Goal: Task Accomplishment & Management: Manage account settings

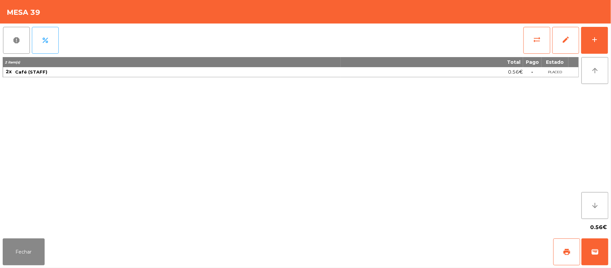
click at [608, 34] on div "report percent sync_alt edit add 2 item(s) Total Pago Estado 2x Café (STAFF) 0.…" at bounding box center [305, 129] width 611 height 212
click at [588, 39] on button "add" at bounding box center [594, 40] width 27 height 27
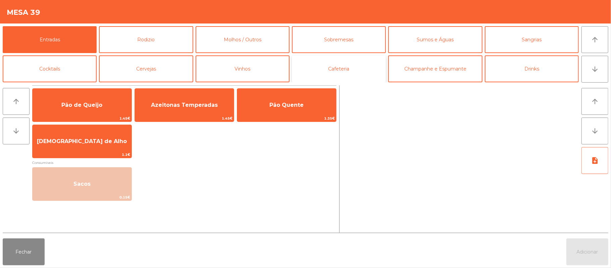
click at [348, 72] on button "Cafeteria" at bounding box center [339, 68] width 94 height 27
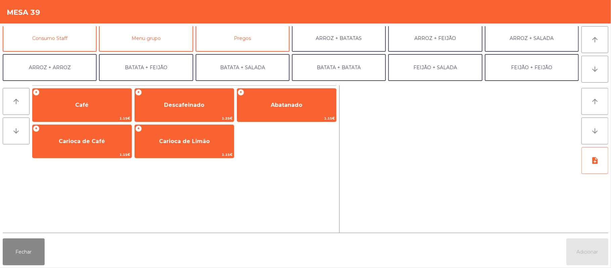
scroll to position [66, 0]
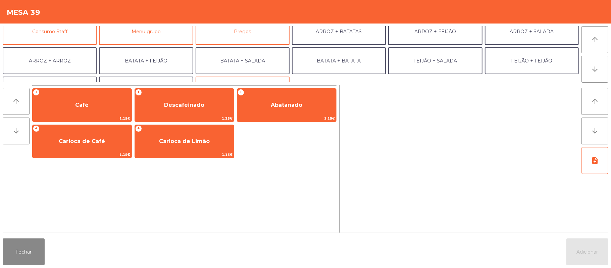
click at [66, 21] on div "Mesa 39" at bounding box center [305, 11] width 611 height 23
click at [70, 38] on button "Consumo Staff" at bounding box center [50, 31] width 94 height 27
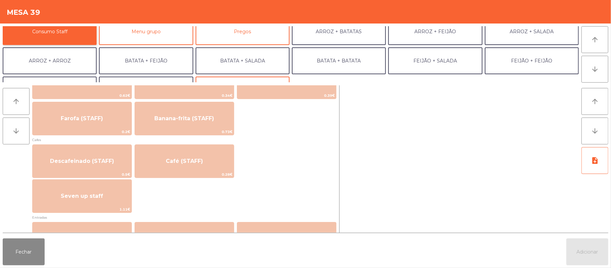
scroll to position [340, 0]
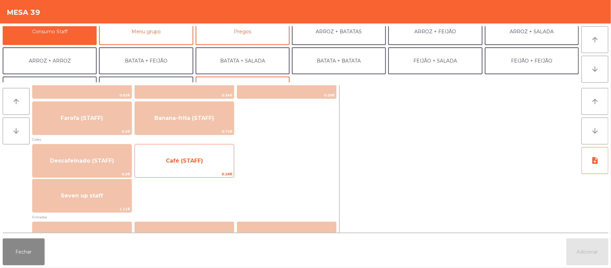
click at [220, 169] on span "Café (STAFF)" at bounding box center [184, 161] width 99 height 18
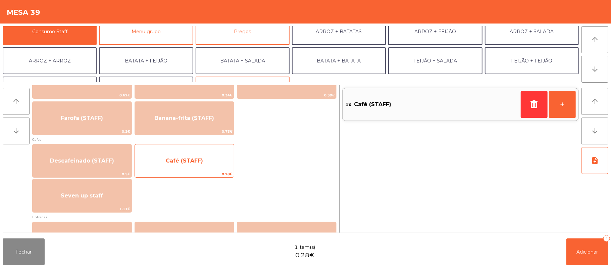
click at [220, 167] on span "Café (STAFF)" at bounding box center [184, 161] width 99 height 18
click at [217, 171] on span "0.28€" at bounding box center [184, 174] width 99 height 6
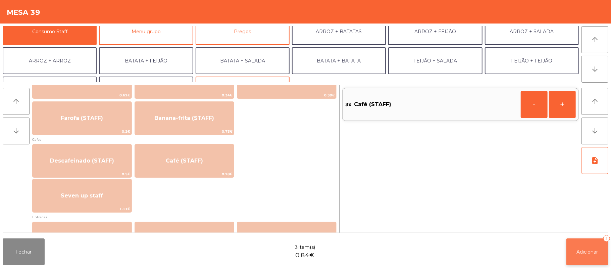
click at [575, 249] on button "Adicionar 3" at bounding box center [587, 251] width 42 height 27
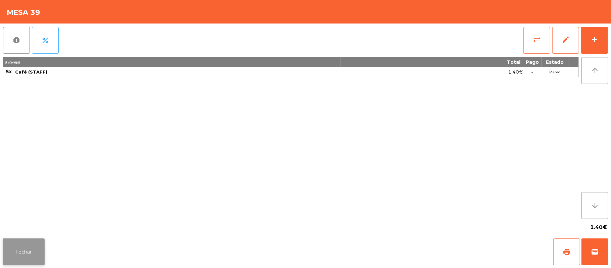
click at [39, 242] on button "Fechar" at bounding box center [24, 251] width 42 height 27
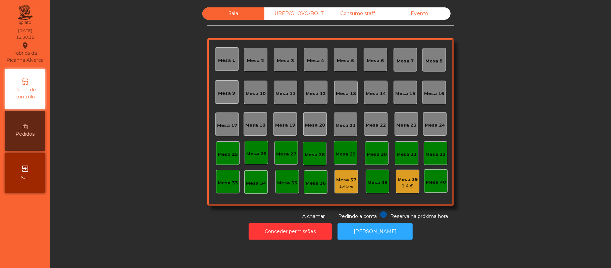
click at [491, 92] on div "Sala UBER/GLOVO/BOLT Consumo staff Evento [GEOGRAPHIC_DATA] 2 [GEOGRAPHIC_DATA]…" at bounding box center [330, 113] width 542 height 212
click at [374, 124] on div "Mesa 22" at bounding box center [376, 125] width 20 height 7
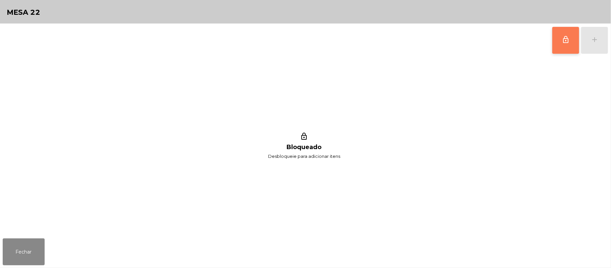
click at [556, 46] on button "lock_outline" at bounding box center [565, 40] width 27 height 27
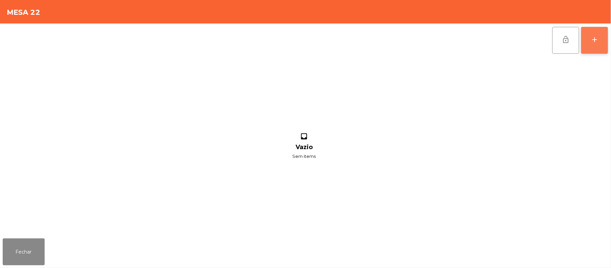
click at [597, 41] on div "add" at bounding box center [594, 40] width 8 height 8
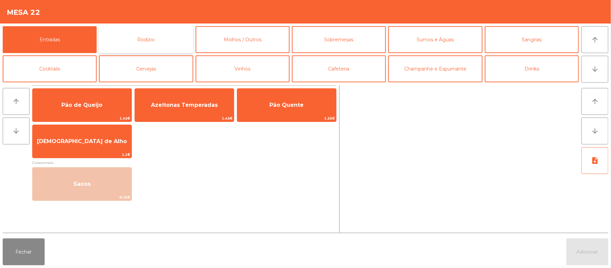
click at [158, 35] on button "Rodizio" at bounding box center [146, 39] width 94 height 27
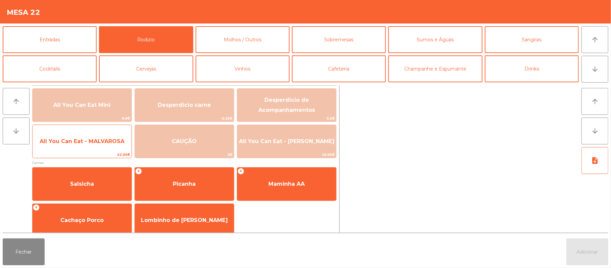
click at [95, 139] on span "All You Can Eat - MALVAROSA" at bounding box center [82, 141] width 85 height 6
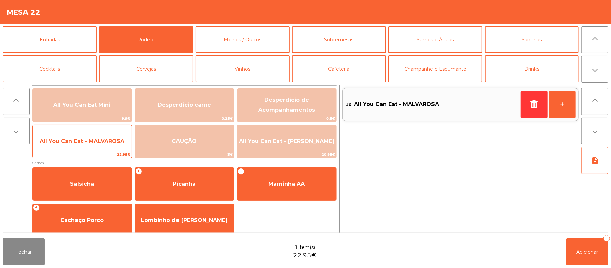
click at [101, 135] on span "All You Can Eat - MALVAROSA" at bounding box center [82, 141] width 99 height 18
click at [93, 153] on span "22.95€" at bounding box center [82, 154] width 99 height 6
click at [95, 146] on span "All You Can Eat - MALVAROSA" at bounding box center [82, 141] width 99 height 18
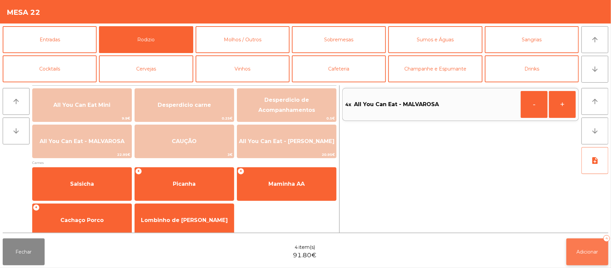
click at [574, 244] on button "Adicionar 4" at bounding box center [587, 251] width 42 height 27
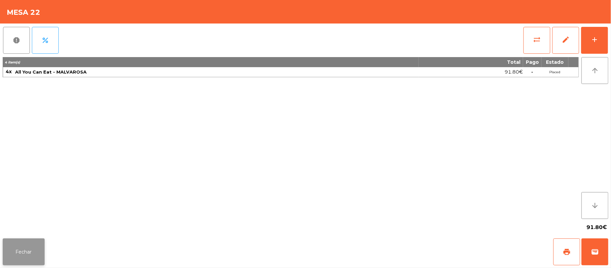
click at [22, 257] on button "Fechar" at bounding box center [24, 251] width 42 height 27
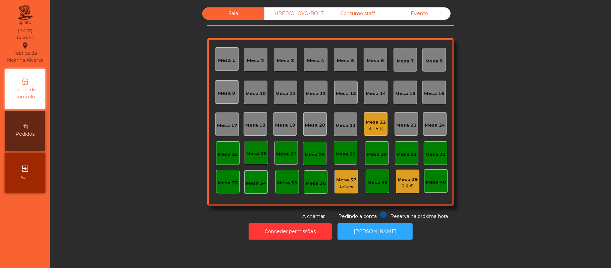
click at [216, 103] on div "Mesa 9" at bounding box center [226, 91] width 23 height 23
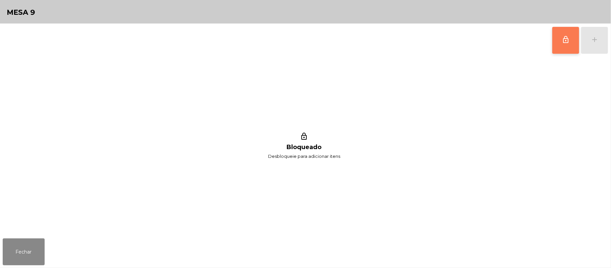
click at [553, 43] on button "lock_outline" at bounding box center [565, 40] width 27 height 27
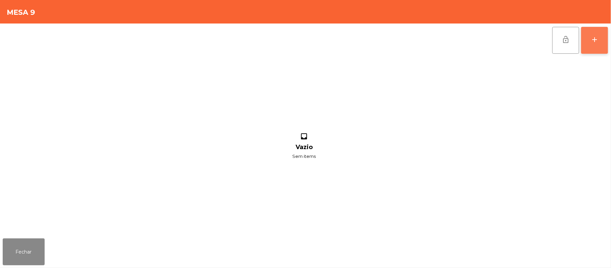
click at [588, 42] on button "add" at bounding box center [594, 40] width 27 height 27
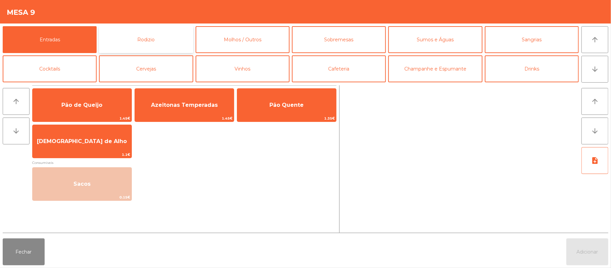
click at [161, 38] on button "Rodizio" at bounding box center [146, 39] width 94 height 27
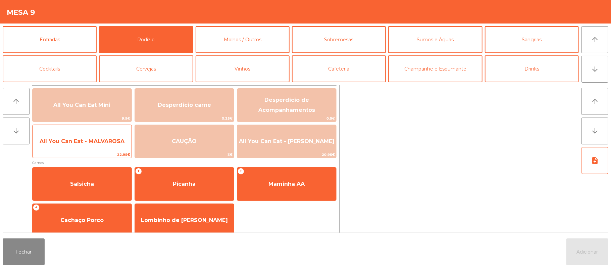
click at [97, 153] on span "22.95€" at bounding box center [82, 154] width 99 height 6
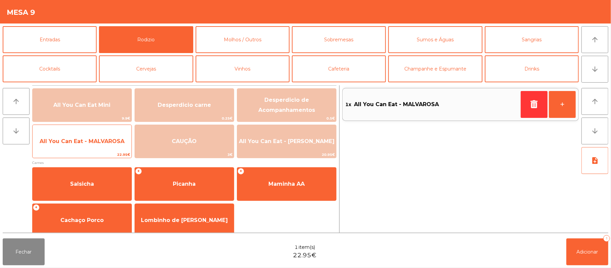
click at [105, 145] on span "All You Can Eat - MALVAROSA" at bounding box center [82, 141] width 99 height 18
click at [96, 153] on span "22.95€" at bounding box center [82, 154] width 99 height 6
click at [93, 157] on span "22.95€" at bounding box center [82, 154] width 99 height 6
click at [94, 157] on span "22.95€" at bounding box center [82, 154] width 99 height 6
click at [79, 152] on span "22.95€" at bounding box center [82, 154] width 99 height 6
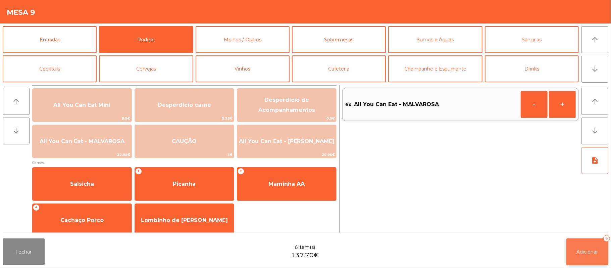
click at [574, 239] on button "Adicionar 6" at bounding box center [587, 251] width 42 height 27
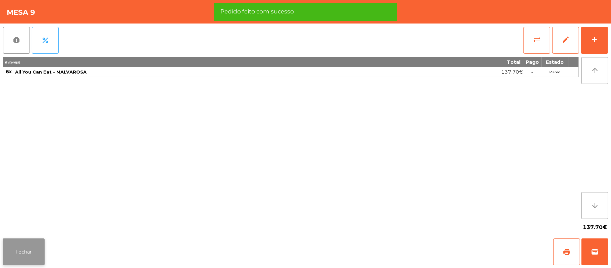
click at [16, 246] on button "Fechar" at bounding box center [24, 251] width 42 height 27
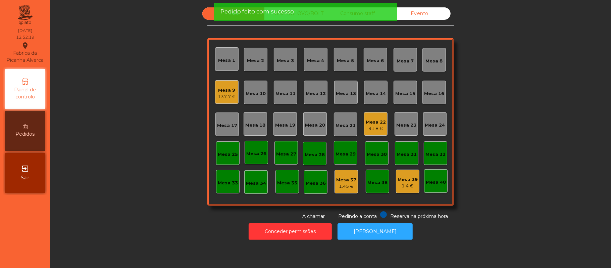
click at [141, 184] on div "Sala UBER/[GEOGRAPHIC_DATA]/BOLT Consumo staff Evento Mesa 1 Mesa 2 [GEOGRAPHIC…" at bounding box center [330, 113] width 542 height 212
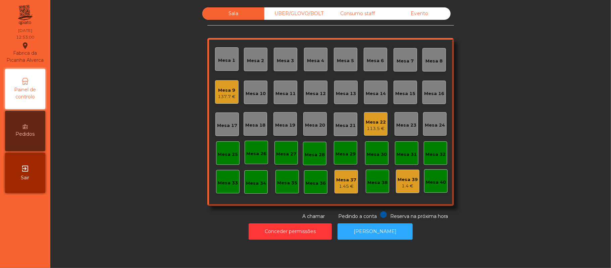
click at [223, 93] on div "137.7 €" at bounding box center [227, 96] width 18 height 7
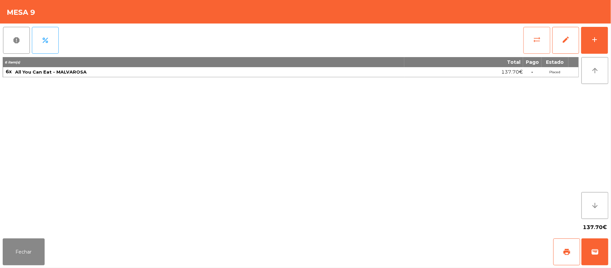
click at [535, 34] on button "sync_alt" at bounding box center [536, 40] width 27 height 27
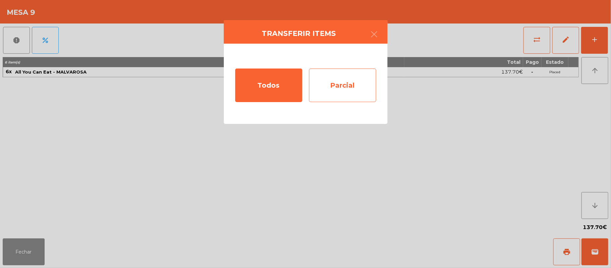
click at [356, 89] on div "Parcial" at bounding box center [342, 85] width 67 height 34
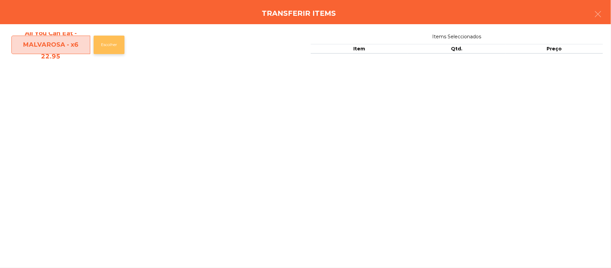
click at [110, 50] on button "Escolher" at bounding box center [109, 45] width 31 height 18
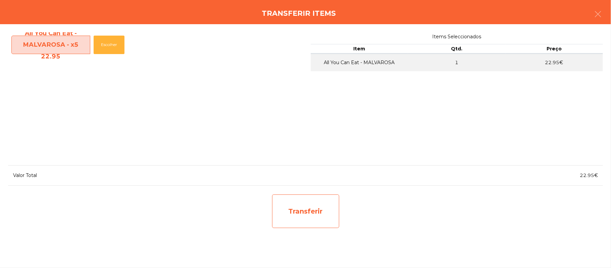
click at [320, 211] on div "Transferir" at bounding box center [305, 211] width 67 height 34
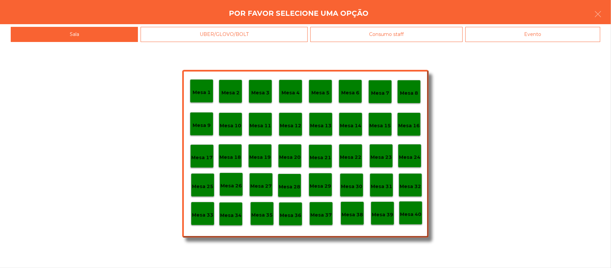
click at [317, 219] on div "Mesa 37" at bounding box center [320, 213] width 23 height 23
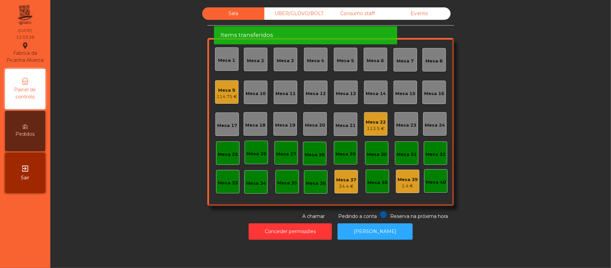
click at [503, 109] on div "Sala UBER/[GEOGRAPHIC_DATA]/BOLT Consumo staff Evento Mesa 1 Mesa 2 [GEOGRAPHIC…" at bounding box center [330, 113] width 542 height 212
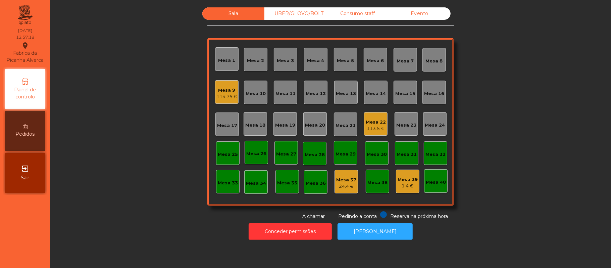
click at [375, 121] on div "Mesa 22" at bounding box center [376, 122] width 20 height 7
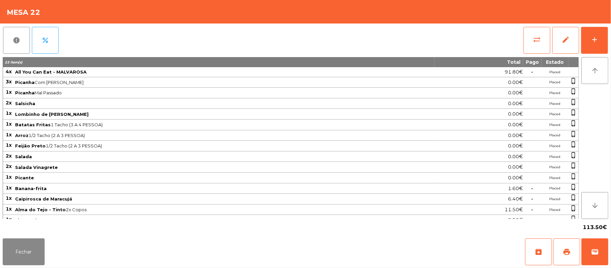
scroll to position [11, 0]
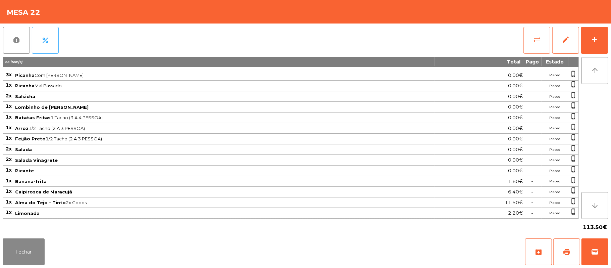
click at [538, 41] on span "sync_alt" at bounding box center [537, 40] width 8 height 8
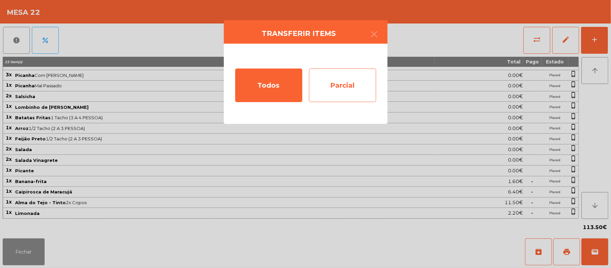
click at [317, 99] on div "Parcial" at bounding box center [342, 85] width 67 height 34
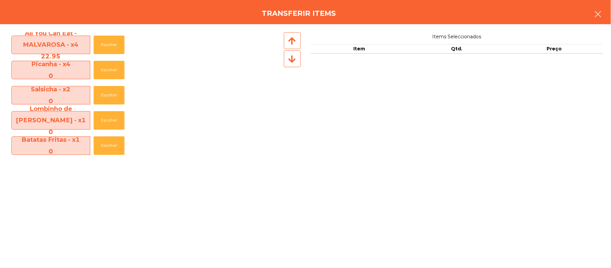
click at [605, 13] on button "button" at bounding box center [597, 15] width 19 height 20
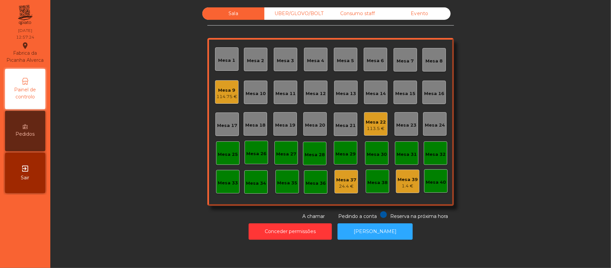
click at [516, 122] on div "Sala UBER/[GEOGRAPHIC_DATA]/BOLT Consumo staff Evento Mesa 1 Mesa 2 [GEOGRAPHIC…" at bounding box center [330, 113] width 542 height 212
click at [287, 124] on div "Mesa 19" at bounding box center [285, 125] width 20 height 7
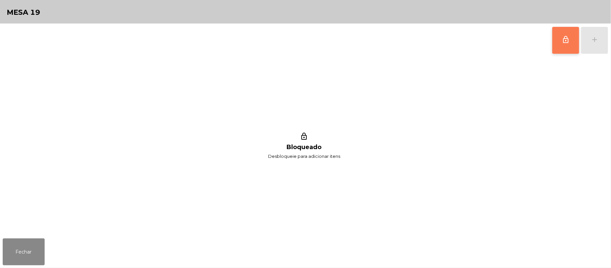
click at [570, 32] on button "lock_outline" at bounding box center [565, 40] width 27 height 27
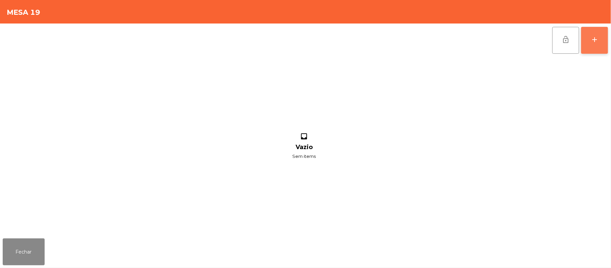
click at [590, 47] on button "add" at bounding box center [594, 40] width 27 height 27
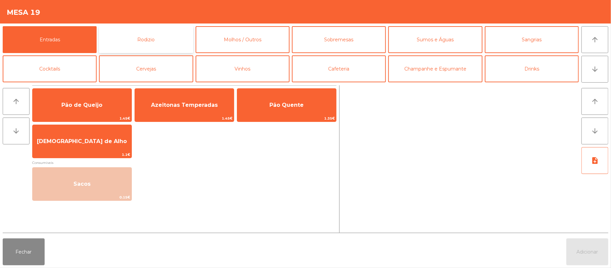
click at [144, 42] on button "Rodizio" at bounding box center [146, 39] width 94 height 27
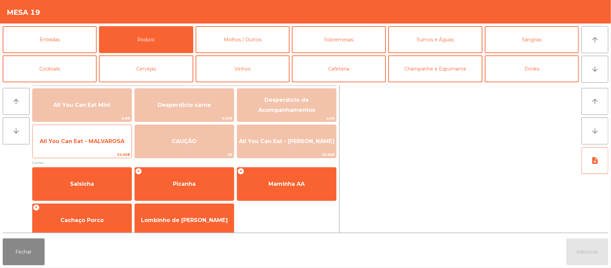
click at [82, 141] on span "All You Can Eat - MALVAROSA" at bounding box center [82, 141] width 85 height 6
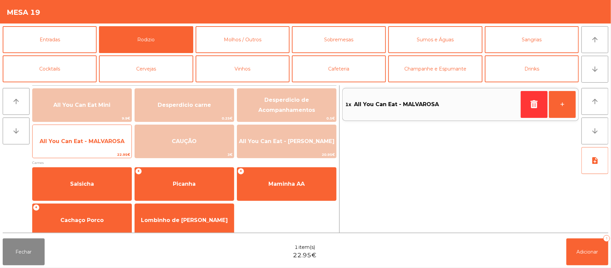
click at [83, 146] on span "All You Can Eat - MALVAROSA" at bounding box center [82, 141] width 99 height 18
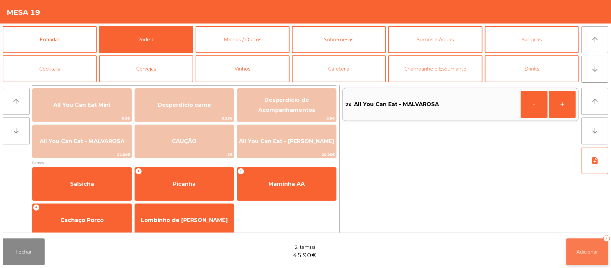
click at [583, 253] on span "Adicionar" at bounding box center [587, 252] width 21 height 6
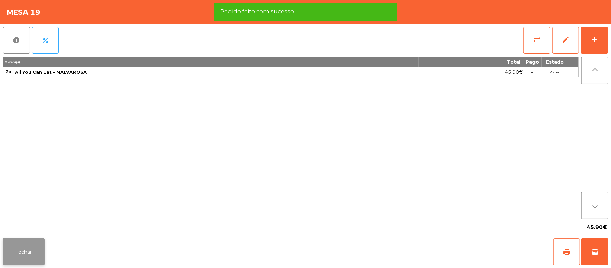
click at [23, 252] on button "Fechar" at bounding box center [24, 251] width 42 height 27
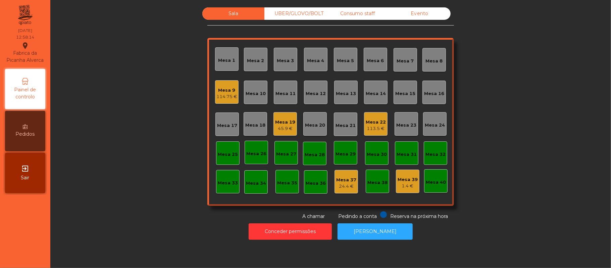
click at [380, 121] on div "Mesa 22" at bounding box center [376, 122] width 20 height 7
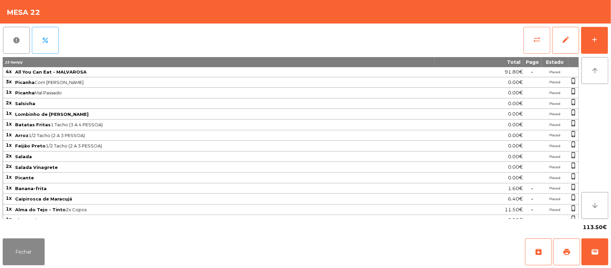
click at [533, 48] on button "sync_alt" at bounding box center [536, 40] width 27 height 27
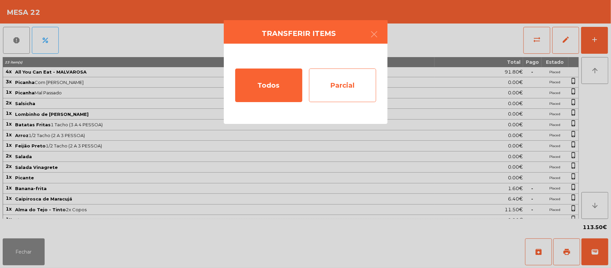
click at [350, 94] on div "Parcial" at bounding box center [342, 85] width 67 height 34
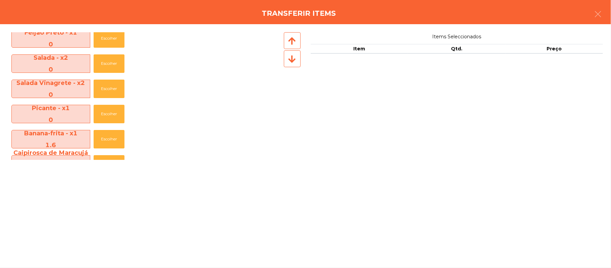
scroll to position [187, 0]
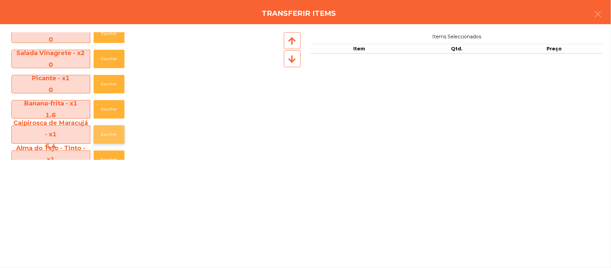
click at [109, 132] on button "Escolher" at bounding box center [109, 134] width 31 height 18
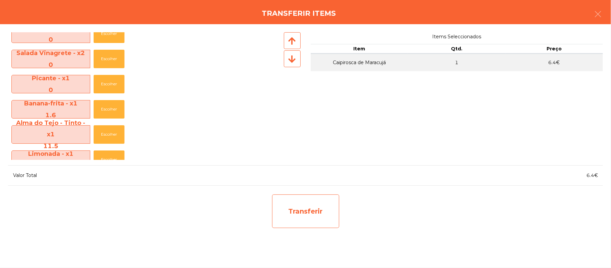
click at [303, 219] on div "Transferir" at bounding box center [305, 211] width 67 height 34
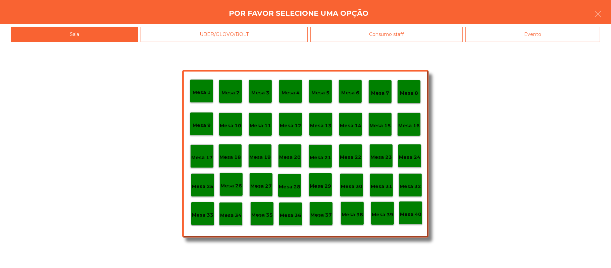
click at [323, 215] on p "Mesa 37" at bounding box center [320, 215] width 21 height 8
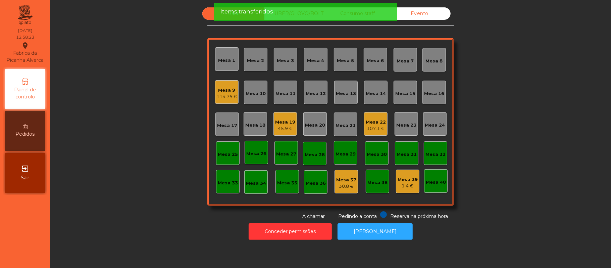
click at [369, 123] on div "Mesa 22" at bounding box center [376, 122] width 20 height 7
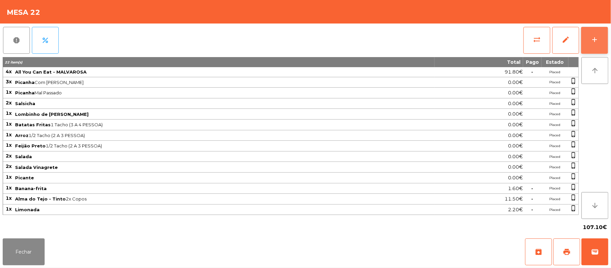
click at [592, 41] on div "add" at bounding box center [594, 40] width 8 height 8
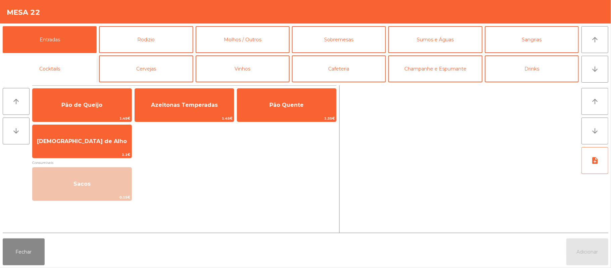
click at [66, 74] on button "Cocktails" at bounding box center [50, 68] width 94 height 27
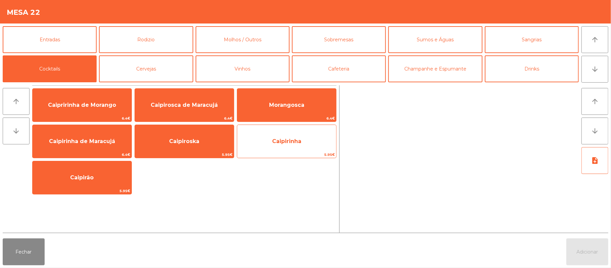
click at [277, 147] on span "Caipirinha" at bounding box center [286, 141] width 99 height 18
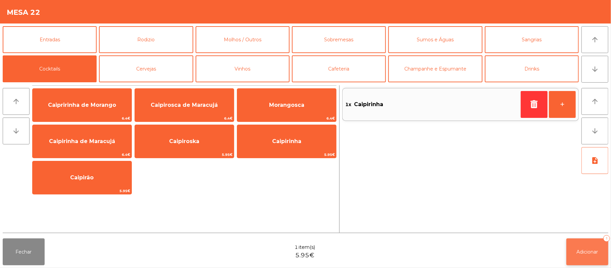
click at [587, 246] on button "Adicionar 1" at bounding box center [587, 251] width 42 height 27
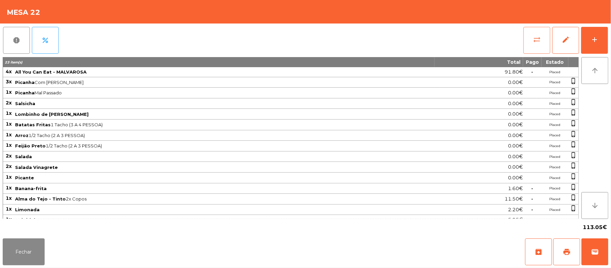
click at [540, 44] on button "sync_alt" at bounding box center [536, 40] width 27 height 27
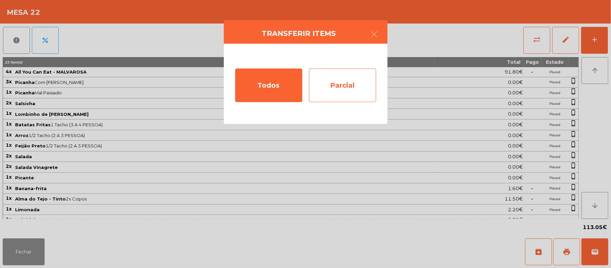
click at [351, 89] on div "Parcial" at bounding box center [342, 85] width 67 height 34
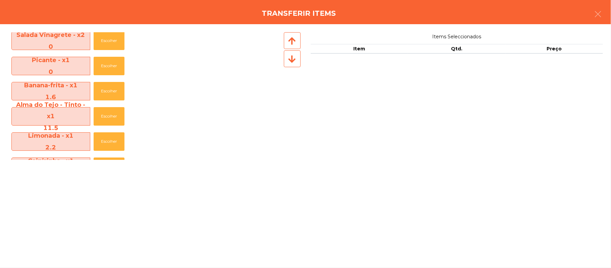
scroll to position [225, 0]
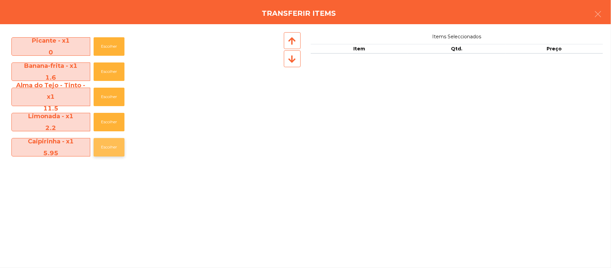
click at [114, 148] on button "Escolher" at bounding box center [109, 147] width 31 height 18
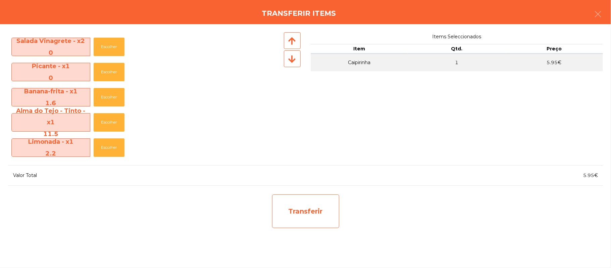
click at [315, 213] on div "Transferir" at bounding box center [305, 211] width 67 height 34
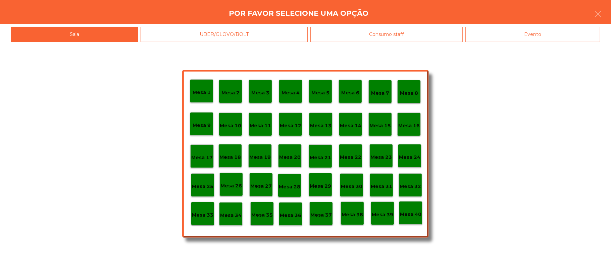
click at [324, 210] on div "Mesa 37" at bounding box center [320, 213] width 21 height 10
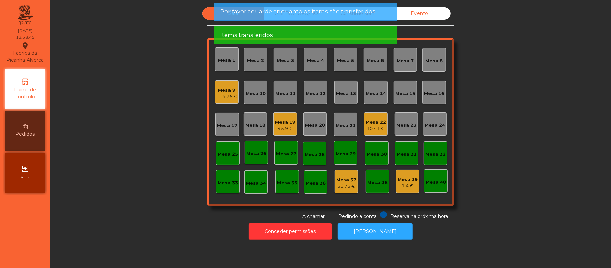
click at [375, 123] on div "Mesa 22" at bounding box center [376, 122] width 20 height 7
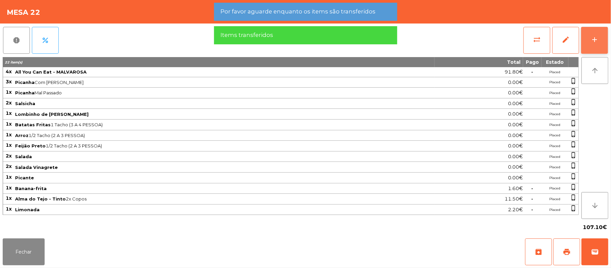
click at [590, 47] on button "add" at bounding box center [594, 40] width 27 height 27
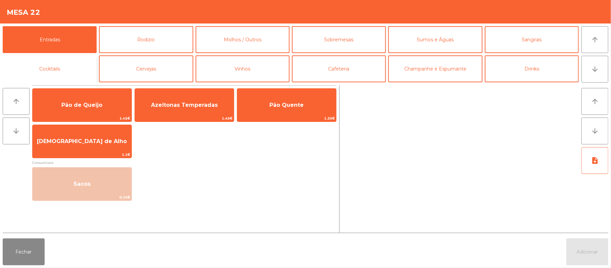
click at [68, 77] on button "Cocktails" at bounding box center [50, 68] width 94 height 27
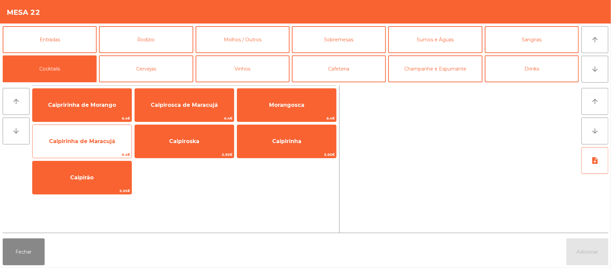
click at [87, 140] on span "Caipirinha de Maracujá" at bounding box center [82, 141] width 66 height 6
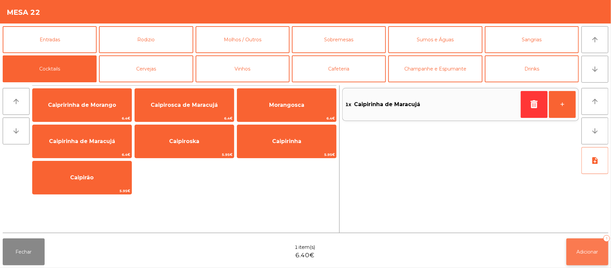
click at [586, 251] on span "Adicionar" at bounding box center [587, 252] width 21 height 6
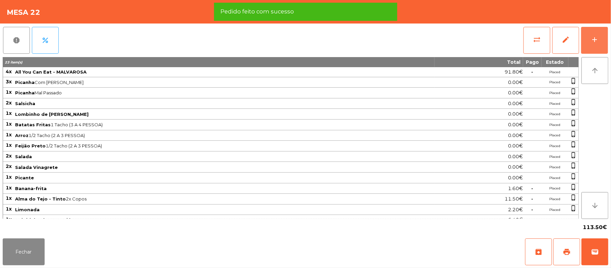
scroll to position [11, 0]
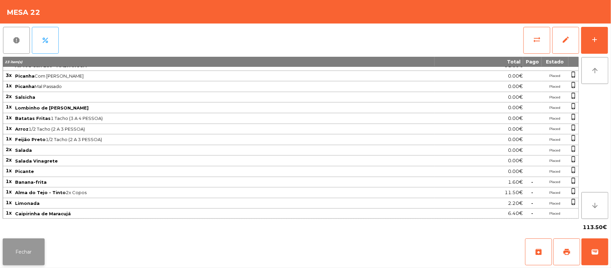
click at [33, 264] on button "Fechar" at bounding box center [24, 251] width 42 height 27
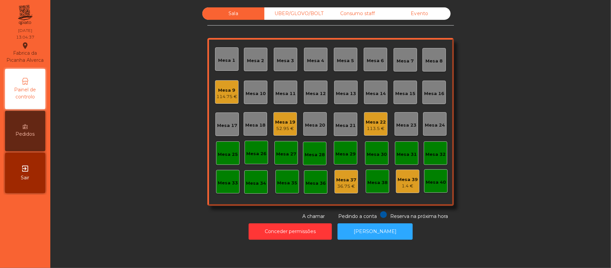
click at [496, 88] on div "Sala UBER/[GEOGRAPHIC_DATA]/BOLT Consumo staff Evento Mesa 1 Mesa 2 [GEOGRAPHIC…" at bounding box center [330, 113] width 542 height 212
click at [430, 93] on div "Mesa 16" at bounding box center [434, 93] width 20 height 7
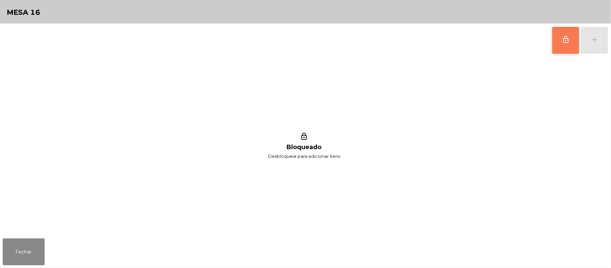
click at [562, 38] on span "lock_outline" at bounding box center [566, 40] width 8 height 8
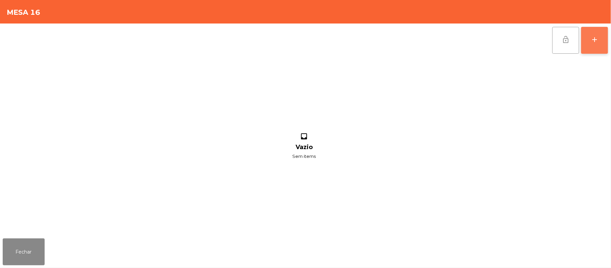
click at [606, 39] on button "add" at bounding box center [594, 40] width 27 height 27
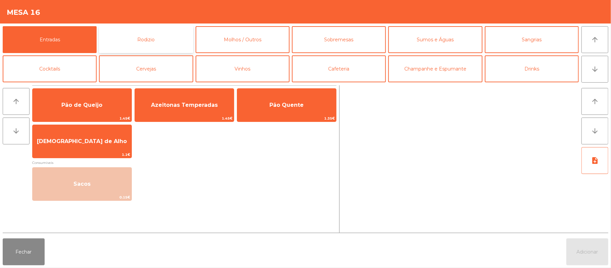
click at [160, 40] on button "Rodizio" at bounding box center [146, 39] width 94 height 27
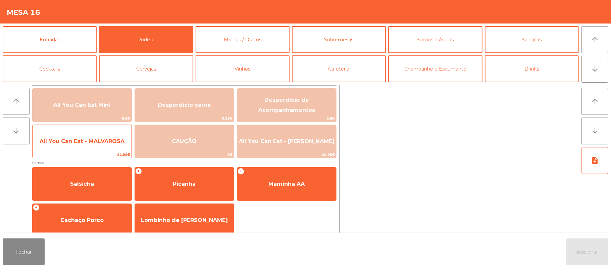
click at [97, 134] on span "All You Can Eat - MALVAROSA" at bounding box center [82, 141] width 99 height 18
click at [93, 145] on span "All You Can Eat - MALVAROSA" at bounding box center [82, 141] width 99 height 18
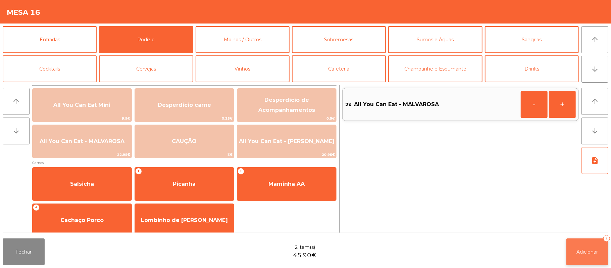
click at [583, 252] on span "Adicionar" at bounding box center [587, 252] width 21 height 6
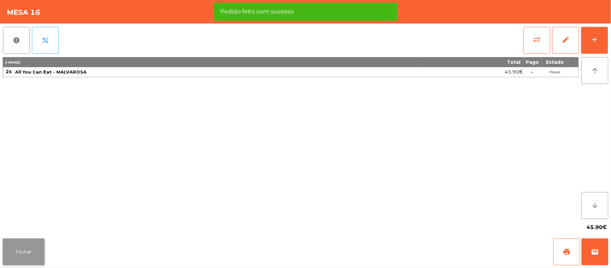
click at [34, 245] on button "Fechar" at bounding box center [24, 251] width 42 height 27
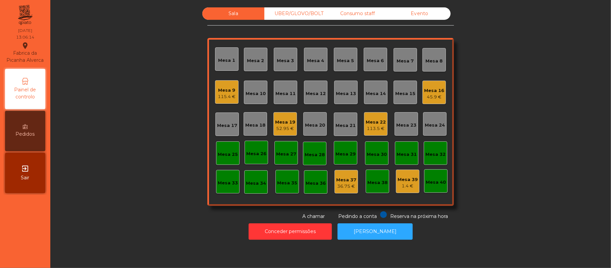
click at [311, 92] on div "Mesa 12" at bounding box center [316, 93] width 20 height 7
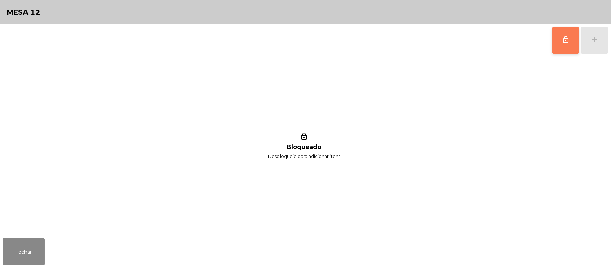
click at [560, 36] on button "lock_outline" at bounding box center [565, 40] width 27 height 27
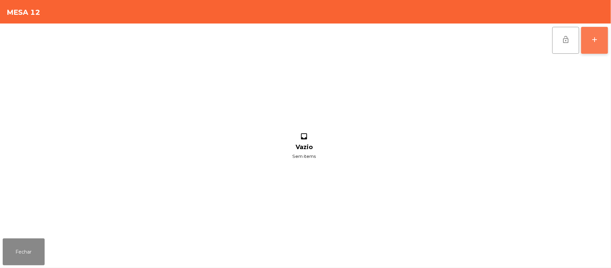
click at [592, 43] on button "add" at bounding box center [594, 40] width 27 height 27
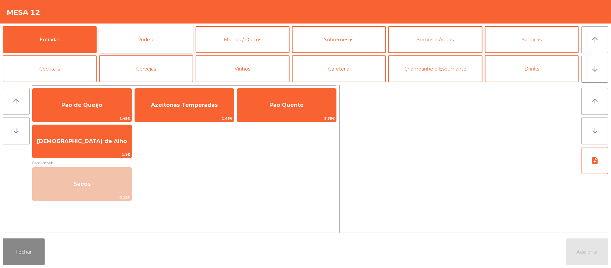
click at [161, 41] on button "Rodizio" at bounding box center [146, 39] width 94 height 27
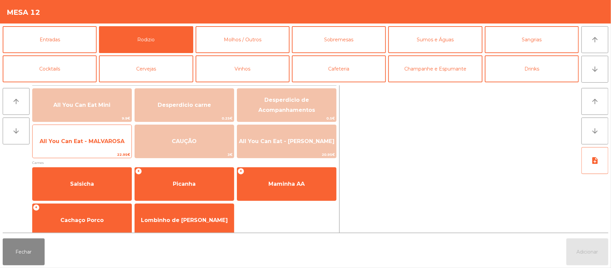
click at [87, 149] on span "All You Can Eat - MALVAROSA" at bounding box center [82, 141] width 99 height 18
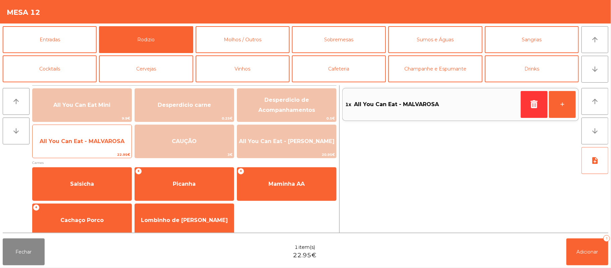
click at [87, 147] on span "All You Can Eat - MALVAROSA" at bounding box center [82, 141] width 99 height 18
click at [93, 149] on span "All You Can Eat - MALVAROSA" at bounding box center [82, 141] width 99 height 18
click at [93, 148] on span "All You Can Eat - MALVAROSA" at bounding box center [82, 141] width 99 height 18
click at [108, 141] on span "All You Can Eat - MALVAROSA" at bounding box center [82, 141] width 85 height 6
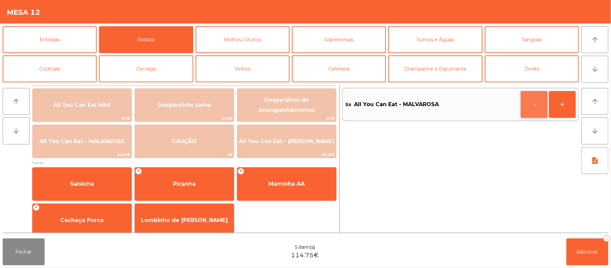
click at [528, 104] on button "-" at bounding box center [534, 104] width 27 height 27
click at [585, 251] on span "Adicionar" at bounding box center [587, 252] width 21 height 6
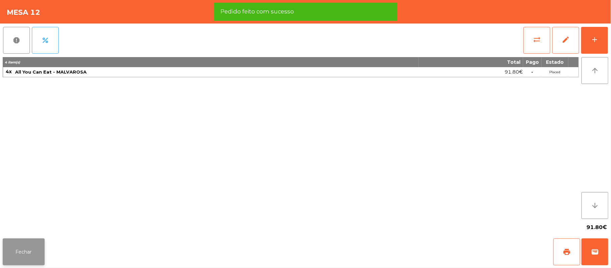
click at [33, 247] on button "Fechar" at bounding box center [24, 251] width 42 height 27
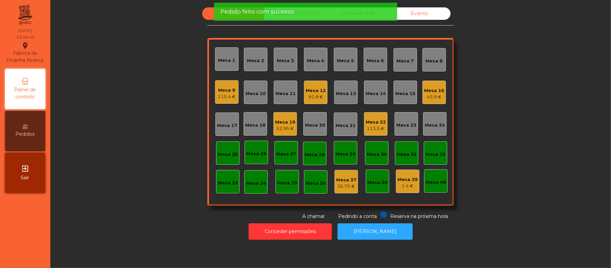
click at [143, 147] on div "Sala UBER/[GEOGRAPHIC_DATA]/BOLT Consumo staff Evento Mesa 1 Mesa 2 Mesa 3 [GEO…" at bounding box center [330, 113] width 542 height 212
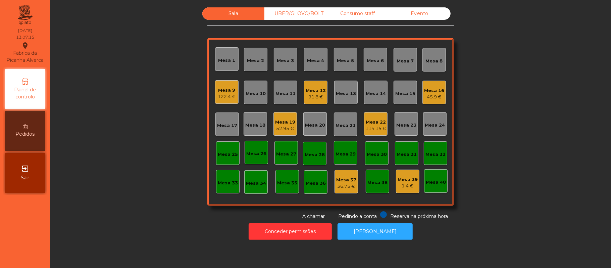
click at [517, 85] on div "Sala UBER/[GEOGRAPHIC_DATA]/BOLT Consumo staff Evento Mesa 1 Mesa 2 Mesa 3 [GEO…" at bounding box center [330, 113] width 542 height 212
click at [140, 135] on div "Sala UBER/[GEOGRAPHIC_DATA]/BOLT Consumo staff Evento Mesa 1 Mesa 2 Mesa 3 [GEO…" at bounding box center [330, 113] width 542 height 212
click at [522, 77] on div "Sala UBER/[GEOGRAPHIC_DATA]/BOLT Consumo staff Evento Mesa 1 Mesa 2 Mesa 3 [GEO…" at bounding box center [330, 113] width 542 height 212
click at [340, 131] on div "Mesa 21" at bounding box center [345, 123] width 23 height 23
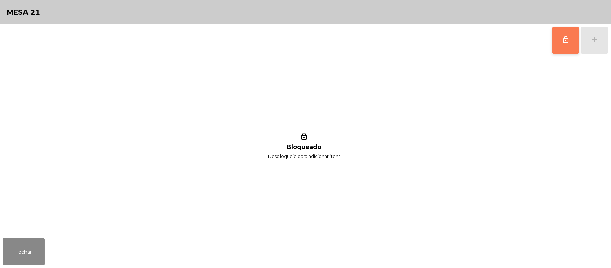
click at [563, 45] on button "lock_outline" at bounding box center [565, 40] width 27 height 27
click at [607, 38] on button "add" at bounding box center [594, 40] width 27 height 27
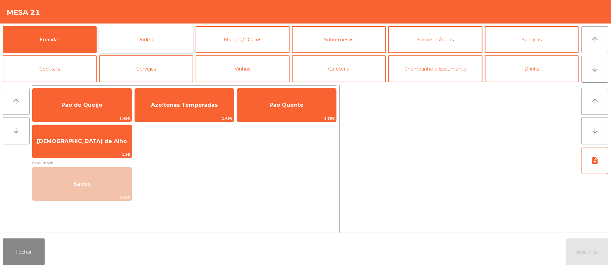
click at [164, 35] on button "Rodizio" at bounding box center [146, 39] width 94 height 27
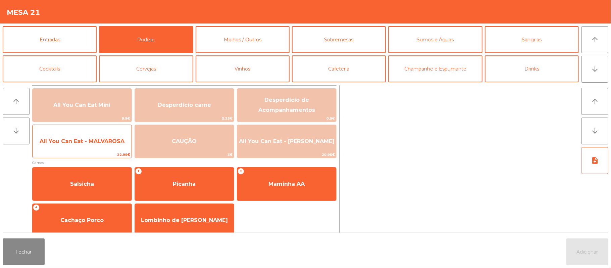
click at [93, 135] on span "All You Can Eat - MALVAROSA" at bounding box center [82, 141] width 99 height 18
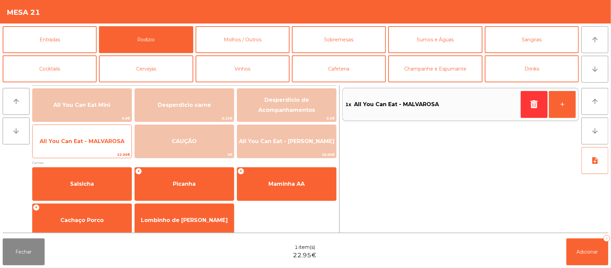
click at [91, 141] on span "All You Can Eat - MALVAROSA" at bounding box center [82, 141] width 85 height 6
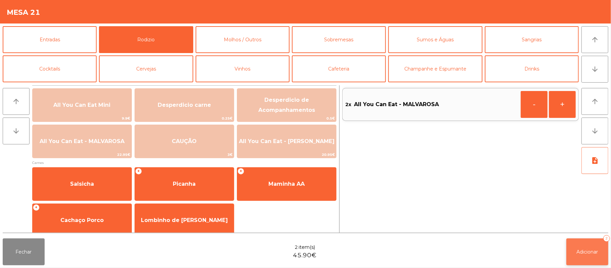
click at [581, 251] on span "Adicionar" at bounding box center [587, 252] width 21 height 6
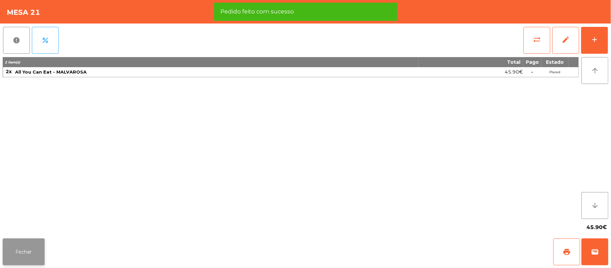
click at [26, 244] on button "Fechar" at bounding box center [24, 251] width 42 height 27
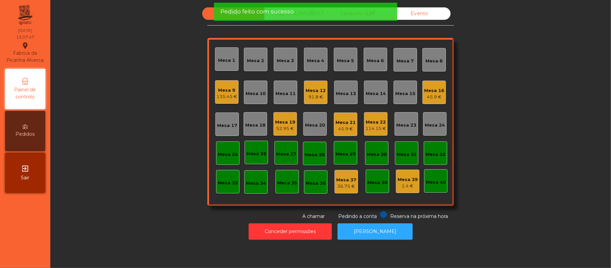
click at [518, 98] on div "Sala UBER/[GEOGRAPHIC_DATA]/BOLT Consumo staff Evento Mesa 1 Mesa 2 Mesa 3 [GEO…" at bounding box center [330, 113] width 542 height 212
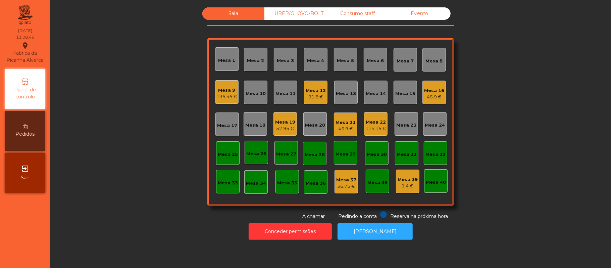
click at [305, 125] on div "Mesa 20" at bounding box center [315, 125] width 20 height 7
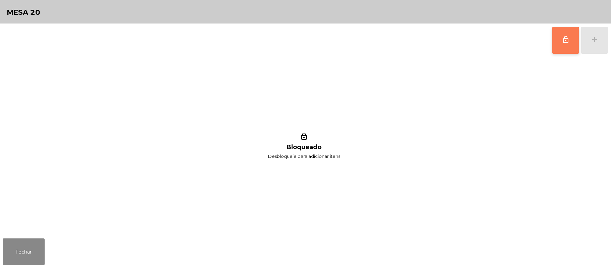
click at [556, 42] on button "lock_outline" at bounding box center [565, 40] width 27 height 27
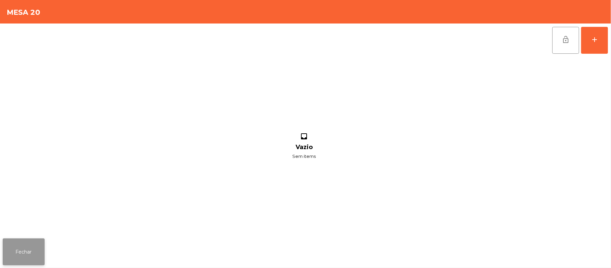
click at [29, 253] on button "Fechar" at bounding box center [24, 251] width 42 height 27
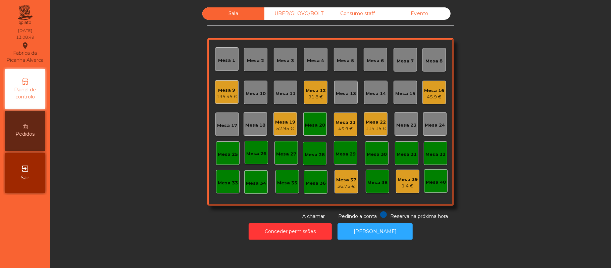
click at [340, 122] on div "Mesa 21" at bounding box center [345, 122] width 20 height 7
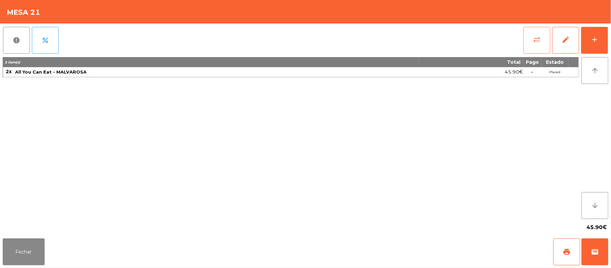
click at [531, 48] on button "sync_alt" at bounding box center [536, 40] width 27 height 27
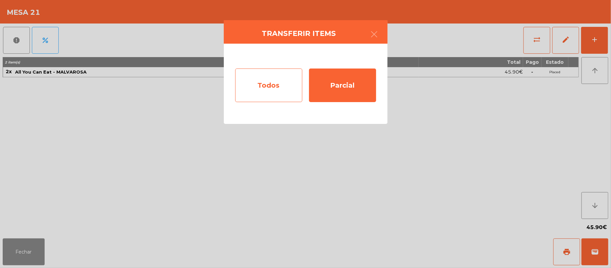
click at [279, 97] on div "Todos" at bounding box center [268, 85] width 67 height 34
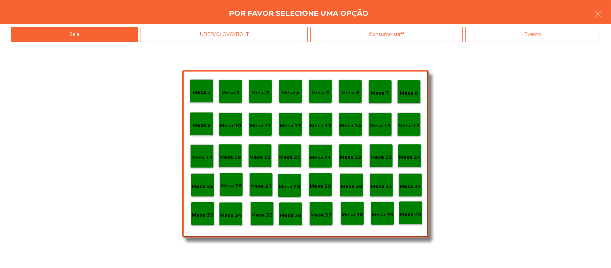
click at [297, 157] on p "Mesa 20" at bounding box center [289, 157] width 21 height 8
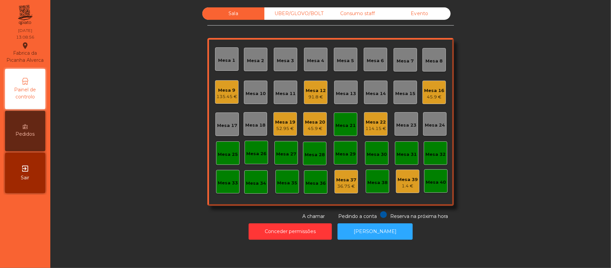
click at [341, 125] on div "Mesa 21" at bounding box center [345, 125] width 20 height 7
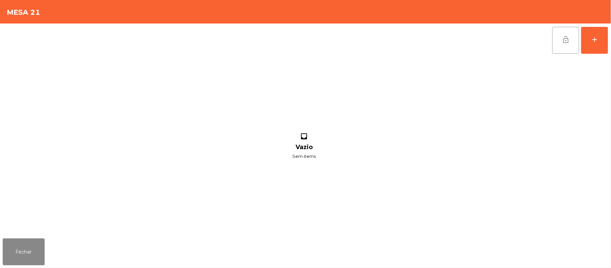
click at [568, 47] on button "lock_open" at bounding box center [565, 40] width 27 height 27
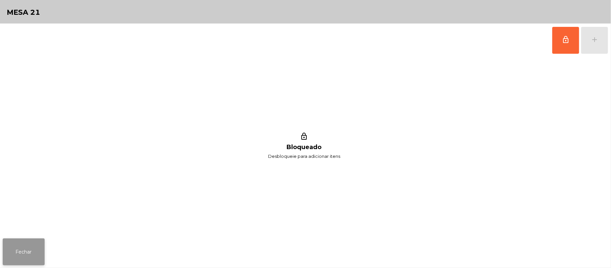
click at [13, 242] on button "Fechar" at bounding box center [24, 251] width 42 height 27
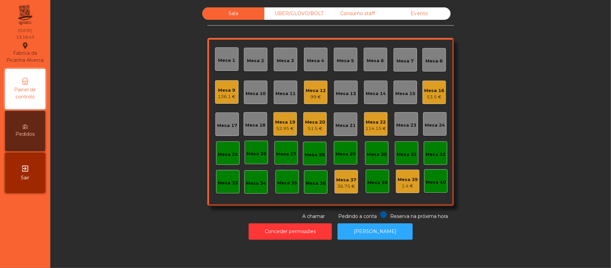
click at [219, 122] on div "Mesa 17" at bounding box center [227, 125] width 20 height 7
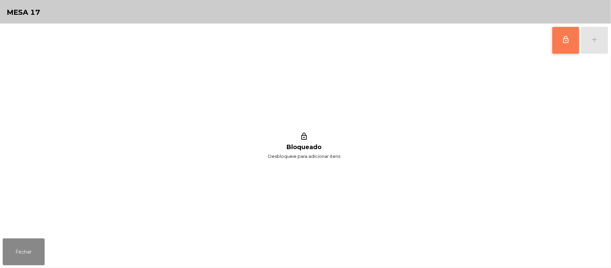
click at [556, 39] on button "lock_outline" at bounding box center [565, 40] width 27 height 27
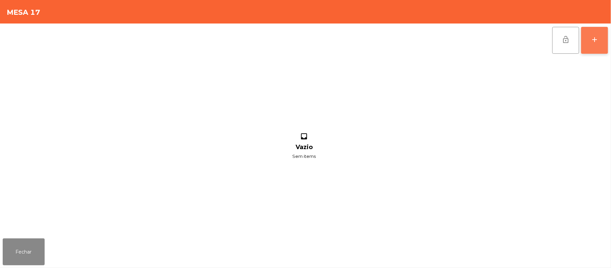
click at [590, 44] on button "add" at bounding box center [594, 40] width 27 height 27
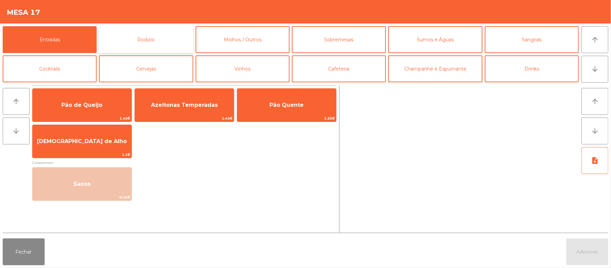
click at [151, 38] on button "Rodizio" at bounding box center [146, 39] width 94 height 27
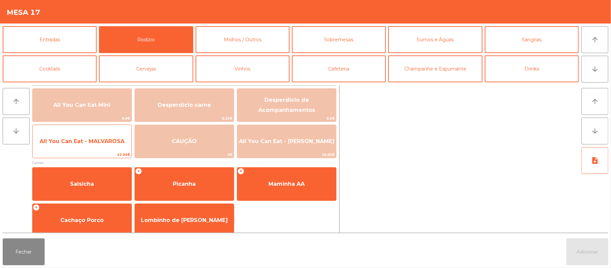
click at [99, 147] on span "All You Can Eat - MALVAROSA" at bounding box center [82, 141] width 99 height 18
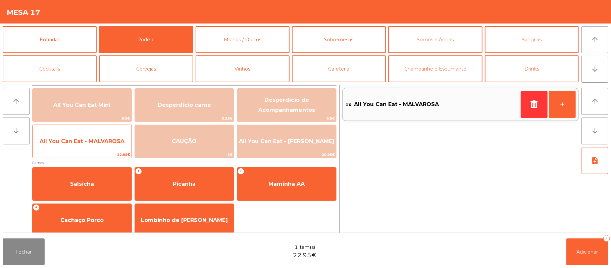
click at [97, 141] on span "All You Can Eat - MALVAROSA" at bounding box center [82, 141] width 85 height 6
click at [82, 152] on span "22.95€" at bounding box center [82, 154] width 99 height 6
click at [81, 148] on span "All You Can Eat - MALVAROSA" at bounding box center [82, 141] width 99 height 18
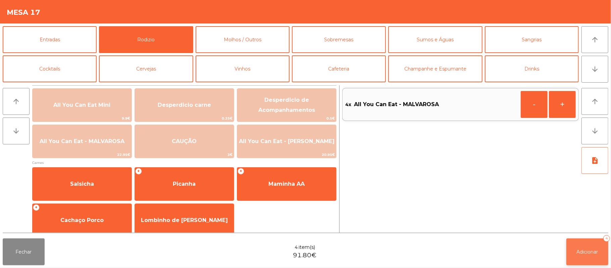
click at [584, 260] on button "Adicionar 4" at bounding box center [587, 251] width 42 height 27
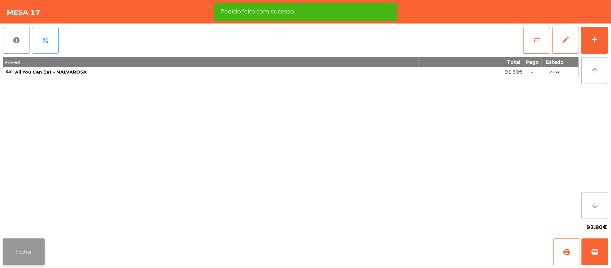
click at [5, 262] on button "Fechar" at bounding box center [24, 251] width 42 height 27
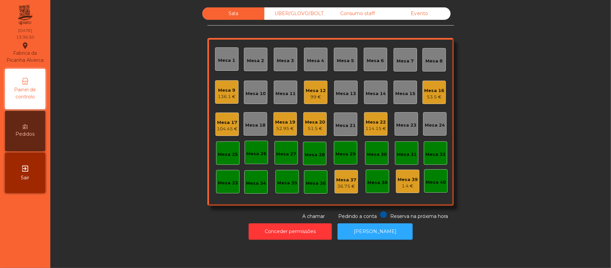
click at [285, 18] on div "UBER/GLOVO/BOLT" at bounding box center [295, 13] width 62 height 12
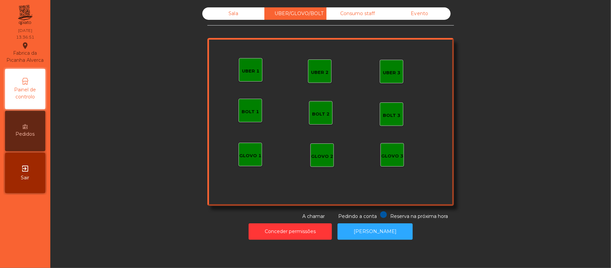
click at [253, 71] on div "UBER 1" at bounding box center [250, 71] width 17 height 7
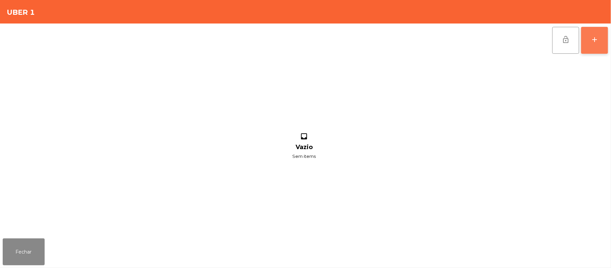
click at [606, 37] on button "add" at bounding box center [594, 40] width 27 height 27
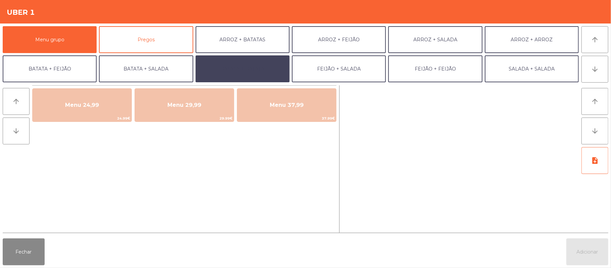
click at [242, 78] on button "BATATA + BATATA" at bounding box center [243, 68] width 94 height 27
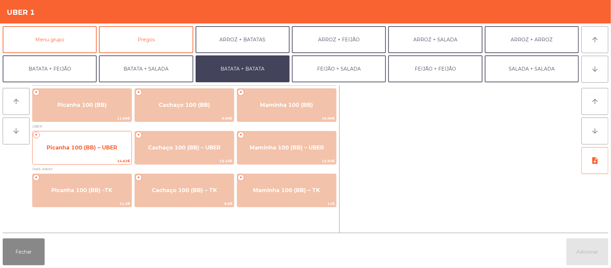
click at [93, 156] on span "Picanha 100 (BB) – UBER" at bounding box center [82, 148] width 99 height 18
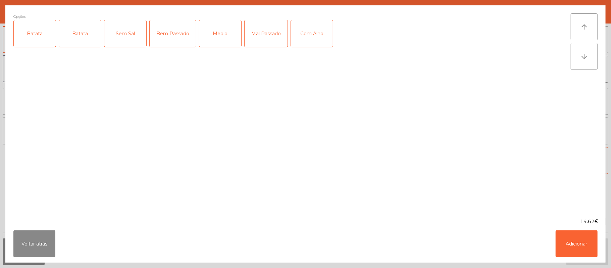
click at [32, 38] on div "Batata" at bounding box center [35, 33] width 42 height 27
click at [227, 36] on div "Medio" at bounding box center [220, 33] width 42 height 27
click at [576, 250] on button "Adicionar" at bounding box center [577, 243] width 42 height 27
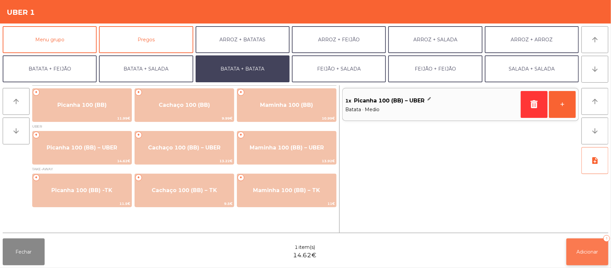
click at [575, 255] on button "Adicionar 1" at bounding box center [587, 251] width 42 height 27
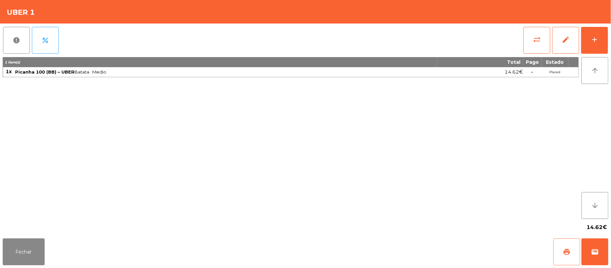
click at [564, 250] on span "print" at bounding box center [567, 252] width 8 height 8
click at [595, 257] on button "wallet" at bounding box center [594, 251] width 27 height 27
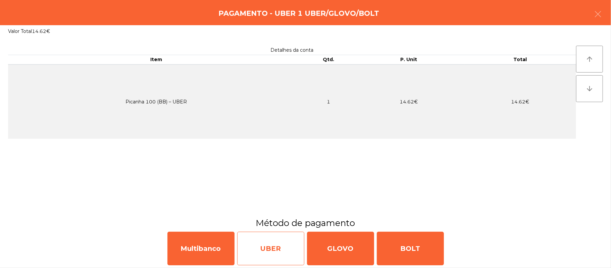
click at [274, 245] on div "UBER" at bounding box center [270, 248] width 67 height 34
select select "**"
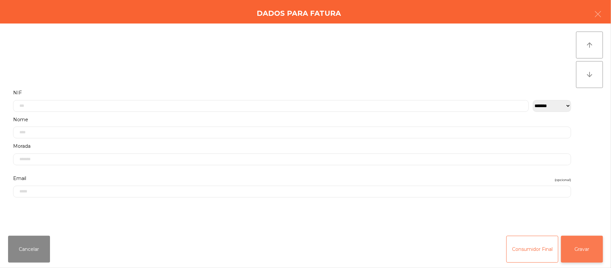
click at [578, 251] on button "Gravar" at bounding box center [582, 249] width 42 height 27
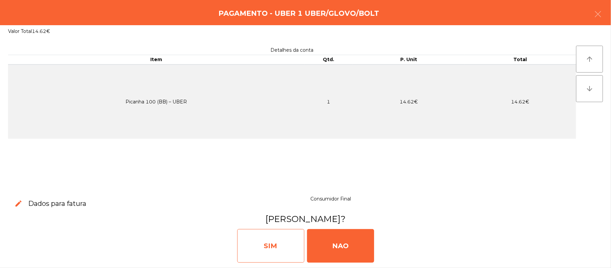
click at [277, 237] on div "SIM" at bounding box center [270, 246] width 67 height 34
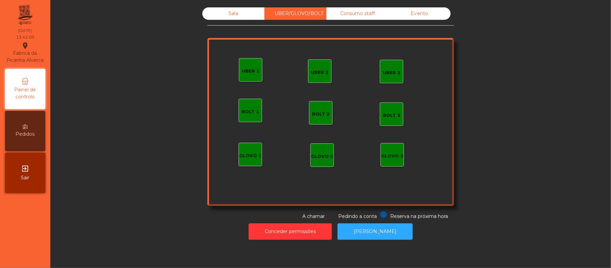
click at [233, 14] on div "Sala" at bounding box center [233, 13] width 62 height 12
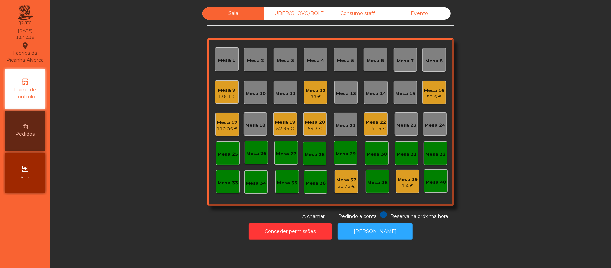
click at [286, 89] on div "Mesa 11" at bounding box center [285, 92] width 20 height 9
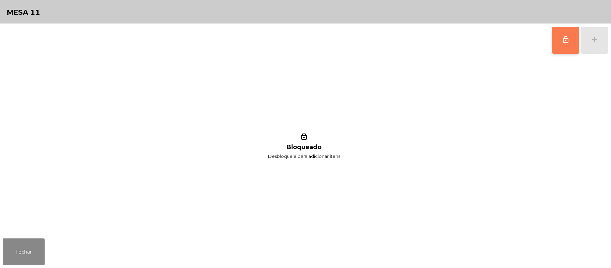
click at [559, 50] on button "lock_outline" at bounding box center [565, 40] width 27 height 27
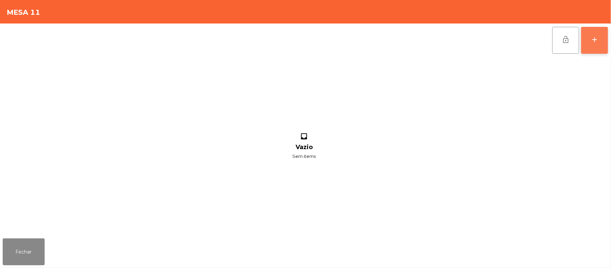
click at [586, 45] on button "add" at bounding box center [594, 40] width 27 height 27
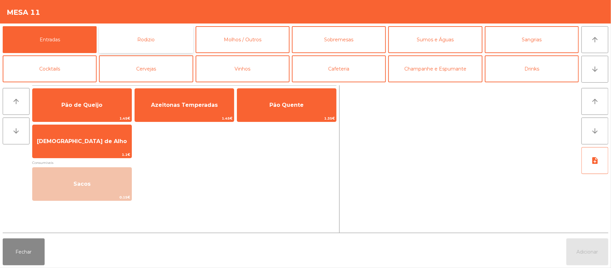
click at [161, 42] on button "Rodizio" at bounding box center [146, 39] width 94 height 27
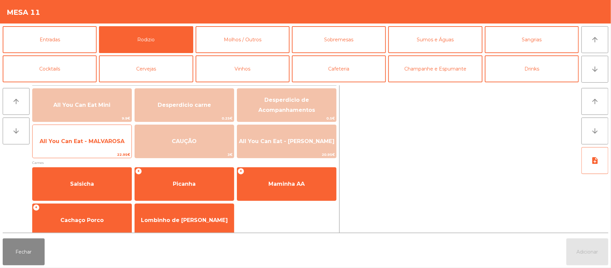
click at [99, 152] on span "22.95€" at bounding box center [82, 154] width 99 height 6
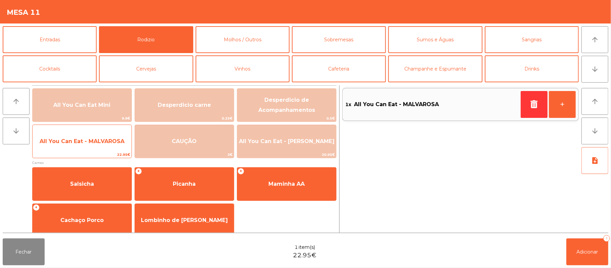
click at [106, 151] on div "All You Can Eat - MALVAROSA 22.95€" at bounding box center [82, 141] width 100 height 34
click at [101, 149] on span "All You Can Eat - MALVAROSA" at bounding box center [82, 141] width 99 height 18
click at [77, 151] on div "All You Can Eat - MALVAROSA 22.95€" at bounding box center [82, 141] width 100 height 34
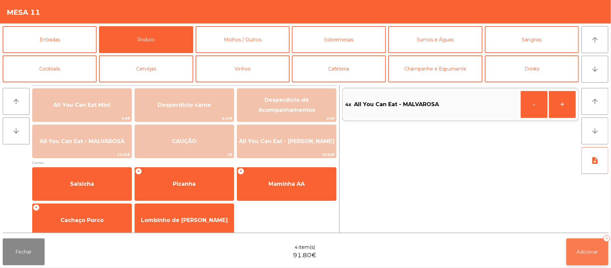
click at [587, 250] on span "Adicionar" at bounding box center [587, 252] width 21 height 6
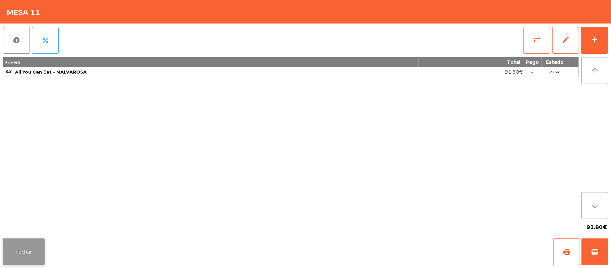
click at [41, 250] on button "Fechar" at bounding box center [24, 251] width 42 height 27
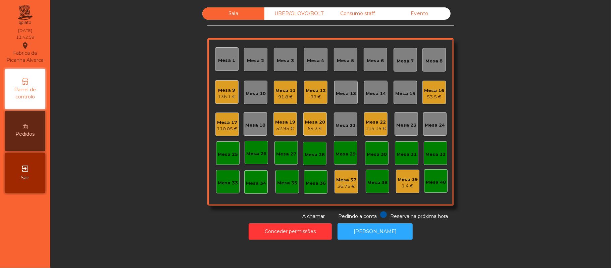
click at [152, 178] on div "Sala UBER/[GEOGRAPHIC_DATA]/BOLT Consumo staff Evento Mesa 1 Mesa 2 Mesa 3 [GEO…" at bounding box center [330, 113] width 542 height 212
click at [249, 130] on div "Mesa 18" at bounding box center [255, 123] width 23 height 23
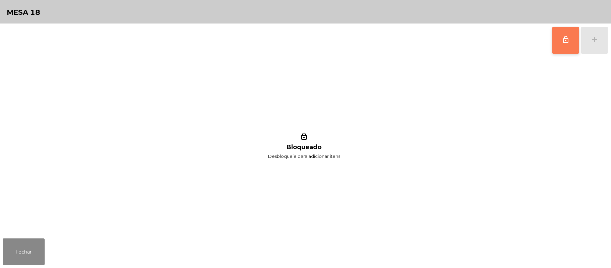
click at [553, 30] on button "lock_outline" at bounding box center [565, 40] width 27 height 27
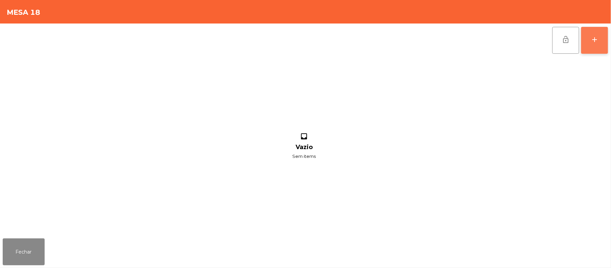
click at [596, 39] on div "add" at bounding box center [594, 40] width 8 height 8
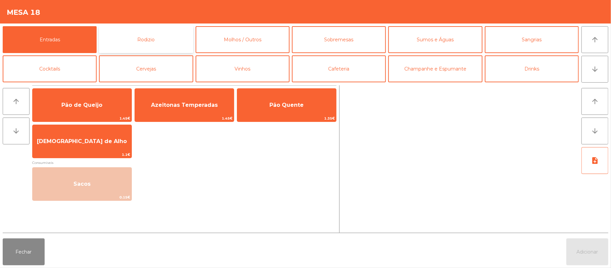
click at [170, 42] on button "Rodizio" at bounding box center [146, 39] width 94 height 27
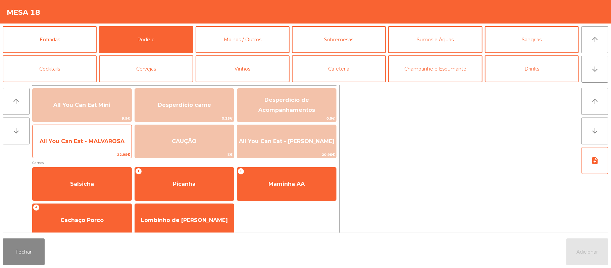
click at [92, 148] on span "All You Can Eat - MALVAROSA" at bounding box center [82, 141] width 99 height 18
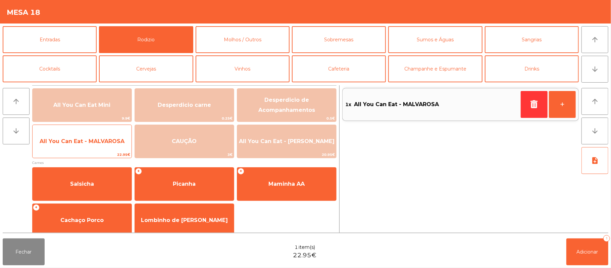
click at [85, 144] on span "All You Can Eat - MALVAROSA" at bounding box center [82, 141] width 85 height 6
click at [84, 144] on span "All You Can Eat - MALVAROSA" at bounding box center [82, 141] width 85 height 6
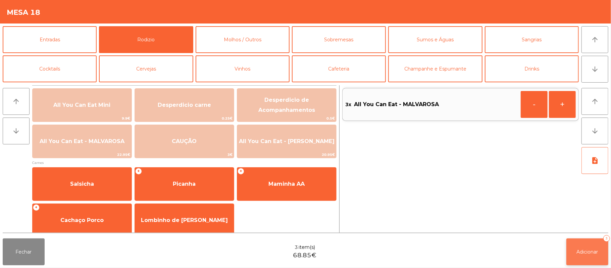
click at [590, 249] on span "Adicionar" at bounding box center [587, 252] width 21 height 6
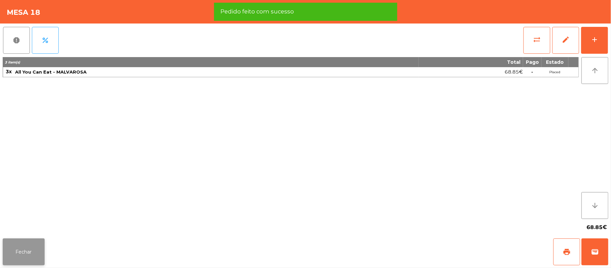
click at [30, 242] on button "Fechar" at bounding box center [24, 251] width 42 height 27
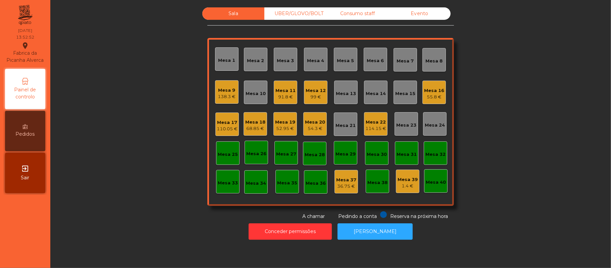
click at [283, 89] on div "Mesa 11" at bounding box center [285, 90] width 20 height 7
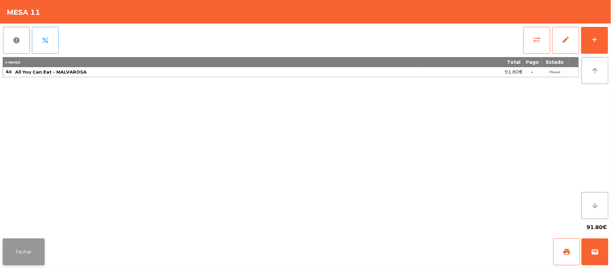
click at [6, 252] on button "Fechar" at bounding box center [24, 251] width 42 height 27
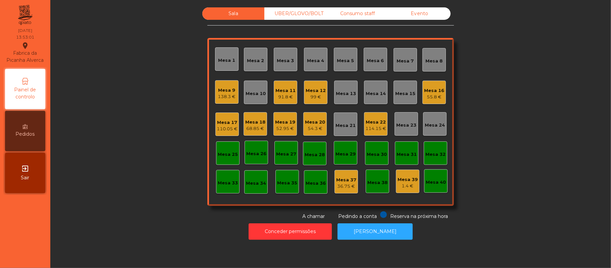
click at [512, 72] on div "Sala UBER/[GEOGRAPHIC_DATA]/BOLT Consumo staff Evento Mesa 1 Mesa 2 Mesa 3 [GEO…" at bounding box center [330, 113] width 542 height 212
click at [349, 58] on div "Mesa 5" at bounding box center [345, 60] width 17 height 7
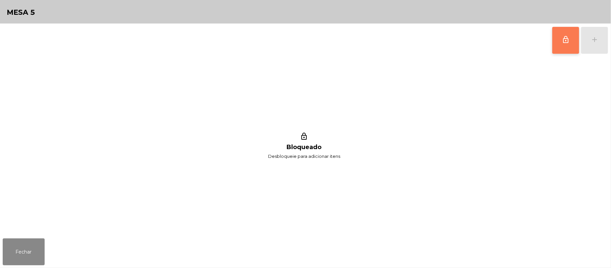
click at [570, 44] on button "lock_outline" at bounding box center [565, 40] width 27 height 27
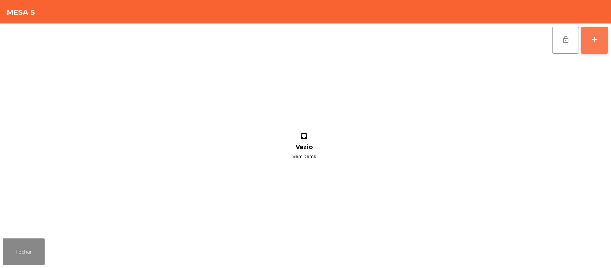
click at [607, 40] on button "add" at bounding box center [594, 40] width 27 height 27
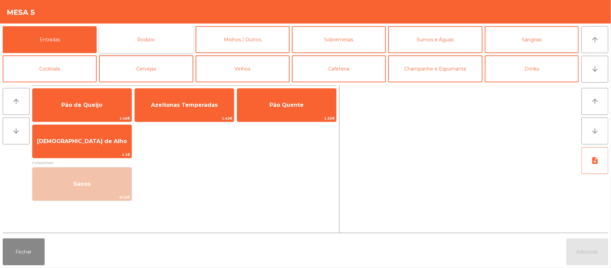
click at [168, 36] on button "Rodizio" at bounding box center [146, 39] width 94 height 27
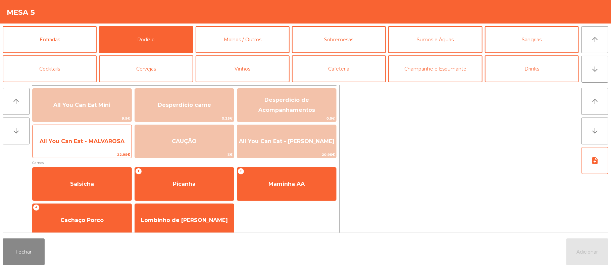
click at [92, 150] on span "All You Can Eat - MALVAROSA" at bounding box center [82, 141] width 99 height 18
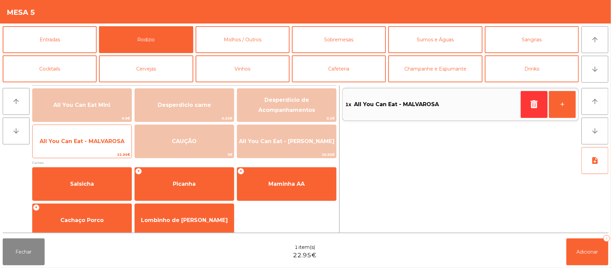
click at [93, 142] on span "All You Can Eat - MALVAROSA" at bounding box center [82, 141] width 85 height 6
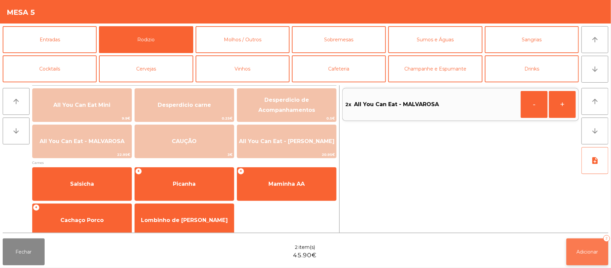
click at [585, 258] on button "Adicionar 2" at bounding box center [587, 251] width 42 height 27
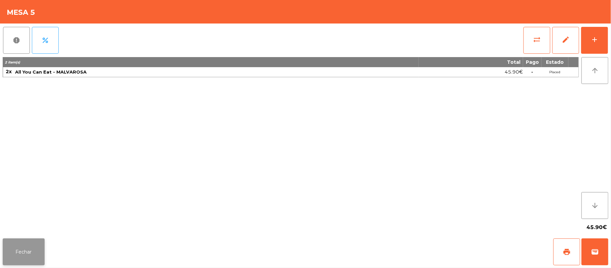
click at [24, 246] on button "Fechar" at bounding box center [24, 251] width 42 height 27
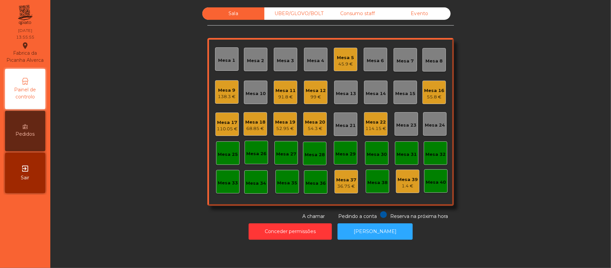
click at [121, 104] on div "Sala UBER/[GEOGRAPHIC_DATA]/BOLT Consumo staff Evento Mesa 1 Mesa 2 Mesa 3 [GEO…" at bounding box center [330, 113] width 542 height 212
click at [471, 109] on div "Sala UBER/[GEOGRAPHIC_DATA]/BOLT Consumo staff Evento [GEOGRAPHIC_DATA] 1 Mesa …" at bounding box center [330, 113] width 542 height 212
click at [280, 122] on div "Mesa 19" at bounding box center [285, 122] width 20 height 7
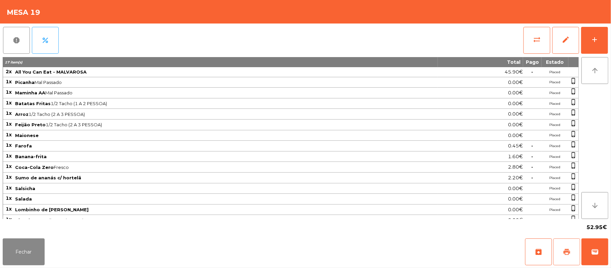
click at [564, 250] on span "print" at bounding box center [567, 252] width 8 height 8
click at [605, 243] on button "wallet" at bounding box center [594, 251] width 27 height 27
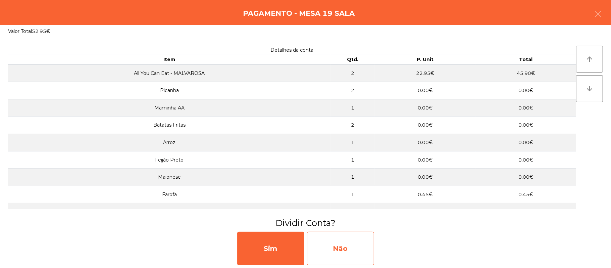
click at [340, 244] on div "Não" at bounding box center [340, 248] width 67 height 34
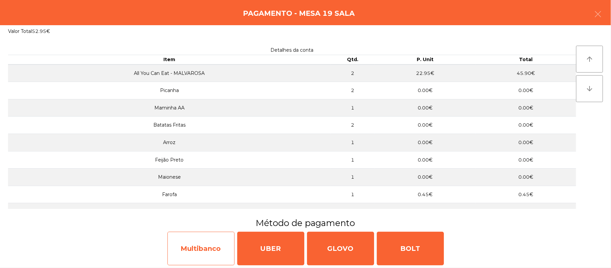
click at [200, 252] on div "Multibanco" at bounding box center [200, 248] width 67 height 34
select select "**"
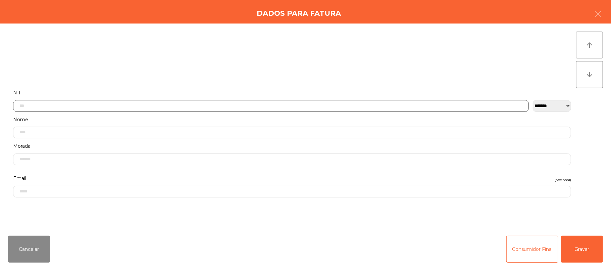
click at [256, 108] on input "text" at bounding box center [271, 106] width 516 height 12
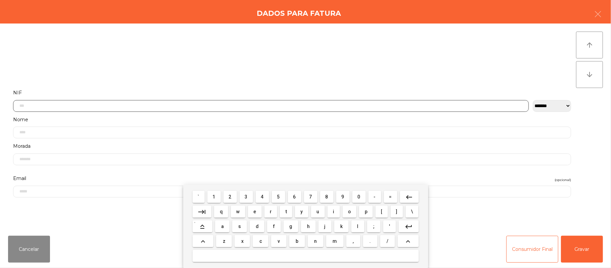
scroll to position [56, 0]
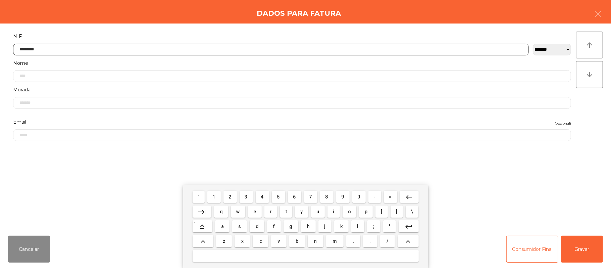
type input "*********"
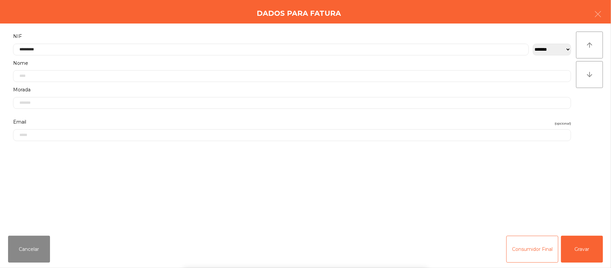
click at [576, 237] on div "` 1 2 3 4 5 6 7 8 9 0 - = keyboard_backspace keyboard_tab q w e r t y u i o p […" at bounding box center [305, 226] width 611 height 83
click at [578, 244] on button "Gravar" at bounding box center [582, 249] width 42 height 27
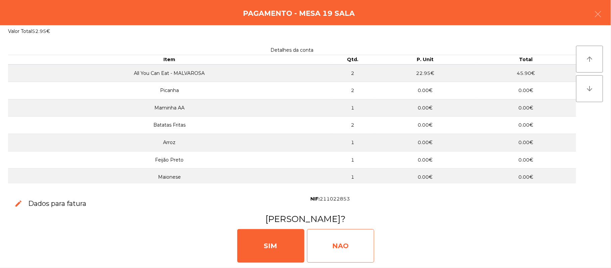
click at [337, 248] on div "NAO" at bounding box center [340, 246] width 67 height 34
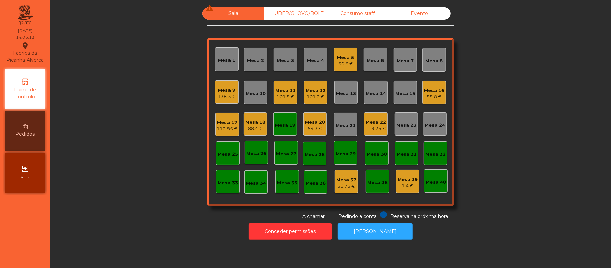
click at [315, 129] on div "54.3 €" at bounding box center [315, 128] width 20 height 7
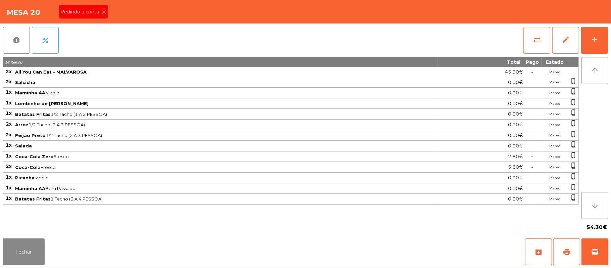
click at [89, 12] on span "Pedindo a conta" at bounding box center [80, 11] width 41 height 7
click at [565, 258] on button "print" at bounding box center [566, 251] width 27 height 27
click at [606, 259] on button "wallet" at bounding box center [594, 251] width 27 height 27
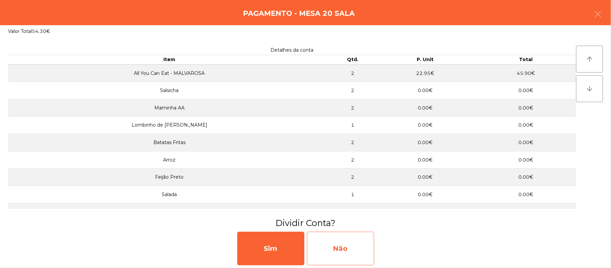
click at [344, 254] on div "Não" at bounding box center [340, 248] width 67 height 34
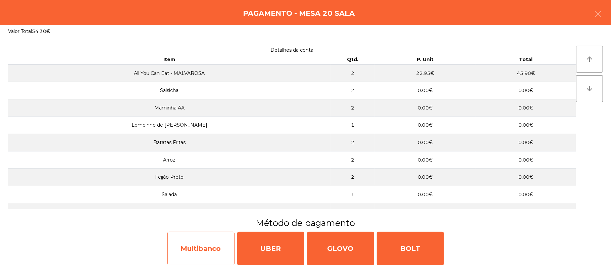
click at [203, 248] on div "Multibanco" at bounding box center [200, 248] width 67 height 34
select select "**"
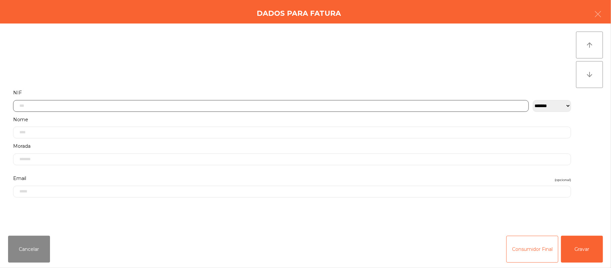
click at [306, 103] on input "text" at bounding box center [271, 106] width 516 height 12
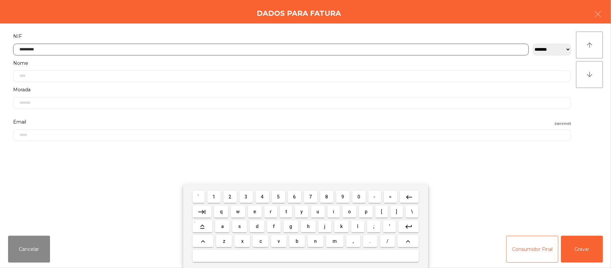
type input "*********"
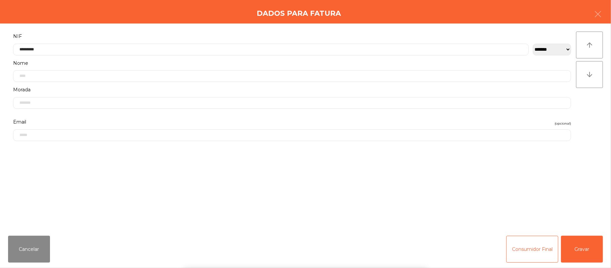
click at [588, 249] on div "` 1 2 3 4 5 6 7 8 9 0 - = keyboard_backspace keyboard_tab q w e r t y u i o p […" at bounding box center [305, 226] width 611 height 83
click at [601, 254] on button "Gravar" at bounding box center [582, 249] width 42 height 27
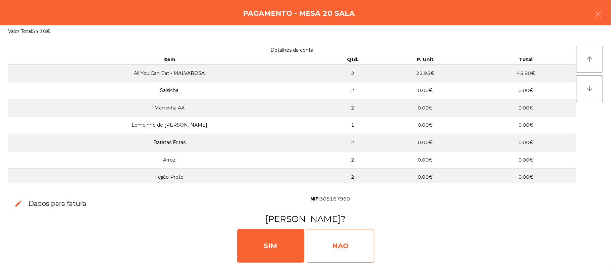
click at [336, 250] on div "NAO" at bounding box center [340, 246] width 67 height 34
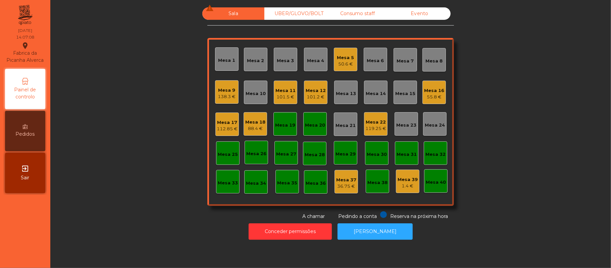
click at [289, 133] on div "Mesa 19" at bounding box center [284, 123] width 23 height 23
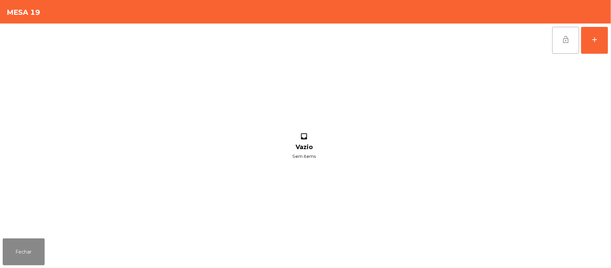
click at [556, 45] on button "lock_open" at bounding box center [565, 40] width 27 height 27
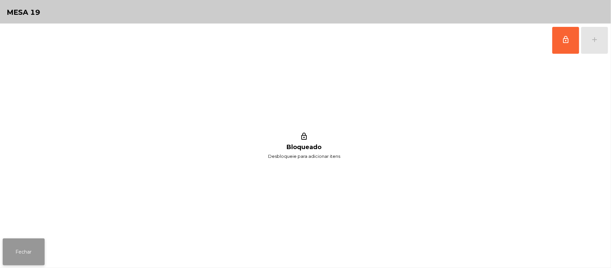
click at [30, 254] on button "Fechar" at bounding box center [24, 251] width 42 height 27
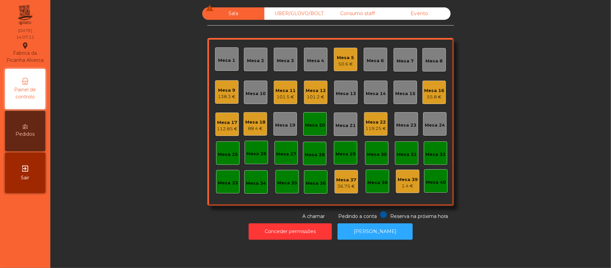
click at [322, 120] on div "Mesa 20" at bounding box center [314, 123] width 23 height 23
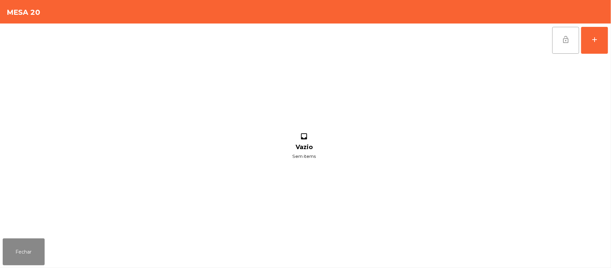
click at [559, 49] on button "lock_open" at bounding box center [565, 40] width 27 height 27
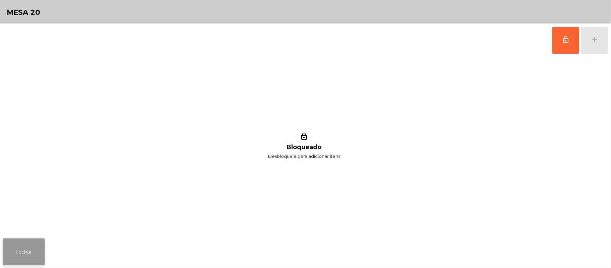
click at [44, 245] on button "Fechar" at bounding box center [24, 251] width 42 height 27
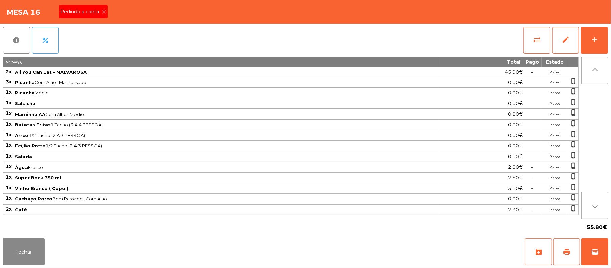
click at [80, 11] on span "Pedindo a conta" at bounding box center [80, 11] width 41 height 7
click at [564, 256] on button "print" at bounding box center [566, 251] width 27 height 27
click at [609, 254] on div "Fechar archive print wallet" at bounding box center [305, 252] width 611 height 32
click at [607, 249] on button "wallet" at bounding box center [594, 251] width 27 height 27
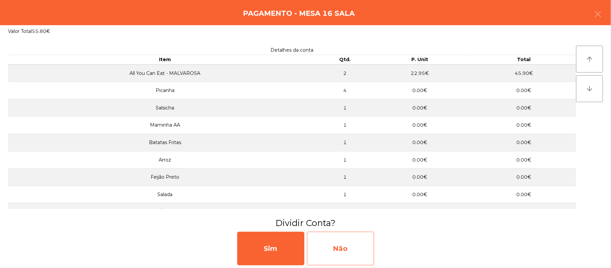
click at [338, 250] on div "Não" at bounding box center [340, 248] width 67 height 34
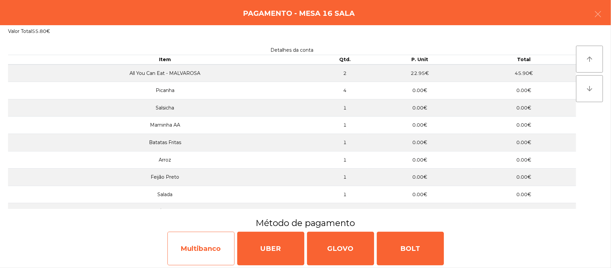
click at [203, 251] on div "Multibanco" at bounding box center [200, 248] width 67 height 34
select select "**"
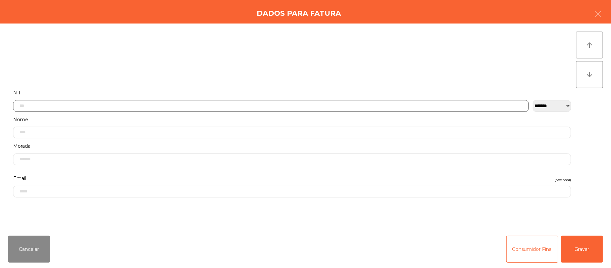
click at [246, 104] on input "text" at bounding box center [271, 106] width 516 height 12
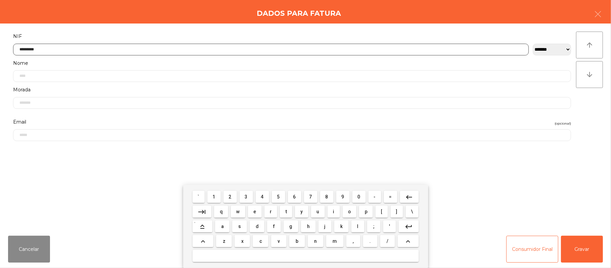
type input "*********"
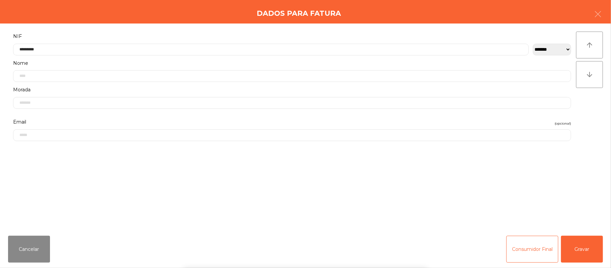
click at [572, 262] on div "` 1 2 3 4 5 6 7 8 9 0 - = keyboard_backspace keyboard_tab q w e r t y u i o p […" at bounding box center [305, 226] width 611 height 83
click at [584, 248] on button "Gravar" at bounding box center [582, 249] width 42 height 27
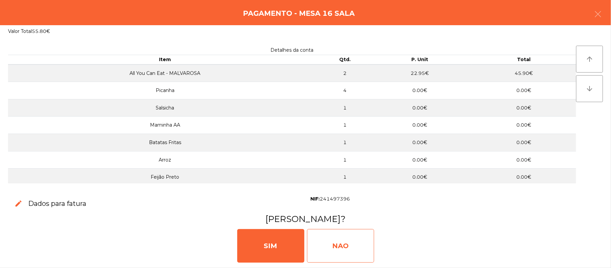
click at [333, 244] on div "NAO" at bounding box center [340, 246] width 67 height 34
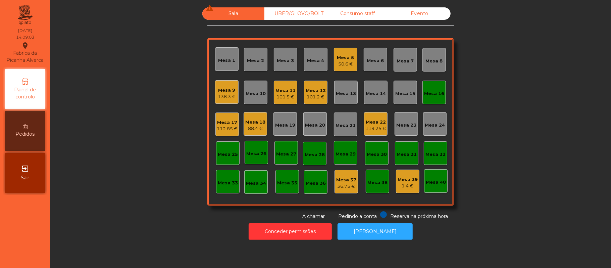
click at [248, 124] on div "Mesa 18" at bounding box center [255, 122] width 20 height 7
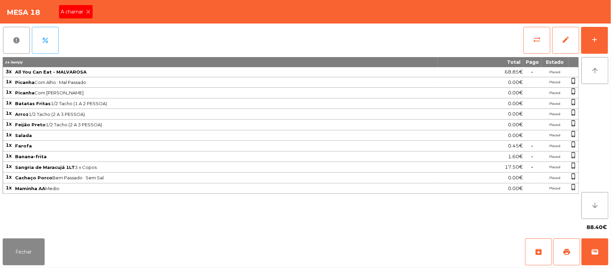
click at [78, 13] on span "A chamar" at bounding box center [73, 11] width 25 height 7
click at [32, 243] on button "Fechar" at bounding box center [24, 251] width 42 height 27
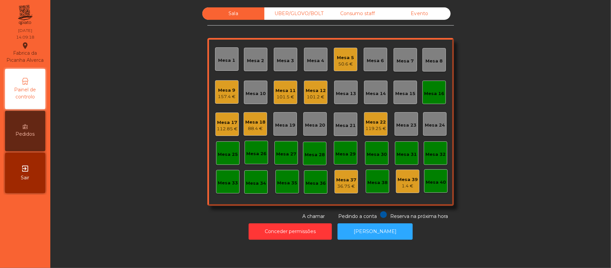
click at [435, 95] on div "Mesa 16" at bounding box center [434, 93] width 20 height 7
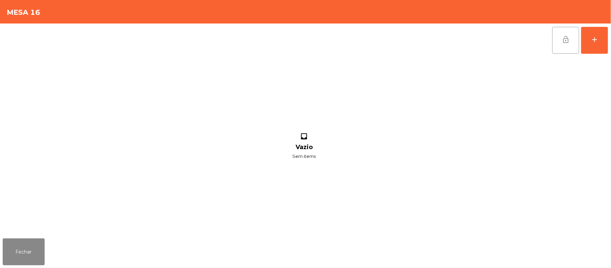
click at [567, 45] on button "lock_open" at bounding box center [565, 40] width 27 height 27
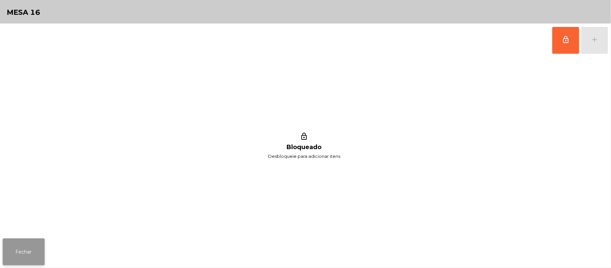
click at [24, 262] on button "Fechar" at bounding box center [24, 251] width 42 height 27
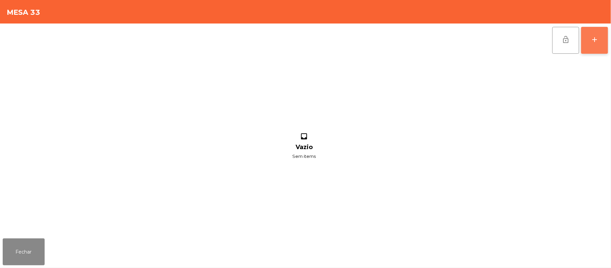
click at [598, 36] on div "add" at bounding box center [594, 40] width 8 height 8
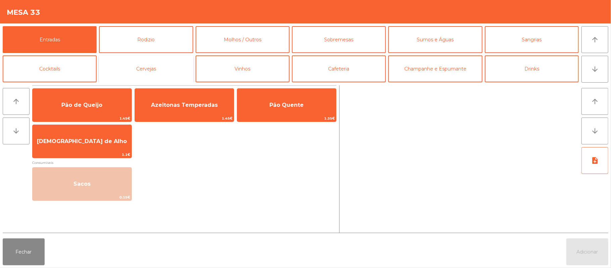
click at [161, 67] on button "Cervejas" at bounding box center [146, 68] width 94 height 27
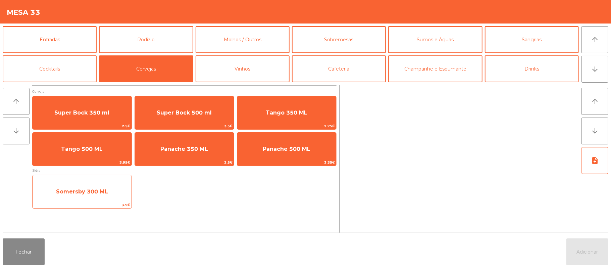
click at [100, 188] on span "Somersby 300 ML" at bounding box center [82, 191] width 52 height 6
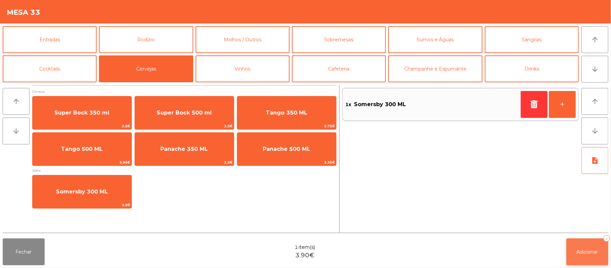
click at [588, 253] on span "Adicionar" at bounding box center [587, 252] width 21 height 6
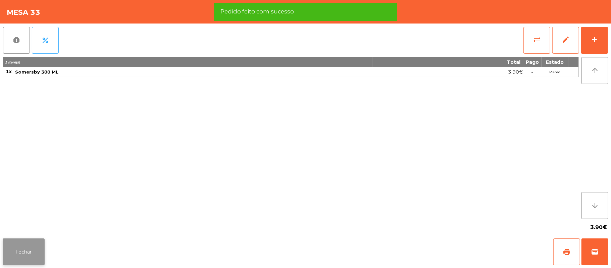
click at [19, 252] on button "Fechar" at bounding box center [24, 251] width 42 height 27
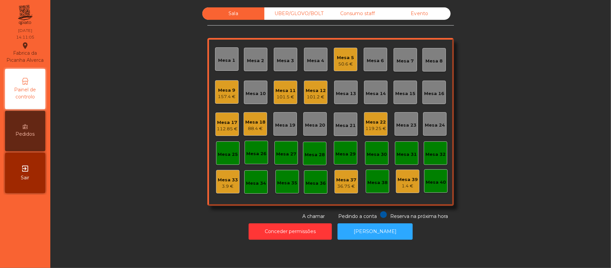
click at [220, 177] on div "Mesa 33" at bounding box center [228, 179] width 20 height 7
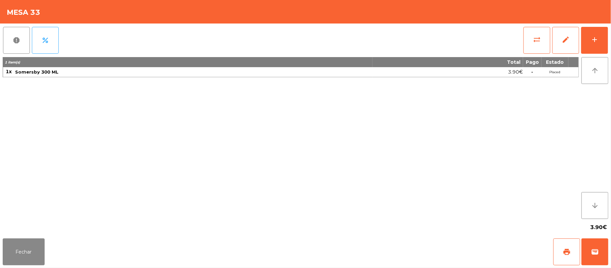
click at [610, 41] on div "report percent sync_alt edit add 1 item(s) Total Pago Estado 1x Somersby 300 ML…" at bounding box center [305, 129] width 611 height 212
click at [605, 40] on button "add" at bounding box center [594, 40] width 27 height 27
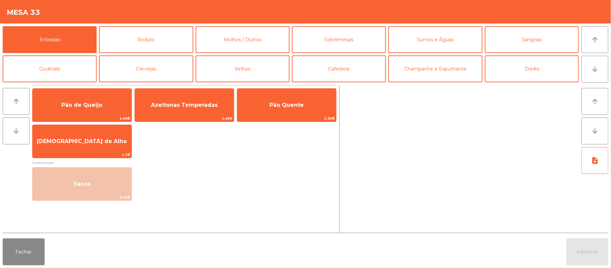
scroll to position [1, 0]
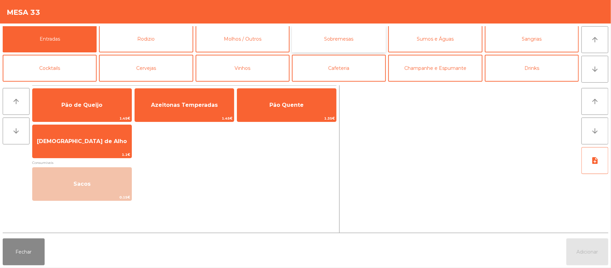
click at [334, 43] on button "Sobremesas" at bounding box center [339, 38] width 94 height 27
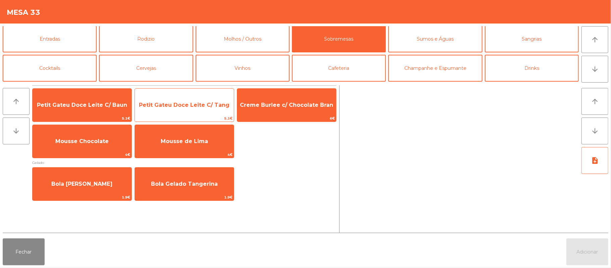
click at [199, 111] on span "Petit Gateu Doce Leite C/ Tang" at bounding box center [184, 105] width 99 height 18
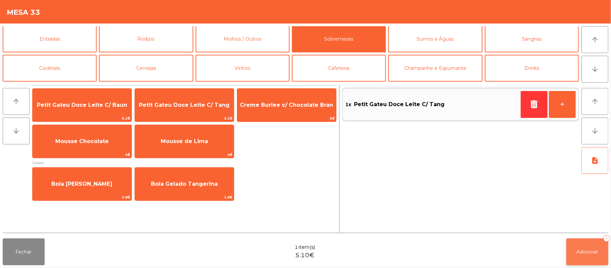
click at [577, 250] on span "Adicionar" at bounding box center [587, 252] width 21 height 6
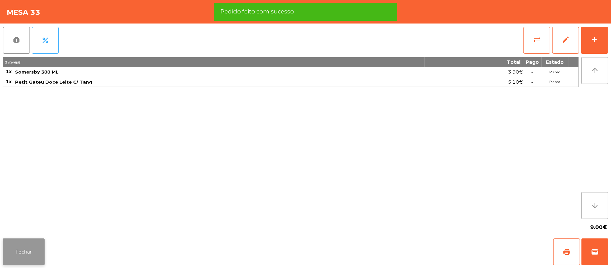
click at [27, 254] on button "Fechar" at bounding box center [24, 251] width 42 height 27
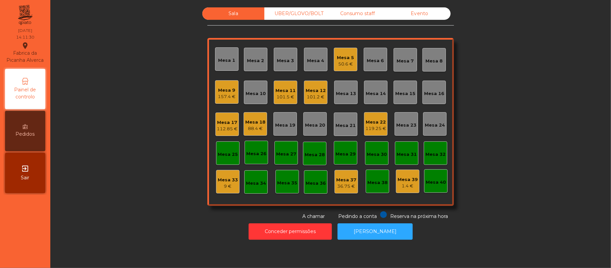
click at [219, 181] on div "Mesa 33" at bounding box center [228, 179] width 20 height 7
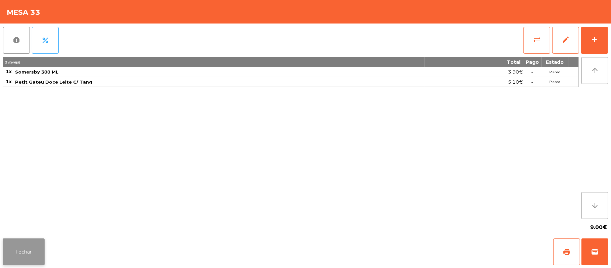
click at [30, 252] on button "Fechar" at bounding box center [24, 251] width 42 height 27
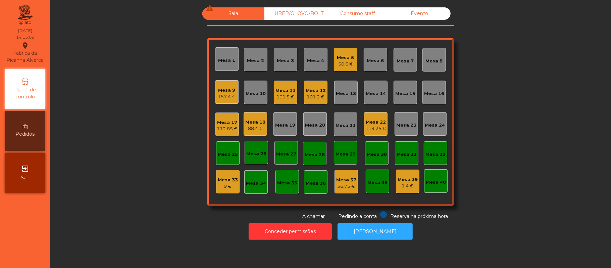
click at [224, 152] on div "Mesa 25" at bounding box center [228, 154] width 20 height 7
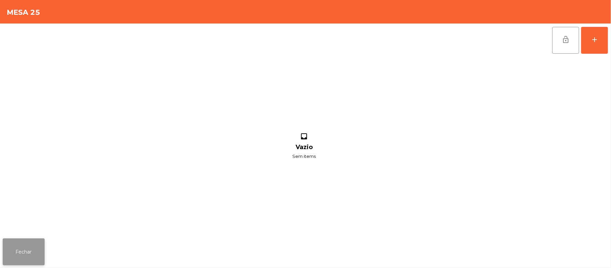
click at [24, 257] on button "Fechar" at bounding box center [24, 251] width 42 height 27
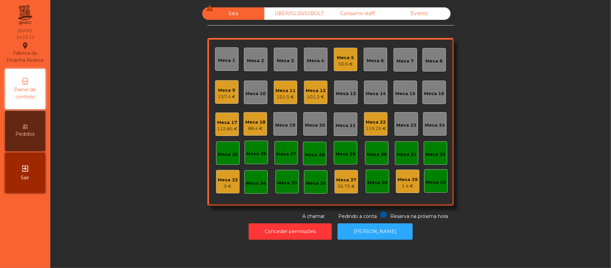
click at [345, 152] on div "Mesa 29" at bounding box center [345, 154] width 20 height 7
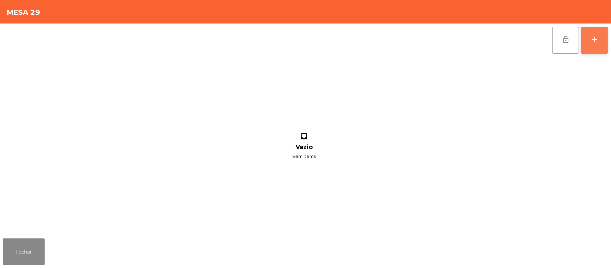
click at [595, 40] on div "add" at bounding box center [594, 40] width 8 height 8
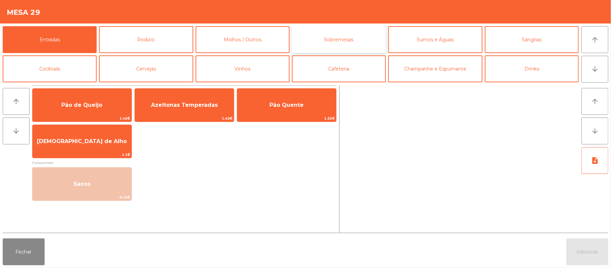
click at [346, 39] on button "Sobremesas" at bounding box center [339, 39] width 94 height 27
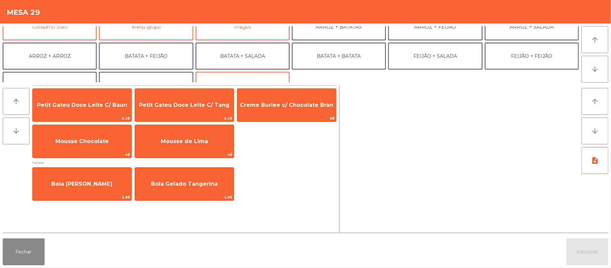
scroll to position [88, 0]
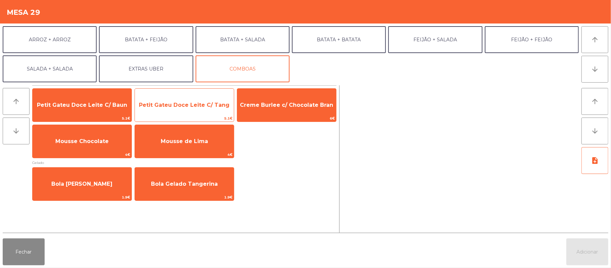
click at [197, 109] on span "Petit Gateu Doce Leite C/ Tang" at bounding box center [184, 105] width 99 height 18
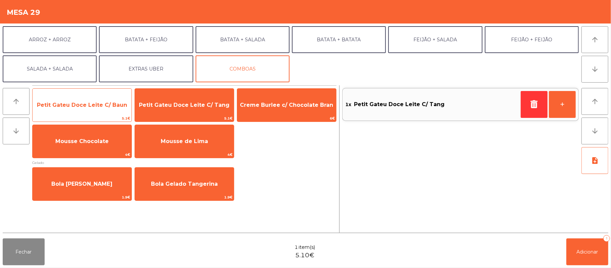
click at [81, 105] on span "Petit Gateu Doce Leite C/ Baun" at bounding box center [82, 105] width 90 height 6
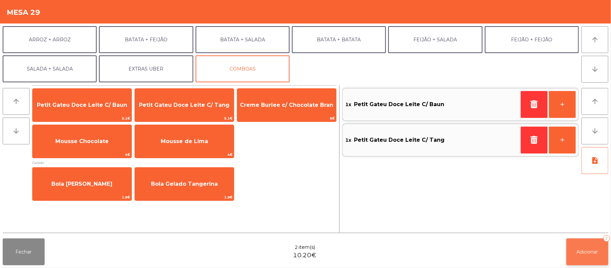
click at [588, 251] on span "Adicionar" at bounding box center [587, 252] width 21 height 6
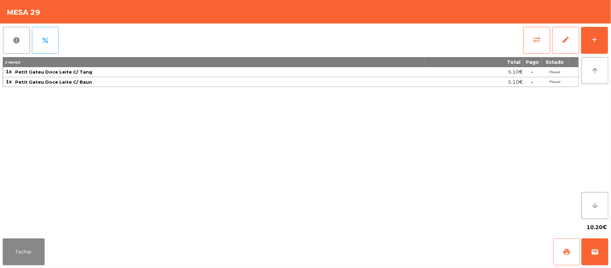
click at [561, 248] on button "print" at bounding box center [566, 251] width 27 height 27
click at [20, 255] on button "Fechar" at bounding box center [24, 251] width 42 height 27
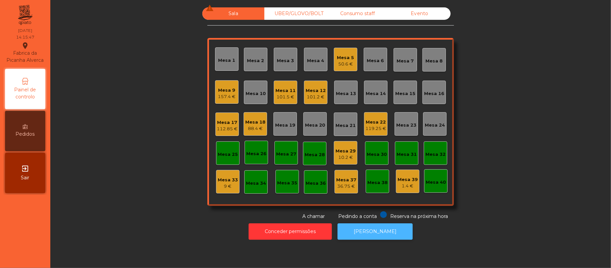
click at [364, 233] on button "[PERSON_NAME]" at bounding box center [375, 231] width 75 height 16
click at [310, 119] on div "Mesa 20" at bounding box center [315, 123] width 20 height 9
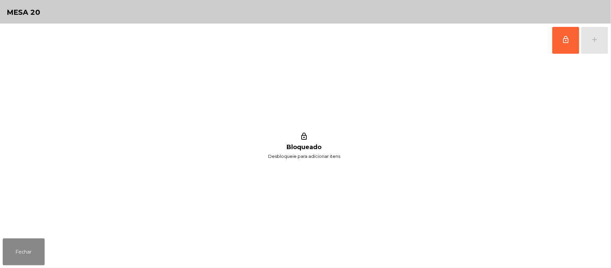
click at [587, 37] on div "lock_outline add" at bounding box center [580, 40] width 56 height 34
click at [559, 46] on button "lock_outline" at bounding box center [565, 40] width 27 height 27
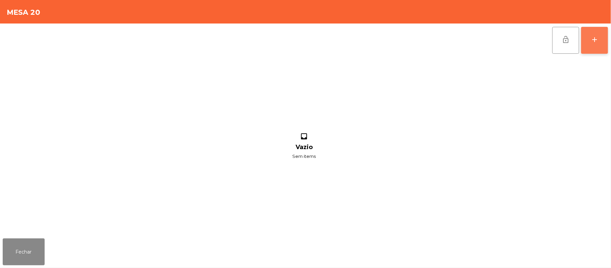
click at [607, 36] on button "add" at bounding box center [594, 40] width 27 height 27
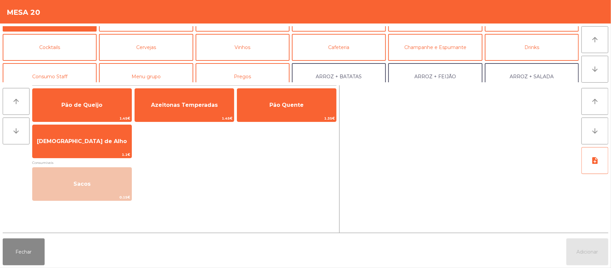
scroll to position [0, 0]
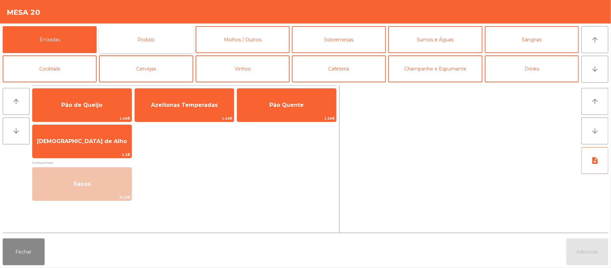
click at [156, 41] on button "Rodizio" at bounding box center [146, 39] width 94 height 27
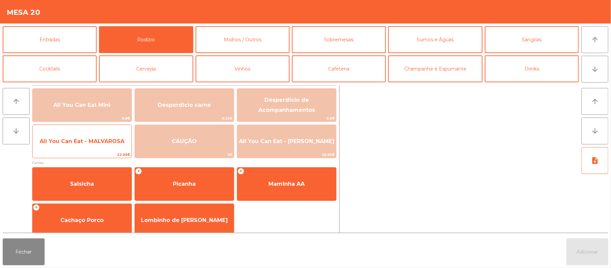
click at [111, 139] on span "All You Can Eat - MALVAROSA" at bounding box center [82, 141] width 85 height 6
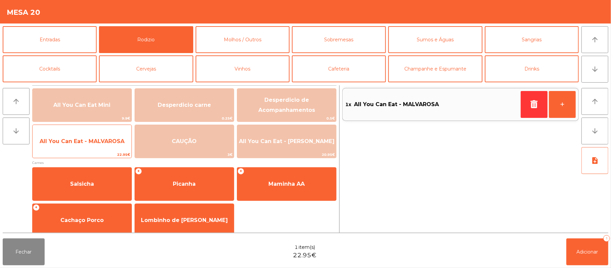
click at [109, 145] on span "All You Can Eat - MALVAROSA" at bounding box center [82, 141] width 99 height 18
click at [105, 145] on span "All You Can Eat - MALVAROSA" at bounding box center [82, 141] width 99 height 18
click at [99, 144] on span "All You Can Eat - MALVAROSA" at bounding box center [82, 141] width 85 height 6
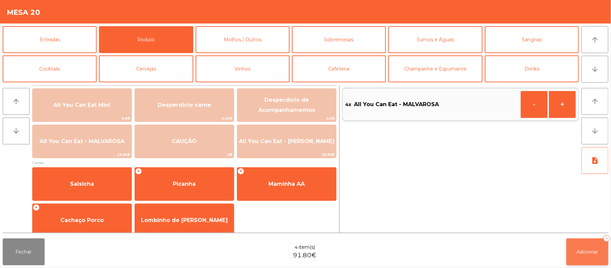
click at [596, 250] on span "Adicionar" at bounding box center [587, 252] width 21 height 6
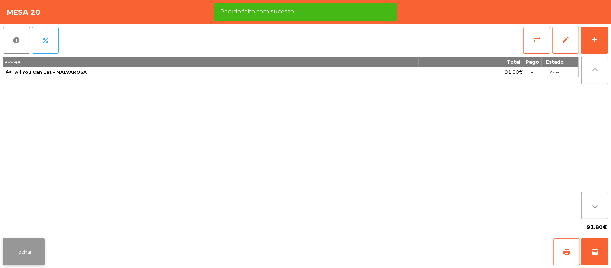
click at [31, 249] on button "Fechar" at bounding box center [24, 251] width 42 height 27
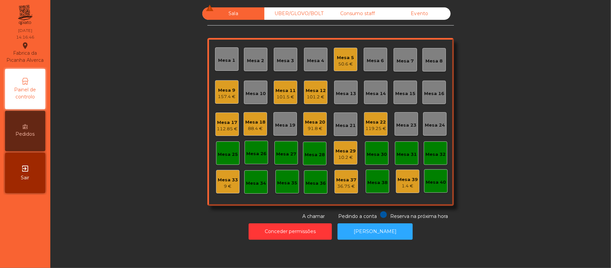
click at [381, 121] on div "Mesa 22" at bounding box center [375, 122] width 21 height 7
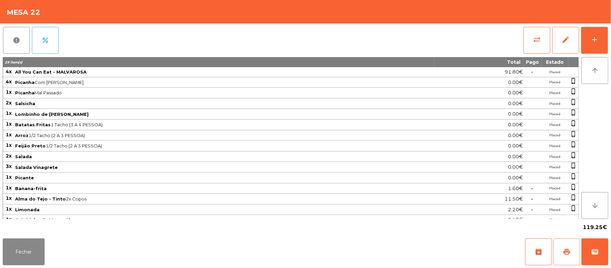
click at [572, 258] on button "print" at bounding box center [566, 251] width 27 height 27
click at [22, 242] on button "Fechar" at bounding box center [24, 251] width 42 height 27
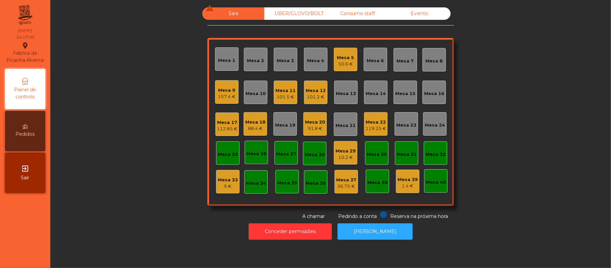
click at [337, 152] on div "Mesa 29" at bounding box center [345, 151] width 20 height 7
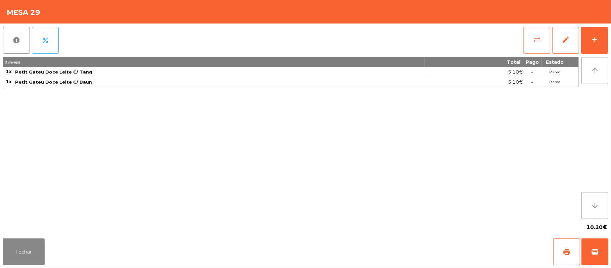
click at [534, 42] on span "sync_alt" at bounding box center [537, 40] width 8 height 8
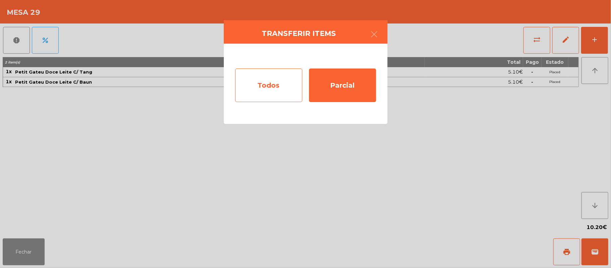
click at [277, 74] on div "Todos" at bounding box center [268, 85] width 67 height 34
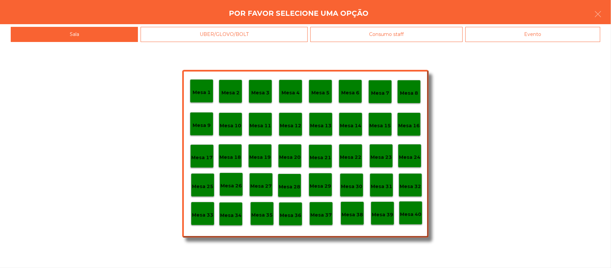
click at [532, 39] on div "Evento" at bounding box center [532, 34] width 135 height 15
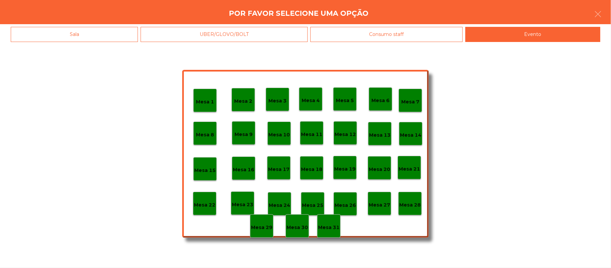
click at [410, 202] on p "Mesa 28" at bounding box center [409, 205] width 21 height 8
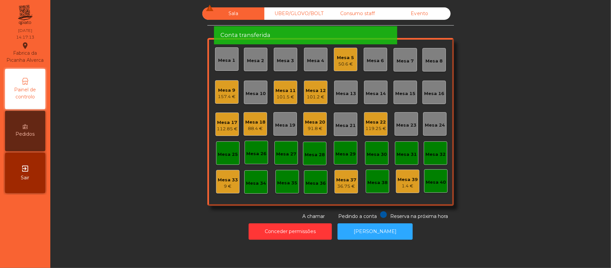
click at [316, 91] on div "Mesa 12" at bounding box center [316, 90] width 20 height 7
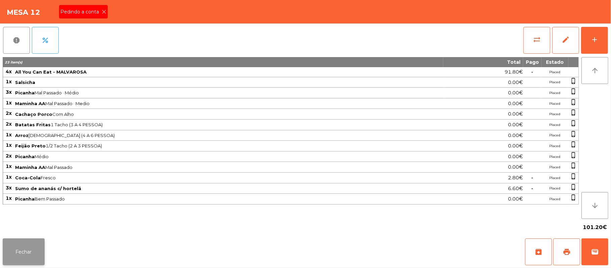
click at [23, 255] on button "Fechar" at bounding box center [24, 251] width 42 height 27
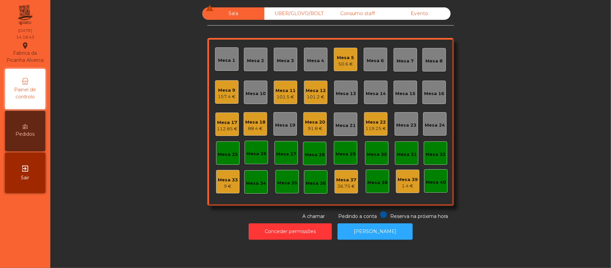
click at [487, 112] on div "Sala warning UBER/[GEOGRAPHIC_DATA]/BOLT Consumo staff Evento Mesa 1 Mesa 2 Mes…" at bounding box center [330, 113] width 542 height 212
click at [367, 125] on div "119.25 €" at bounding box center [375, 128] width 21 height 7
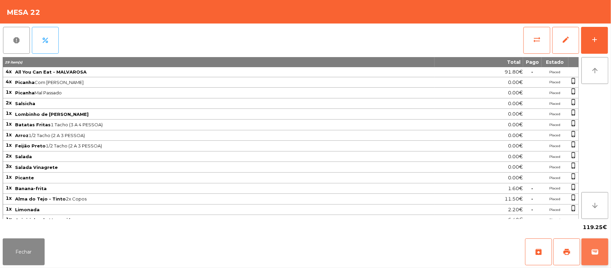
click at [599, 257] on button "wallet" at bounding box center [594, 251] width 27 height 27
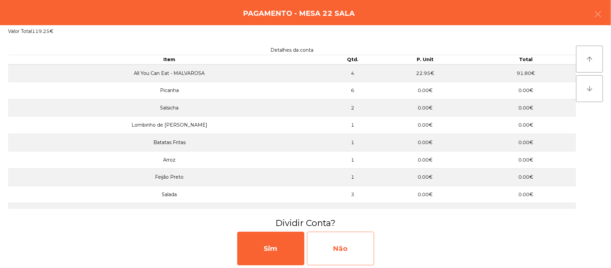
click at [348, 252] on div "Não" at bounding box center [340, 248] width 67 height 34
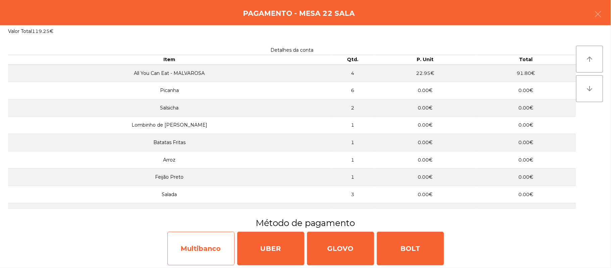
click at [206, 248] on div "Multibanco" at bounding box center [200, 248] width 67 height 34
select select "**"
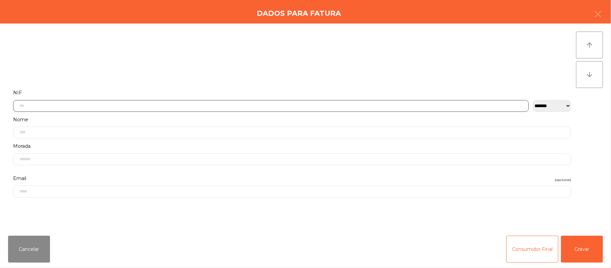
click at [260, 107] on input "text" at bounding box center [271, 106] width 516 height 12
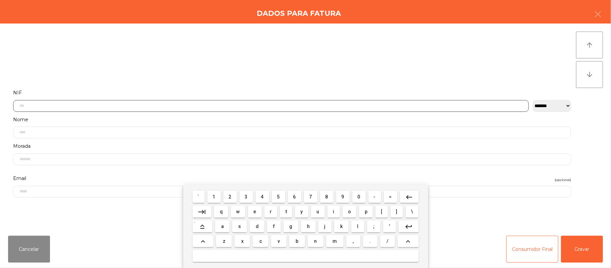
scroll to position [56, 0]
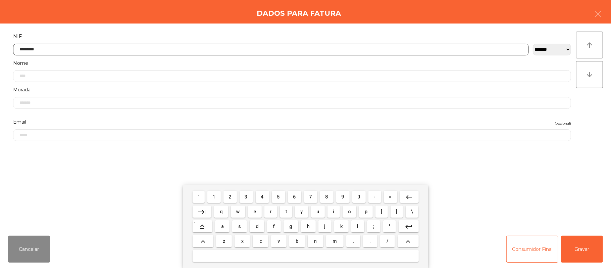
type input "*********"
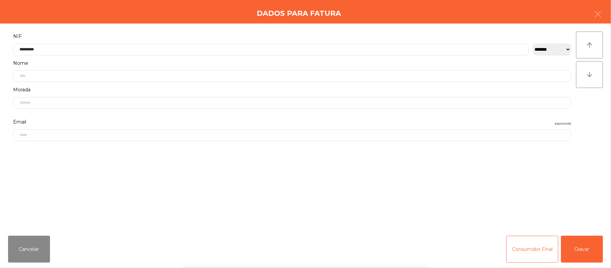
click at [576, 249] on div "` 1 2 3 4 5 6 7 8 9 0 - = keyboard_backspace keyboard_tab q w e r t y u i o p […" at bounding box center [305, 226] width 611 height 83
click at [594, 250] on button "Gravar" at bounding box center [582, 249] width 42 height 27
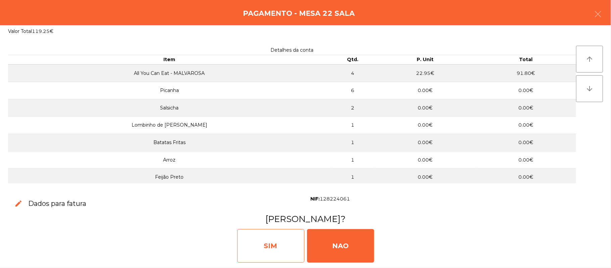
click at [272, 243] on div "SIM" at bounding box center [270, 246] width 67 height 34
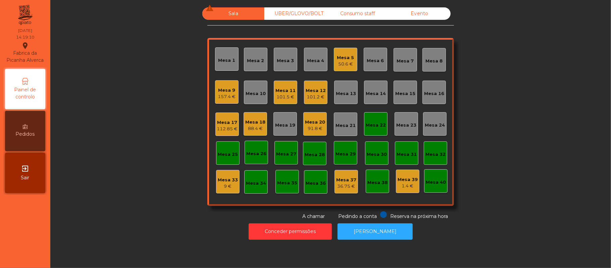
click at [314, 69] on div "Mesa 4" at bounding box center [315, 59] width 23 height 23
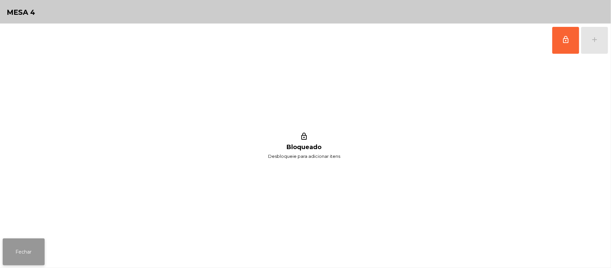
click at [5, 260] on button "Fechar" at bounding box center [24, 251] width 42 height 27
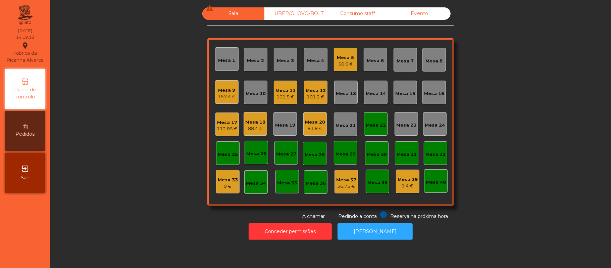
click at [321, 92] on div "Mesa 12" at bounding box center [316, 90] width 20 height 7
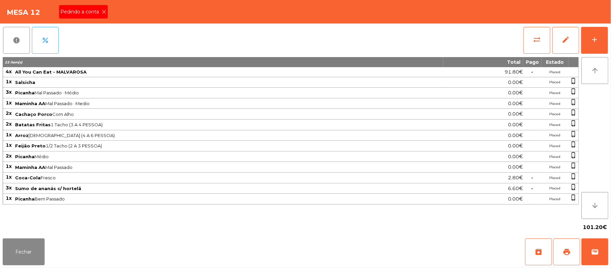
click at [89, 15] on span "Pedindo a conta" at bounding box center [80, 11] width 41 height 7
click at [568, 258] on button "print" at bounding box center [566, 251] width 27 height 27
click at [599, 254] on button "wallet" at bounding box center [594, 251] width 27 height 27
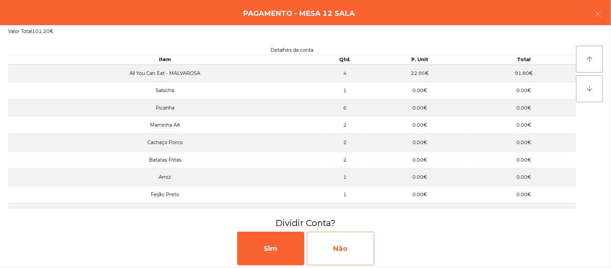
click at [340, 232] on div "Não" at bounding box center [340, 248] width 67 height 34
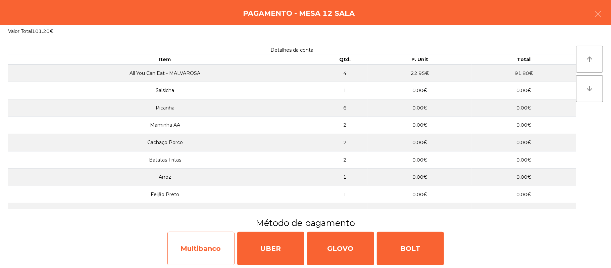
click at [203, 243] on div "Multibanco" at bounding box center [200, 248] width 67 height 34
select select "**"
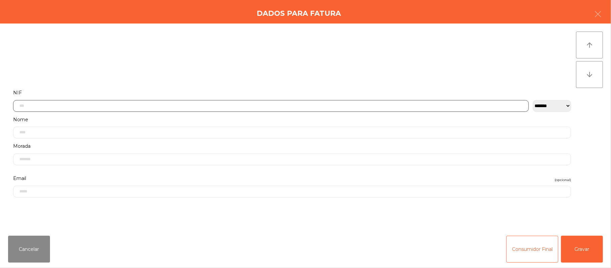
click at [223, 106] on input "text" at bounding box center [271, 106] width 516 height 12
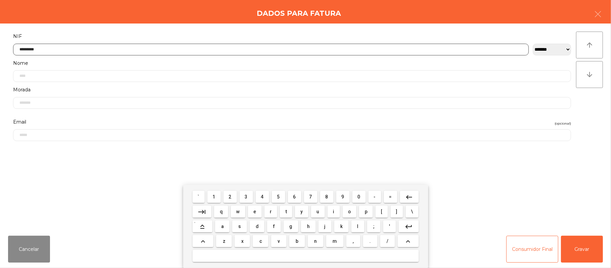
type input "*********"
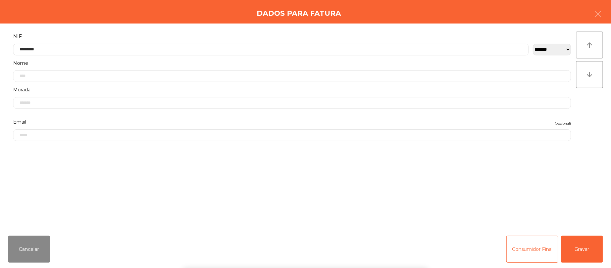
click at [609, 257] on div "` 1 2 3 4 5 6 7 8 9 0 - = keyboard_backspace keyboard_tab q w e r t y u i o p […" at bounding box center [305, 226] width 611 height 83
click at [579, 250] on button "Gravar" at bounding box center [582, 249] width 42 height 27
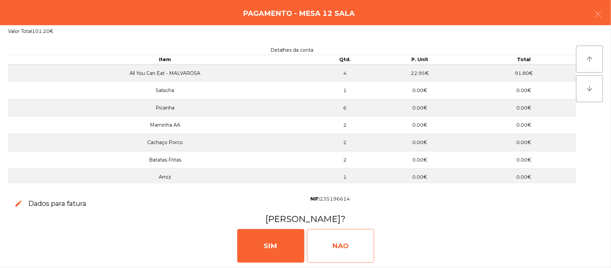
click at [341, 241] on div "NAO" at bounding box center [340, 246] width 67 height 34
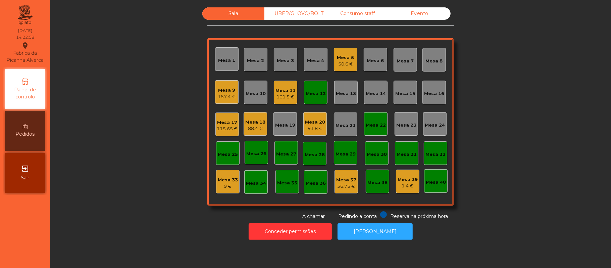
click at [228, 120] on div "Mesa 17" at bounding box center [227, 122] width 21 height 7
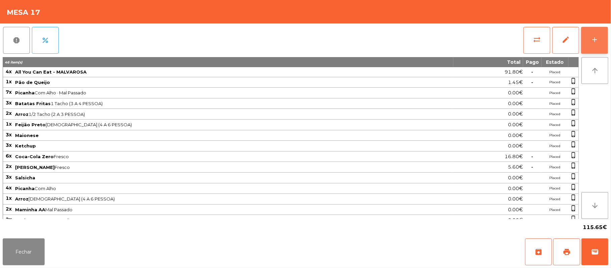
click at [604, 35] on button "add" at bounding box center [594, 40] width 27 height 27
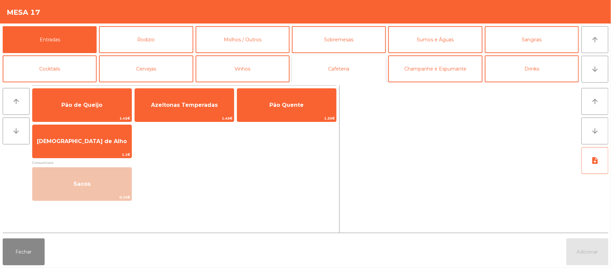
click at [349, 61] on button "Cafeteria" at bounding box center [339, 68] width 94 height 27
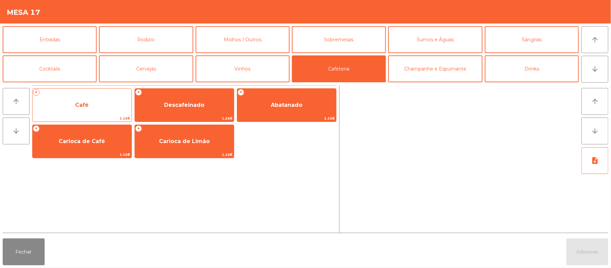
click at [80, 108] on span "Café" at bounding box center [81, 105] width 13 height 6
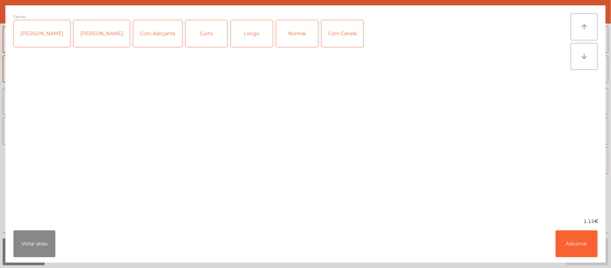
click at [282, 37] on div "Normal" at bounding box center [297, 33] width 42 height 27
click at [576, 246] on button "Adicionar" at bounding box center [577, 243] width 42 height 27
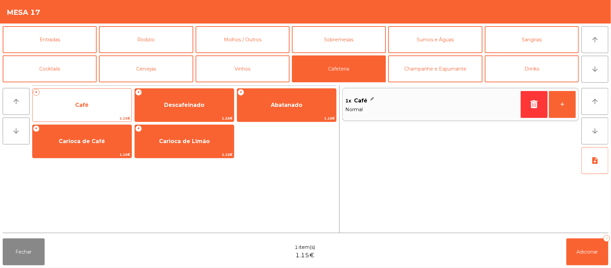
click at [84, 97] on span "Café" at bounding box center [82, 105] width 99 height 18
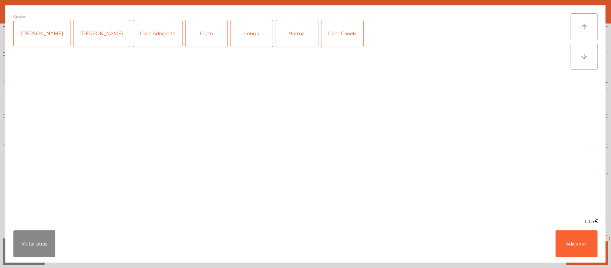
click at [252, 26] on div "Longo" at bounding box center [252, 33] width 42 height 27
click at [574, 238] on button "Adicionar" at bounding box center [577, 243] width 42 height 27
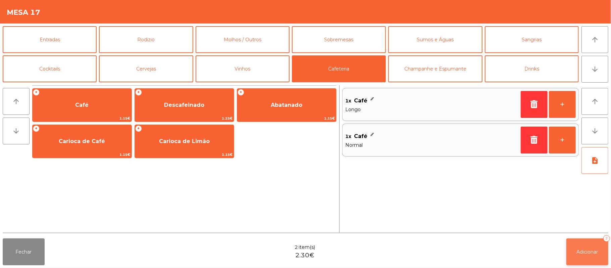
click at [586, 252] on span "Adicionar" at bounding box center [587, 252] width 21 height 6
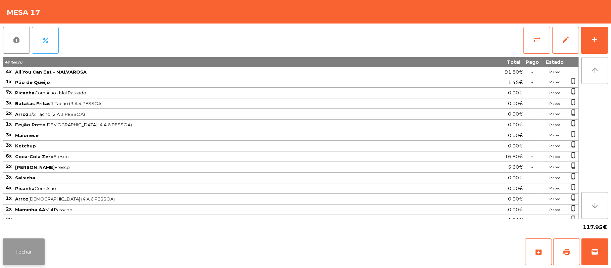
click at [38, 242] on button "Fechar" at bounding box center [24, 251] width 42 height 27
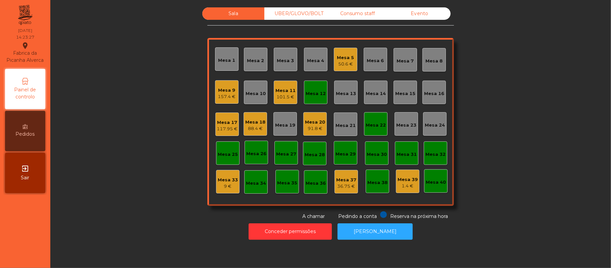
click at [122, 223] on div "Conceder permissões Abrir [PERSON_NAME]" at bounding box center [330, 231] width 542 height 23
click at [306, 101] on div "Mesa 12" at bounding box center [315, 92] width 23 height 23
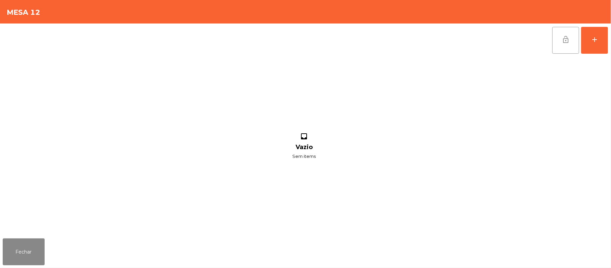
click at [565, 36] on span "lock_open" at bounding box center [566, 40] width 8 height 8
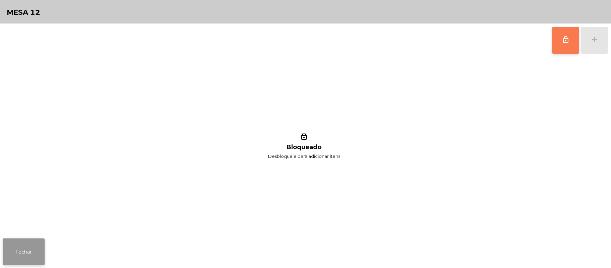
click at [34, 249] on button "Fechar" at bounding box center [24, 251] width 42 height 27
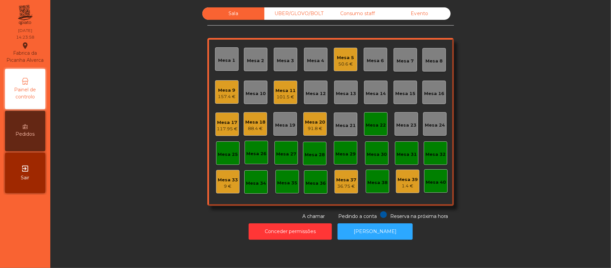
click at [383, 125] on div "Mesa 22" at bounding box center [375, 123] width 23 height 23
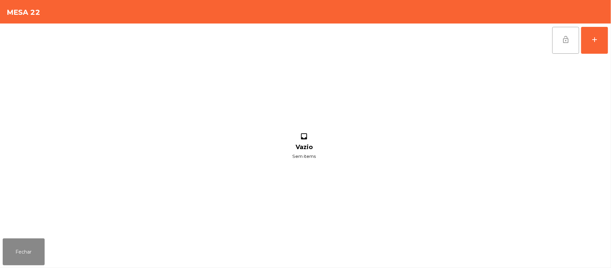
click at [557, 45] on button "lock_open" at bounding box center [565, 40] width 27 height 27
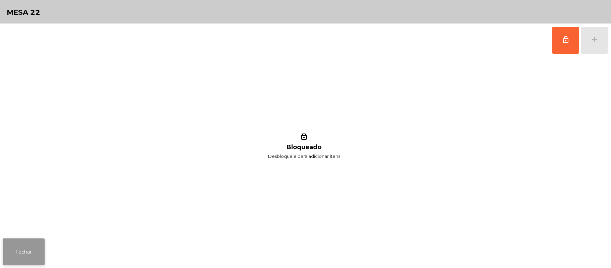
click at [24, 251] on button "Fechar" at bounding box center [24, 251] width 42 height 27
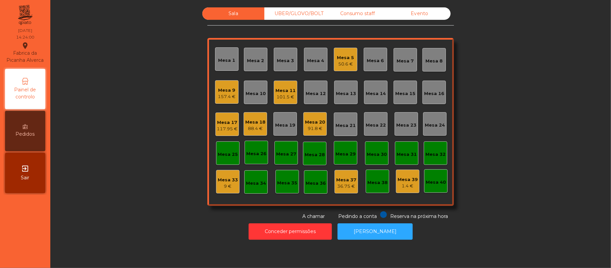
click at [227, 128] on div "117.95 €" at bounding box center [227, 128] width 21 height 7
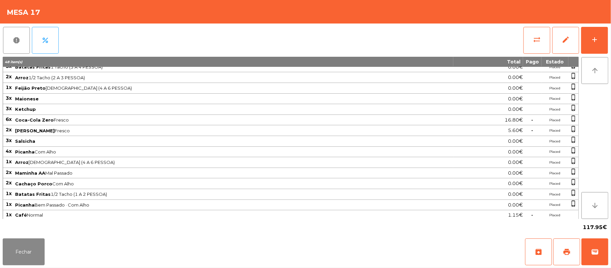
scroll to position [53, 0]
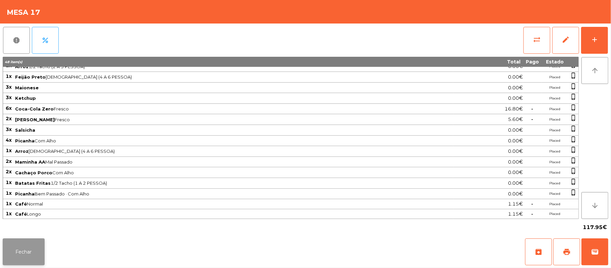
click at [31, 253] on button "Fechar" at bounding box center [24, 251] width 42 height 27
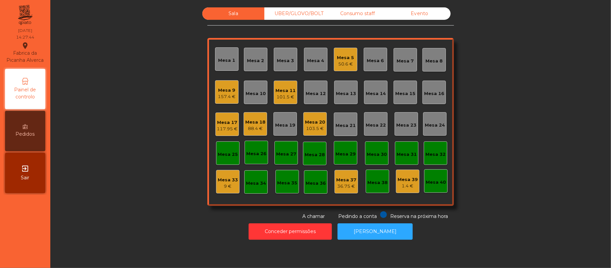
click at [541, 119] on div "Sala UBER/[GEOGRAPHIC_DATA]/BOLT Consumo staff Evento Mesa 1 Mesa 2 Mesa 3 Mesa…" at bounding box center [330, 113] width 542 height 212
click at [436, 90] on div "Mesa 16" at bounding box center [434, 93] width 20 height 7
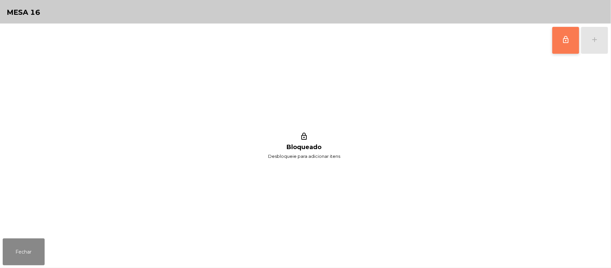
click at [563, 45] on button "lock_outline" at bounding box center [565, 40] width 27 height 27
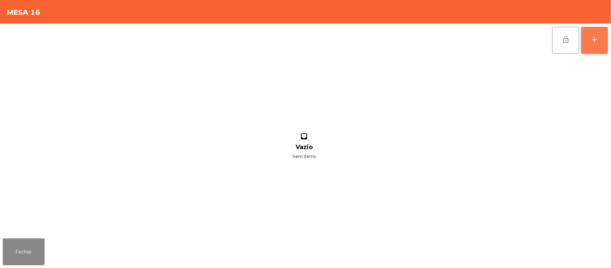
click at [608, 38] on button "add" at bounding box center [594, 40] width 27 height 27
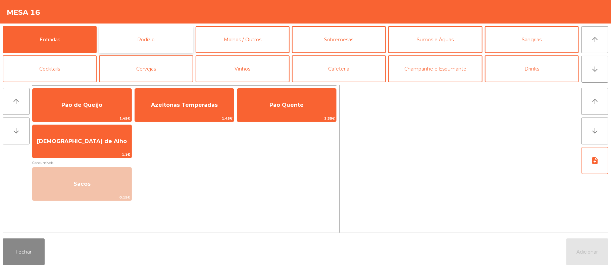
click at [163, 45] on button "Rodizio" at bounding box center [146, 39] width 94 height 27
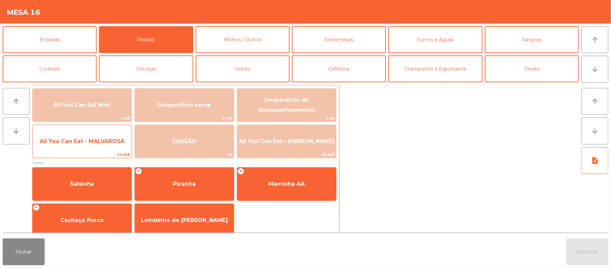
click at [85, 148] on span "All You Can Eat - MALVAROSA" at bounding box center [82, 141] width 99 height 18
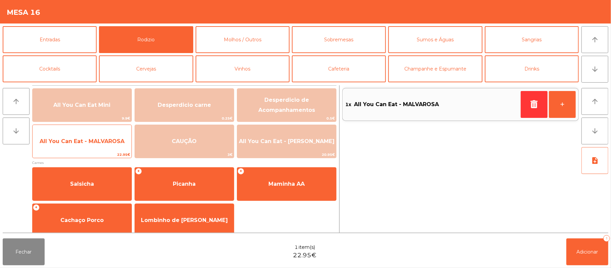
click at [89, 148] on span "All You Can Eat - MALVAROSA" at bounding box center [82, 141] width 99 height 18
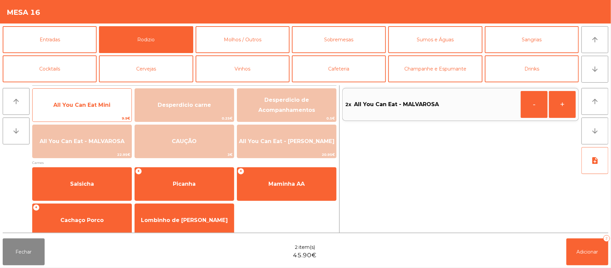
click at [80, 107] on span "All You Can Eat Mini" at bounding box center [81, 105] width 57 height 6
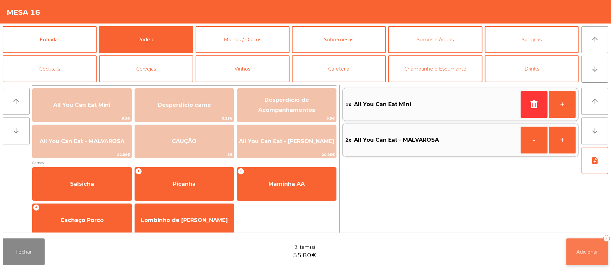
click at [584, 258] on button "Adicionar 3" at bounding box center [587, 251] width 42 height 27
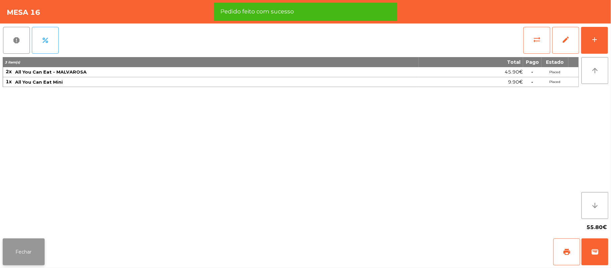
click at [34, 258] on button "Fechar" at bounding box center [24, 251] width 42 height 27
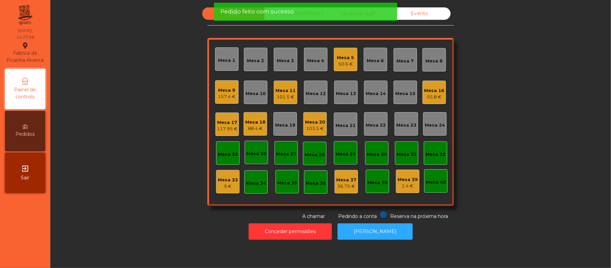
click at [160, 126] on div "Sala UBER/[GEOGRAPHIC_DATA]/BOLT Consumo staff Evento Mesa 1 Mesa 2 Mesa 3 Mesa…" at bounding box center [330, 113] width 542 height 212
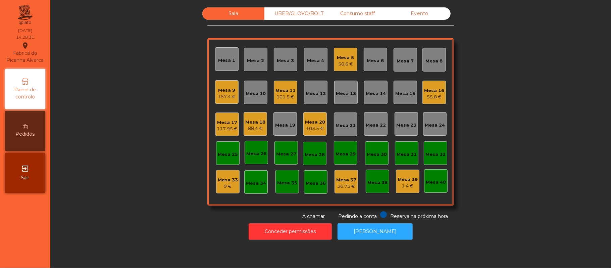
click at [480, 95] on div "Sala UBER/[GEOGRAPHIC_DATA]/BOLT Consumo staff Evento Mesa 1 Mesa 2 Mesa 3 Mesa…" at bounding box center [330, 113] width 542 height 212
click at [155, 95] on div "Sala UBER/[GEOGRAPHIC_DATA]/BOLT Consumo staff Evento Mesa 1 Mesa 2 Mesa 3 Mesa…" at bounding box center [330, 113] width 542 height 212
click at [500, 95] on div "Sala UBER/[GEOGRAPHIC_DATA]/BOLT Consumo staff Evento Mesa 1 Mesa 2 Mesa 3 Mesa…" at bounding box center [330, 113] width 542 height 212
click at [405, 183] on div "1.4 €" at bounding box center [408, 186] width 20 height 7
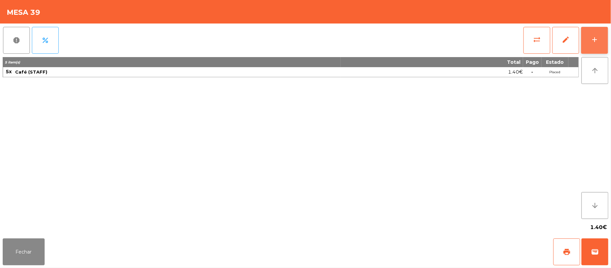
click at [591, 43] on div "add" at bounding box center [594, 40] width 8 height 8
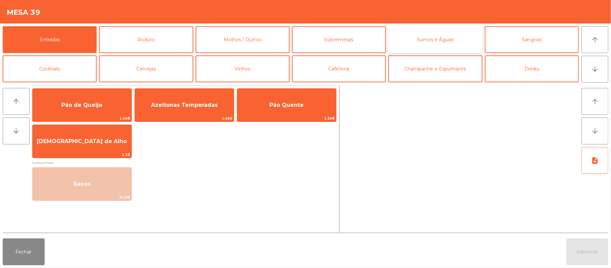
click at [440, 31] on button "Sumos e Águas" at bounding box center [435, 39] width 94 height 27
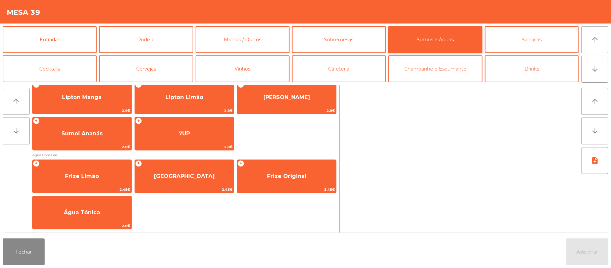
scroll to position [201, 0]
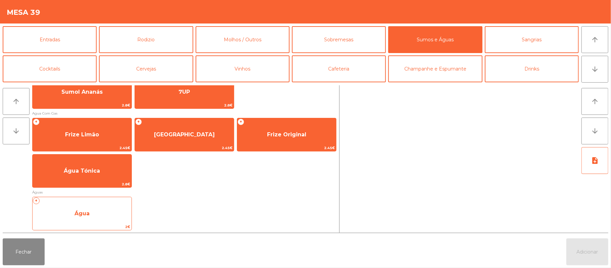
click at [120, 220] on span "Água" at bounding box center [82, 213] width 99 height 18
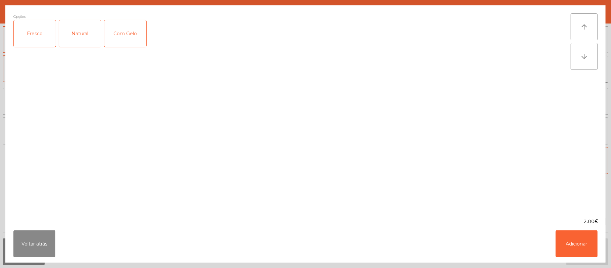
click at [36, 34] on div "Fresco" at bounding box center [35, 33] width 42 height 27
click at [570, 246] on button "Adicionar" at bounding box center [577, 243] width 42 height 27
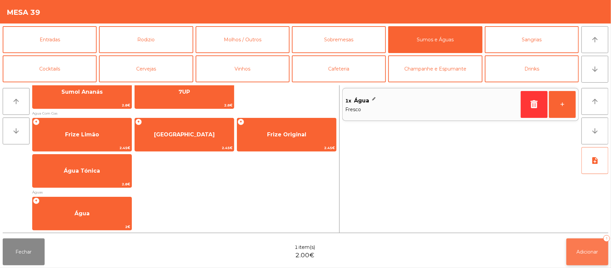
click at [580, 250] on span "Adicionar" at bounding box center [587, 252] width 21 height 6
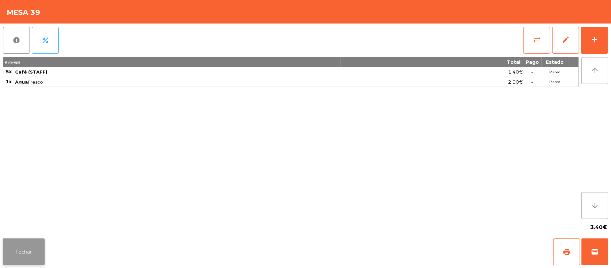
click at [20, 256] on button "Fechar" at bounding box center [24, 251] width 42 height 27
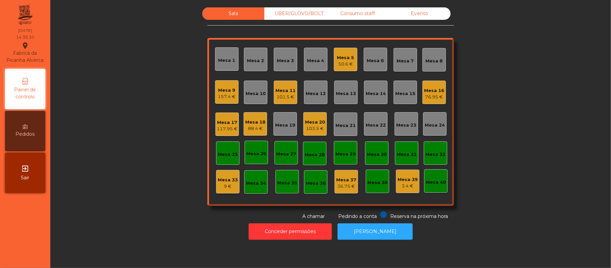
click at [125, 108] on div "Sala UBER/[GEOGRAPHIC_DATA]/BOLT Consumo staff Evento Mesa 1 Mesa 2 Mesa 3 Mesa…" at bounding box center [330, 113] width 542 height 212
click at [138, 92] on div "Sala UBER/[GEOGRAPHIC_DATA]/BOLT Consumo staff Evento Mesa 1 Mesa 2 Mesa 3 Mesa…" at bounding box center [330, 113] width 542 height 212
click at [351, 127] on div "Mesa 21" at bounding box center [345, 125] width 20 height 7
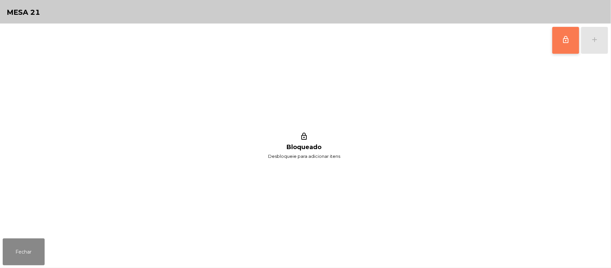
click at [564, 46] on button "lock_outline" at bounding box center [565, 40] width 27 height 27
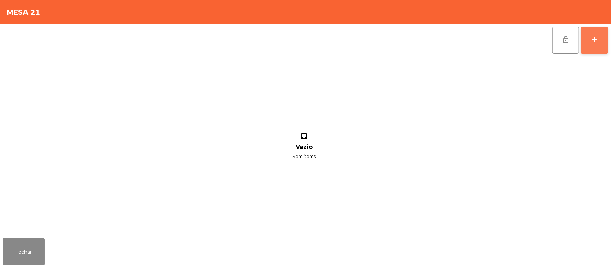
click at [594, 39] on div "add" at bounding box center [594, 40] width 8 height 8
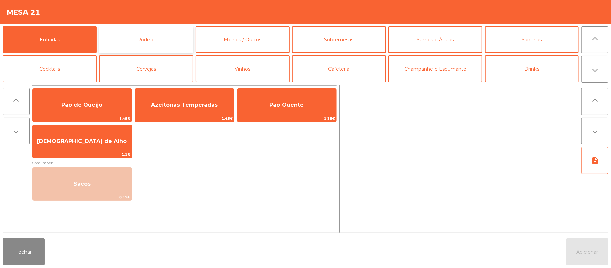
click at [177, 44] on button "Rodizio" at bounding box center [146, 39] width 94 height 27
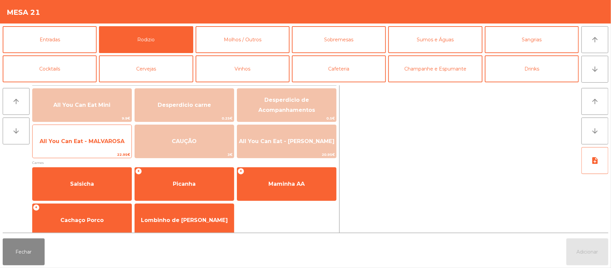
click at [96, 144] on span "All You Can Eat - MALVAROSA" at bounding box center [82, 141] width 85 height 6
click at [93, 146] on span "All You Can Eat - MALVAROSA" at bounding box center [82, 141] width 99 height 18
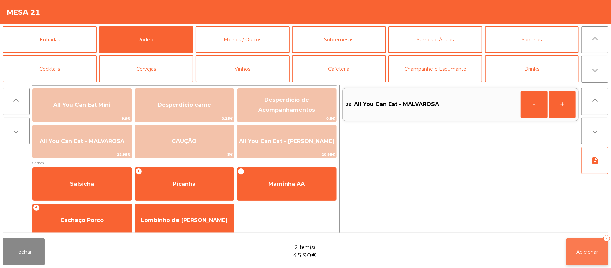
click at [588, 252] on span "Adicionar" at bounding box center [587, 252] width 21 height 6
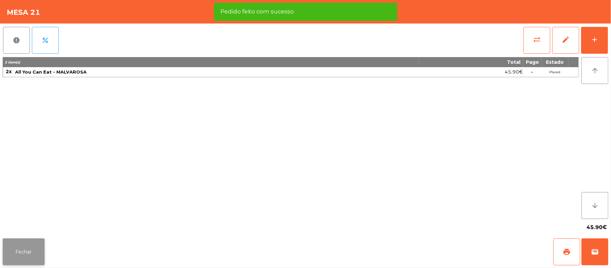
click at [19, 254] on button "Fechar" at bounding box center [24, 251] width 42 height 27
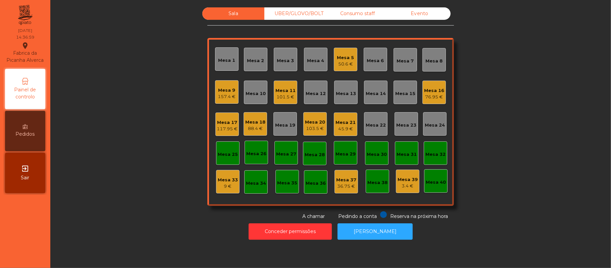
click at [518, 87] on div "Sala UBER/[GEOGRAPHIC_DATA]/BOLT Consumo staff Evento Mesa 1 Mesa 2 Mesa 3 [GEO…" at bounding box center [330, 113] width 542 height 212
click at [222, 89] on div "Mesa 9" at bounding box center [227, 90] width 18 height 7
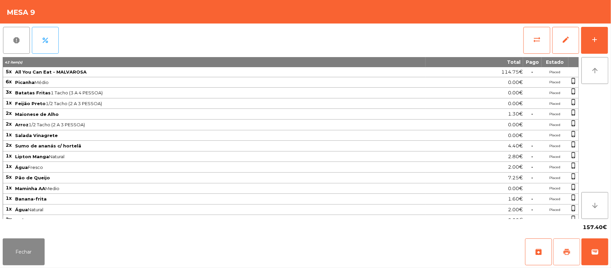
click at [565, 256] on button "print" at bounding box center [566, 251] width 27 height 27
click at [540, 40] on span "sync_alt" at bounding box center [537, 40] width 8 height 8
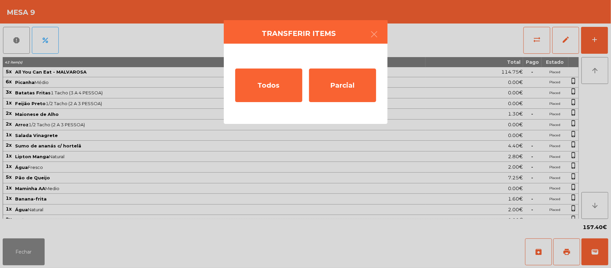
click at [185, 245] on ngb-modal-window "Transferir items Todos Parcial" at bounding box center [305, 134] width 611 height 268
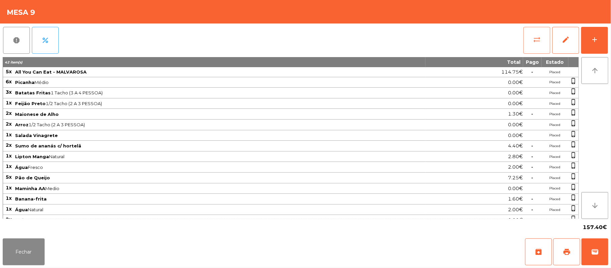
click at [534, 38] on span "sync_alt" at bounding box center [537, 40] width 8 height 8
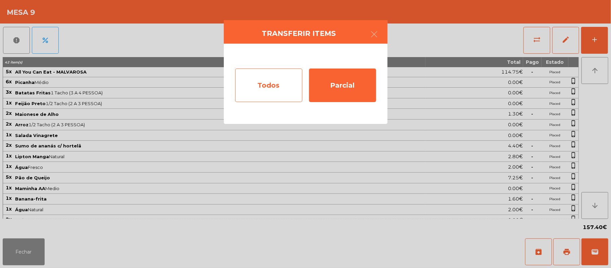
click at [266, 91] on div "Todos" at bounding box center [268, 85] width 67 height 34
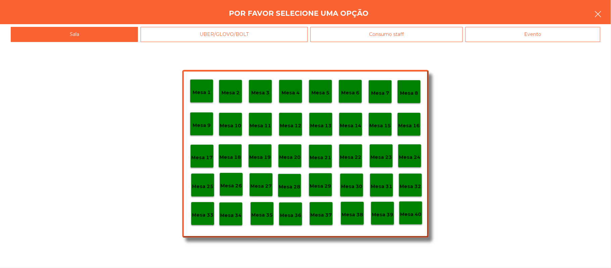
click at [607, 19] on button "button" at bounding box center [597, 15] width 19 height 20
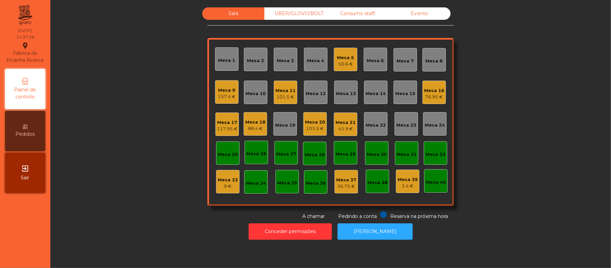
click at [225, 103] on div "Mesa 9 157.4 €" at bounding box center [226, 91] width 23 height 23
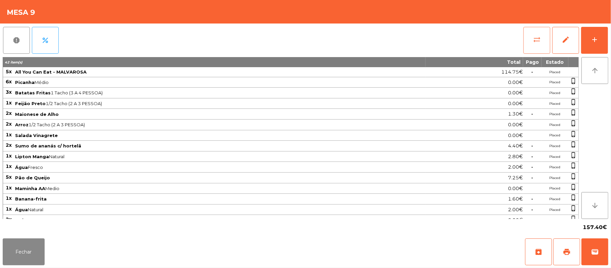
click at [533, 39] on span "sync_alt" at bounding box center [537, 40] width 8 height 8
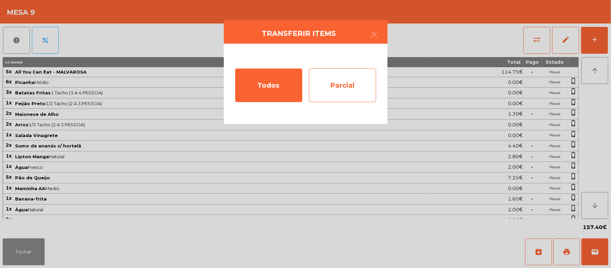
click at [342, 84] on div "Parcial" at bounding box center [342, 85] width 67 height 34
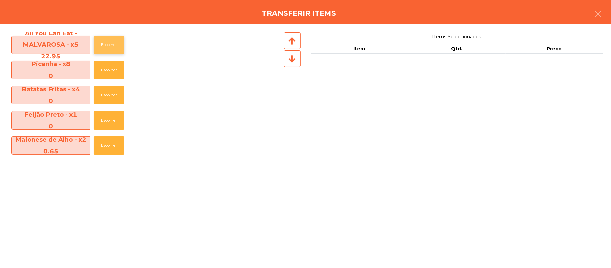
click at [108, 45] on button "Escolher" at bounding box center [109, 45] width 31 height 18
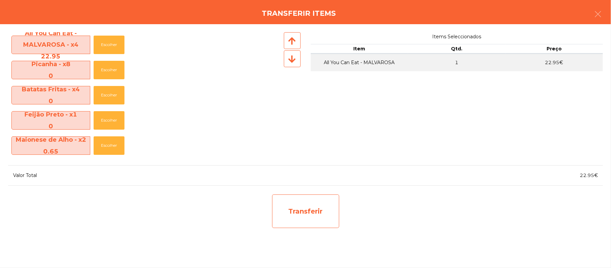
click at [309, 213] on div "Transferir" at bounding box center [305, 211] width 67 height 34
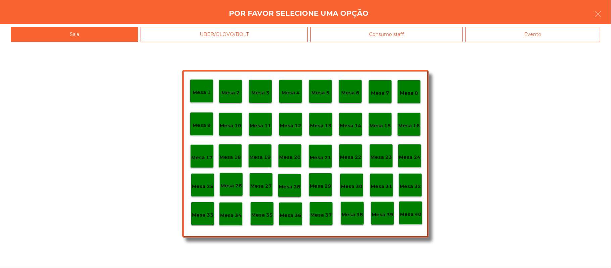
click at [326, 219] on div "Mesa 37" at bounding box center [320, 213] width 23 height 23
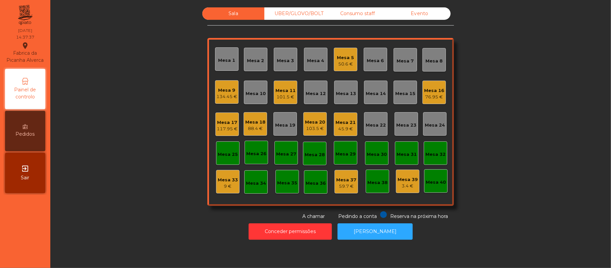
click at [486, 93] on div "Sala UBER/[GEOGRAPHIC_DATA]/BOLT Consumo staff Evento Mesa 1 Mesa 2 Mesa 3 Mesa…" at bounding box center [330, 113] width 542 height 212
click at [219, 93] on div "134.45 €" at bounding box center [226, 96] width 21 height 7
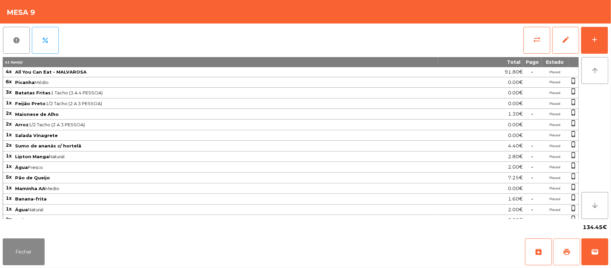
click at [562, 247] on button "print" at bounding box center [566, 251] width 27 height 27
click at [606, 259] on button "wallet" at bounding box center [594, 251] width 27 height 27
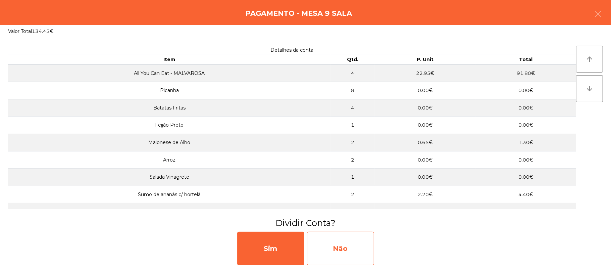
click at [352, 250] on div "Não" at bounding box center [340, 248] width 67 height 34
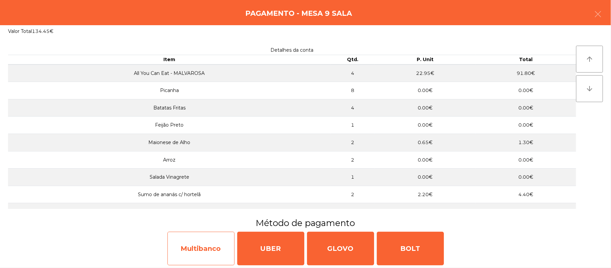
click at [209, 251] on div "Multibanco" at bounding box center [200, 248] width 67 height 34
select select "**"
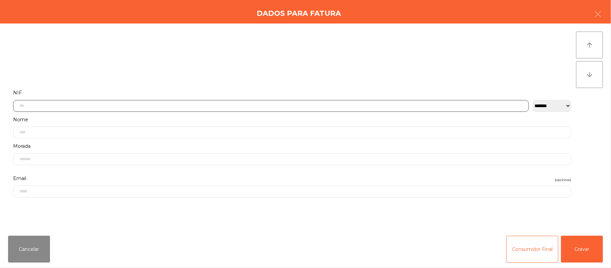
click at [291, 105] on input "text" at bounding box center [271, 106] width 516 height 12
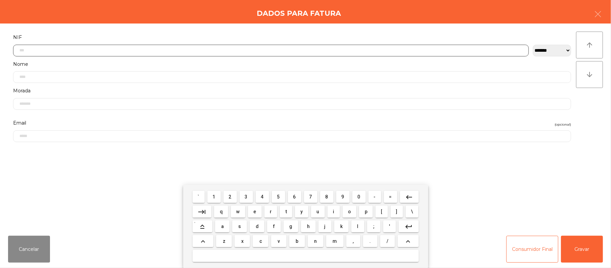
scroll to position [56, 0]
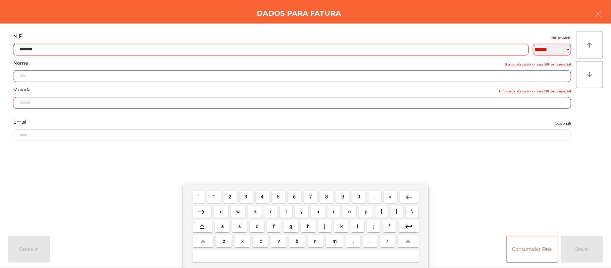
type input "*********"
type input "**********"
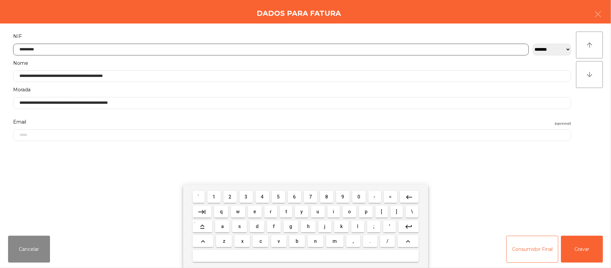
type input "*********"
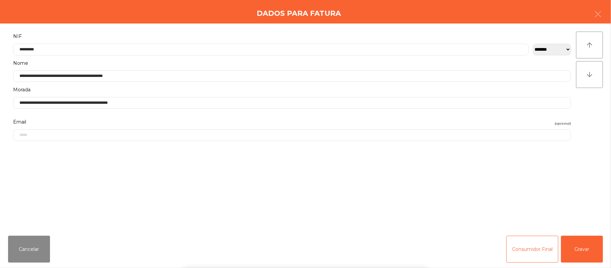
click at [588, 250] on div "` 1 2 3 4 5 6 7 8 9 0 - = keyboard_backspace keyboard_tab q w e r t y u i o p […" at bounding box center [305, 226] width 611 height 83
click at [579, 236] on button "Gravar" at bounding box center [582, 249] width 42 height 27
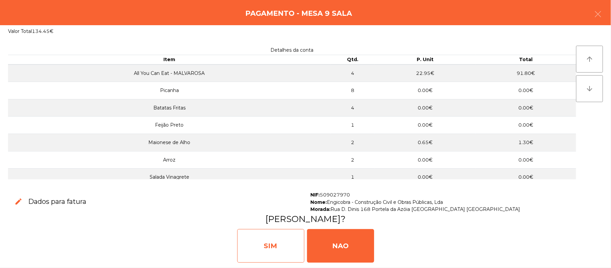
click at [271, 250] on div "SIM" at bounding box center [270, 246] width 67 height 34
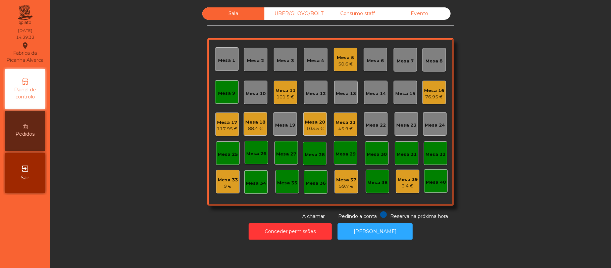
click at [220, 98] on div "Mesa 9" at bounding box center [226, 91] width 23 height 23
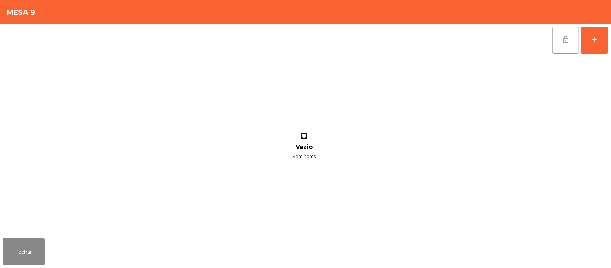
click at [555, 35] on button "lock_open" at bounding box center [565, 40] width 27 height 27
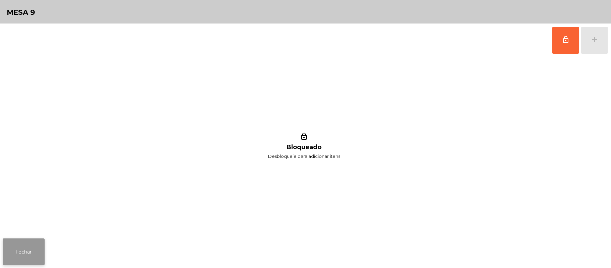
click at [43, 250] on button "Fechar" at bounding box center [24, 251] width 42 height 27
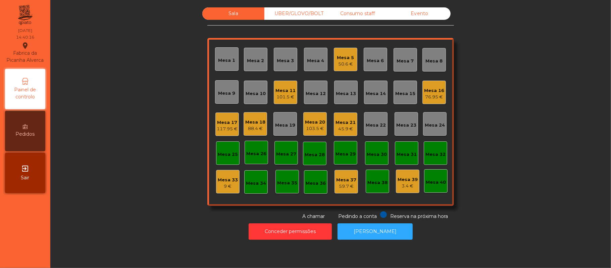
click at [339, 69] on div "Mesa 5 50.6 €" at bounding box center [345, 59] width 23 height 23
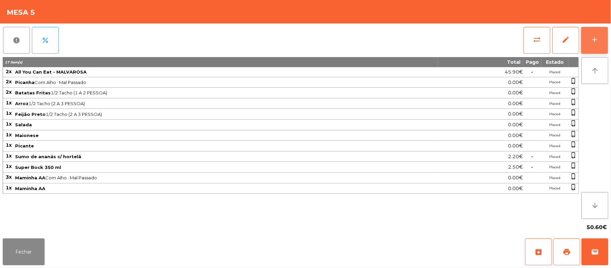
click at [590, 42] on button "add" at bounding box center [594, 40] width 27 height 27
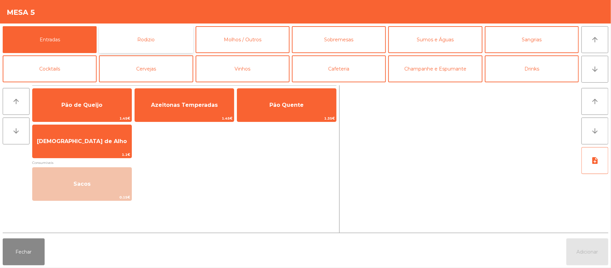
click at [169, 36] on button "Rodizio" at bounding box center [146, 39] width 94 height 27
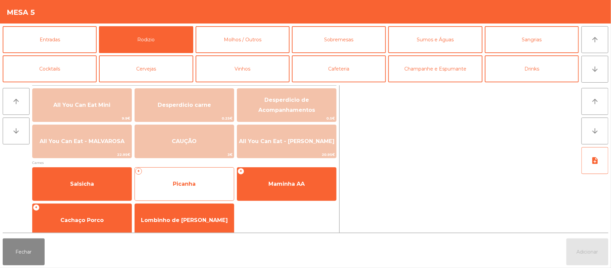
click at [198, 190] on span "Picanha" at bounding box center [184, 184] width 99 height 18
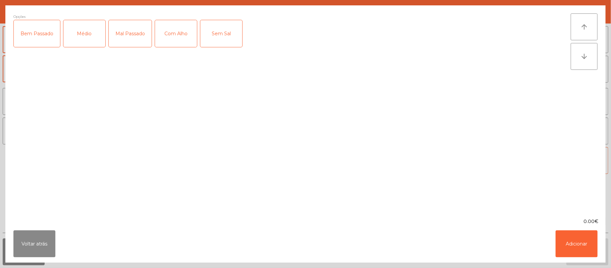
click at [131, 35] on div "Mal Passado" at bounding box center [130, 33] width 43 height 27
click at [182, 28] on div "Com Alho" at bounding box center [176, 33] width 42 height 27
click at [576, 244] on button "Adicionar" at bounding box center [577, 243] width 42 height 27
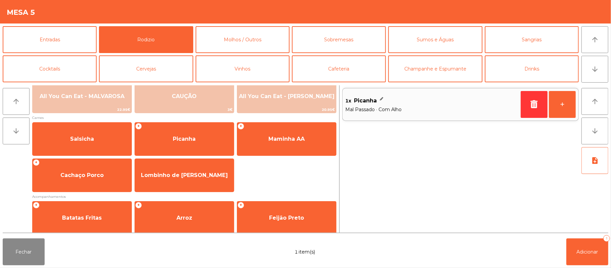
scroll to position [86, 0]
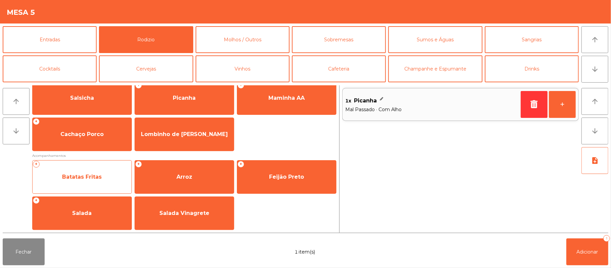
click at [91, 184] on span "Batatas Fritas" at bounding box center [82, 177] width 99 height 18
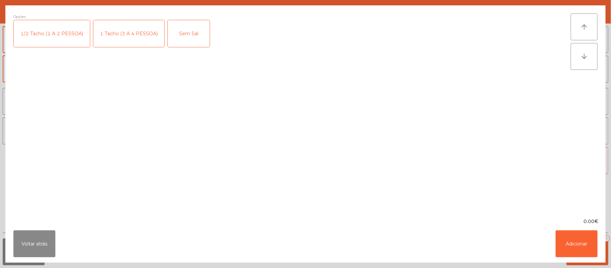
click at [57, 24] on div "1/2 Tacho (1 A 2 PESSOA)" at bounding box center [52, 33] width 76 height 27
click at [574, 247] on button "Adicionar" at bounding box center [577, 243] width 42 height 27
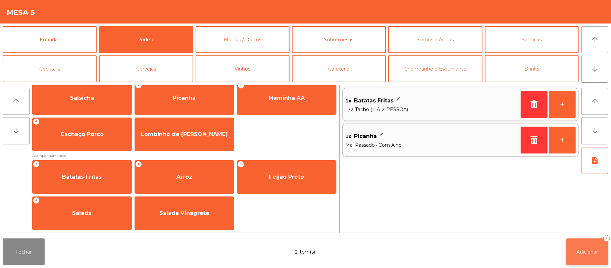
click at [586, 253] on span "Adicionar" at bounding box center [587, 252] width 21 height 6
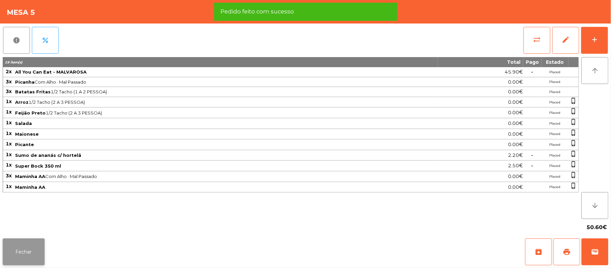
click at [27, 243] on button "Fechar" at bounding box center [24, 251] width 42 height 27
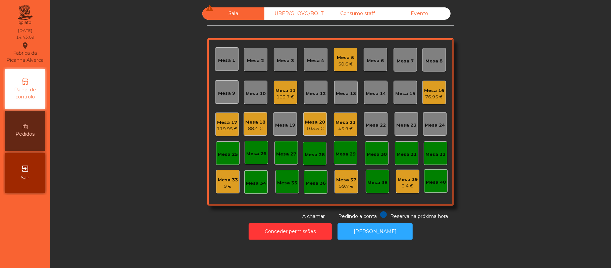
click at [226, 125] on div "Mesa 17" at bounding box center [227, 122] width 21 height 7
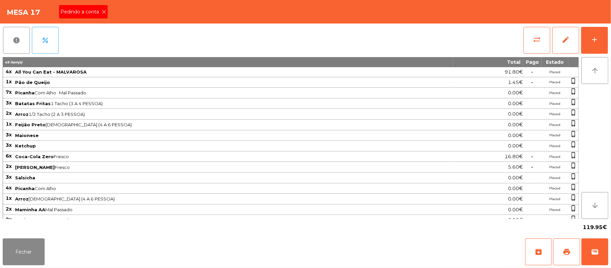
click at [97, 5] on div "Pedindo a conta" at bounding box center [83, 11] width 49 height 13
click at [561, 242] on button "print" at bounding box center [566, 251] width 27 height 27
click at [596, 252] on span "wallet" at bounding box center [595, 252] width 8 height 8
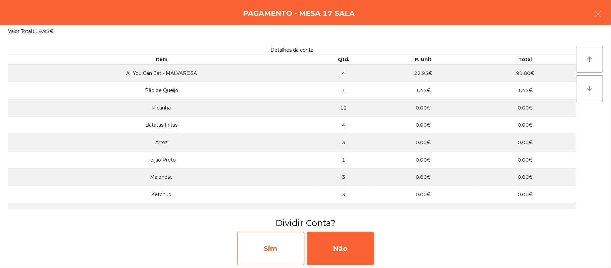
click at [254, 255] on div "Sim" at bounding box center [270, 248] width 67 height 34
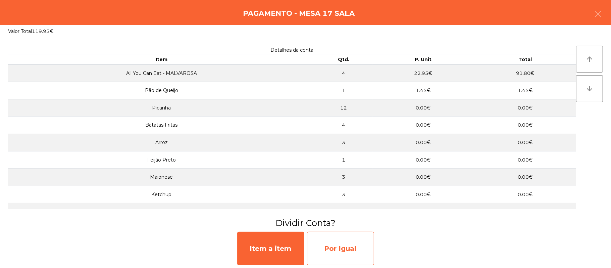
click at [348, 250] on div "Por Igual" at bounding box center [340, 248] width 67 height 34
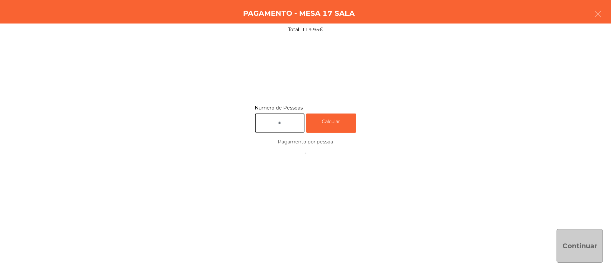
click at [291, 123] on input "text" at bounding box center [280, 122] width 50 height 19
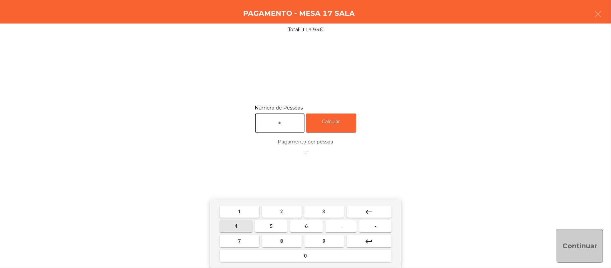
click at [236, 226] on span "4" at bounding box center [236, 225] width 3 height 5
type input "*"
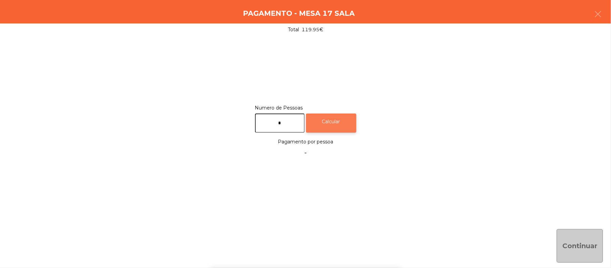
click at [342, 121] on div "Calcular" at bounding box center [331, 122] width 50 height 19
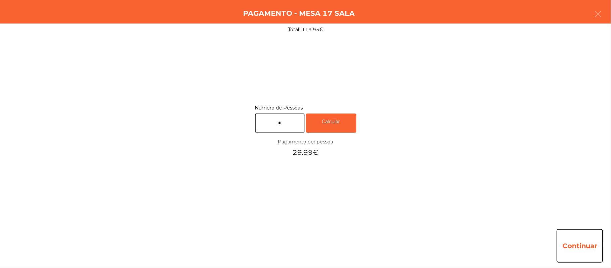
click at [568, 246] on button "Continuar" at bounding box center [580, 246] width 46 height 34
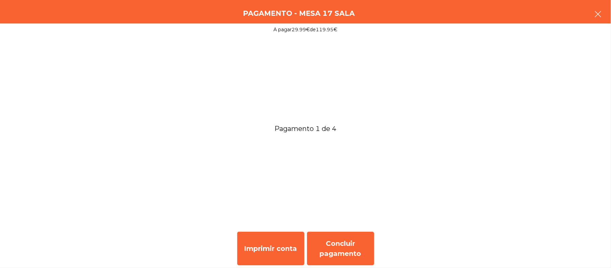
click at [588, 12] on button "button" at bounding box center [597, 15] width 19 height 20
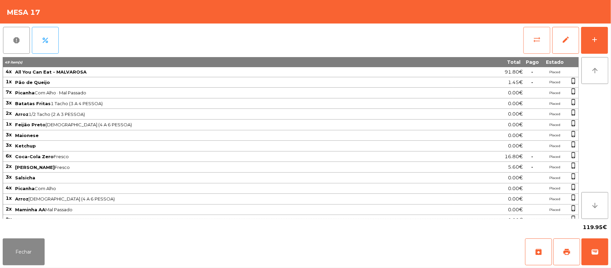
click at [530, 39] on button "sync_alt" at bounding box center [536, 40] width 27 height 27
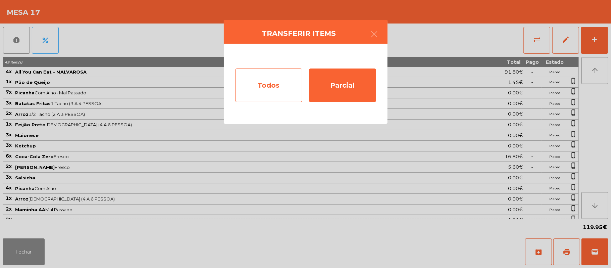
click at [262, 74] on div "Todos" at bounding box center [268, 85] width 67 height 34
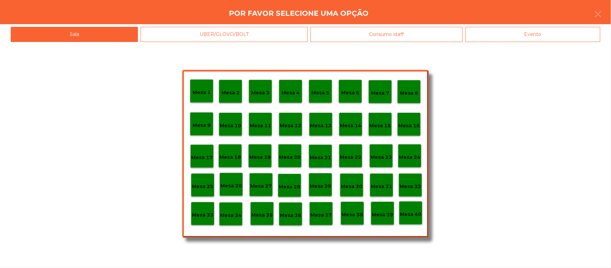
click at [530, 37] on div "Evento" at bounding box center [532, 34] width 135 height 15
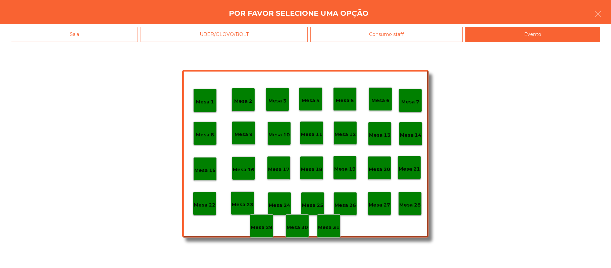
click at [407, 212] on div "Mesa 28" at bounding box center [409, 203] width 23 height 23
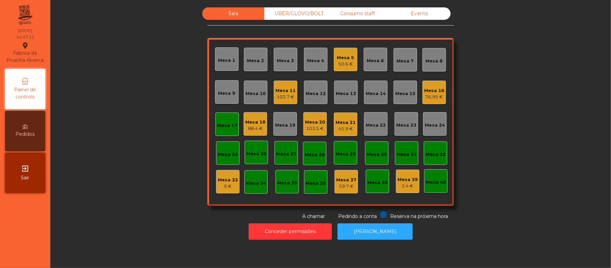
click at [232, 129] on div "Mesa 17" at bounding box center [226, 123] width 23 height 23
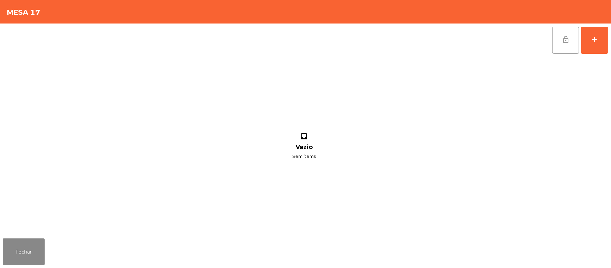
click at [564, 41] on span "lock_open" at bounding box center [566, 40] width 8 height 8
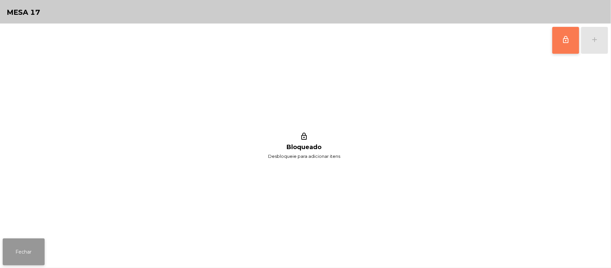
click at [21, 251] on button "Fechar" at bounding box center [24, 251] width 42 height 27
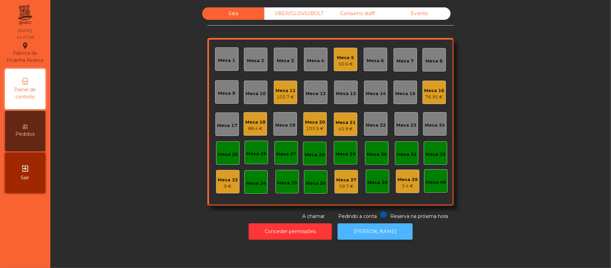
click at [377, 231] on button "[PERSON_NAME]" at bounding box center [375, 231] width 75 height 16
click at [423, 19] on div "Evento" at bounding box center [419, 13] width 62 height 12
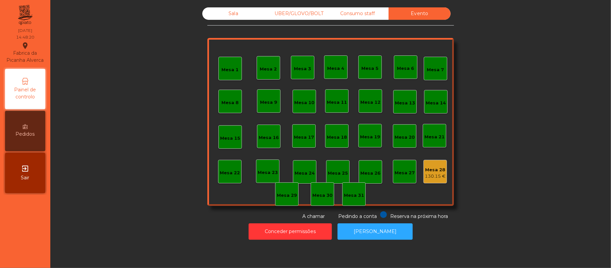
click at [424, 7] on div "Evento" at bounding box center [419, 13] width 62 height 12
click at [409, 16] on div "Evento" at bounding box center [419, 13] width 62 height 12
click at [435, 175] on div "130.15 €" at bounding box center [435, 176] width 21 height 7
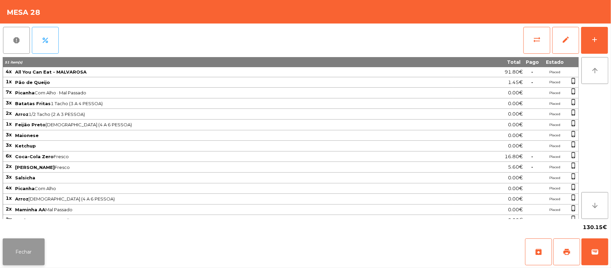
click at [19, 262] on button "Fechar" at bounding box center [24, 251] width 42 height 27
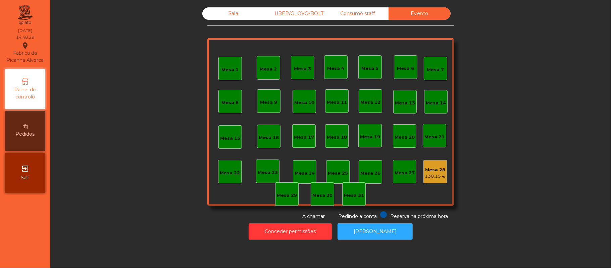
click at [227, 11] on div "Sala" at bounding box center [233, 13] width 62 height 12
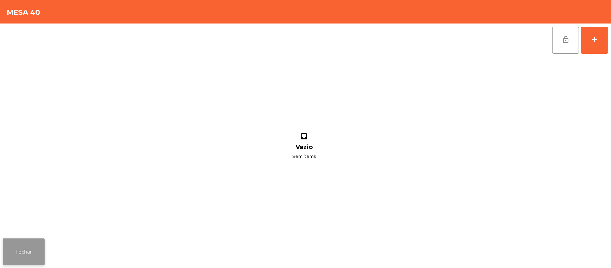
click at [35, 264] on button "Fechar" at bounding box center [24, 251] width 42 height 27
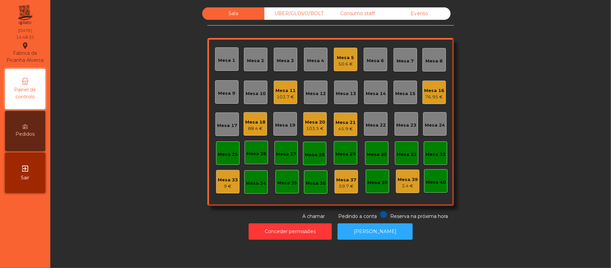
click at [414, 14] on div "Evento" at bounding box center [419, 13] width 62 height 12
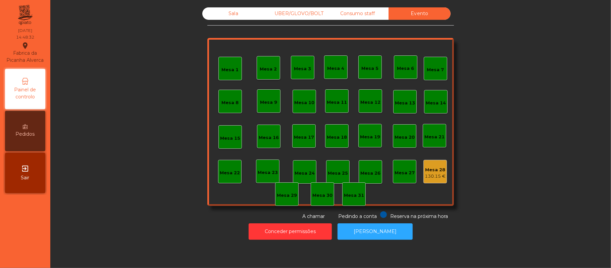
click at [431, 173] on div "130.15 €" at bounding box center [435, 176] width 21 height 7
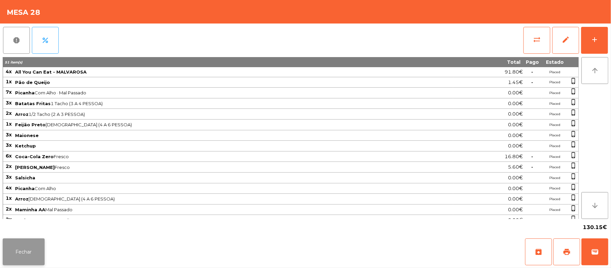
click at [3, 262] on button "Fechar" at bounding box center [24, 251] width 42 height 27
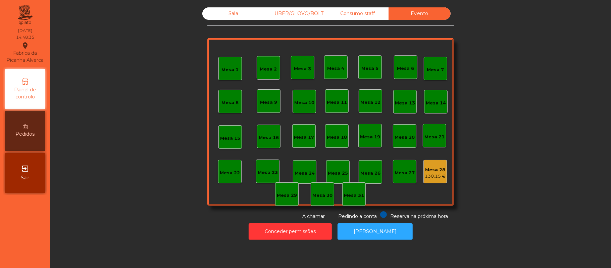
click at [440, 204] on div "Mesa 1 Mesa 2 Mesa 3 Mesa 4 Mesa 5 Mesa 6 Mesa 7 Mesa 8 Mesa 9 Mesa 10 Mesa 11 …" at bounding box center [330, 122] width 247 height 168
click at [442, 179] on div "Mesa 28 130.15 €" at bounding box center [434, 171] width 23 height 23
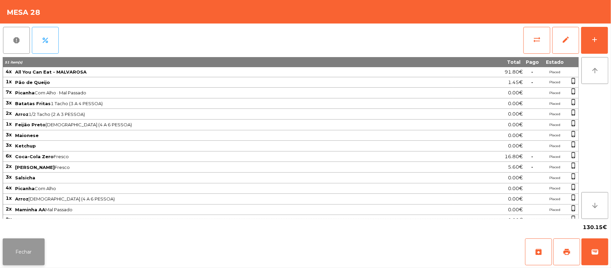
click at [17, 240] on button "Fechar" at bounding box center [24, 251] width 42 height 27
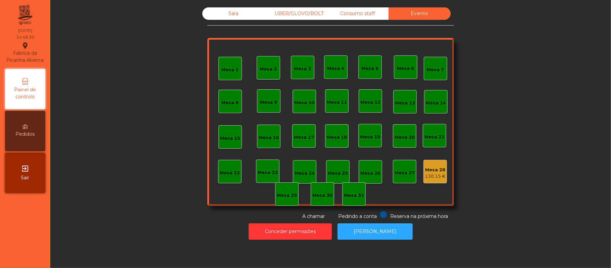
click at [230, 11] on div "Sala" at bounding box center [233, 13] width 62 height 12
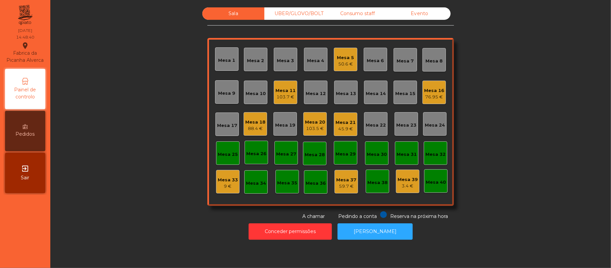
click at [533, 116] on div "Sala UBER/GLOVO/BOLT Consumo staff Evento Mesa 1 Mesa 2 Mesa 3 Mesa 4 Mesa 5 50…" at bounding box center [330, 113] width 542 height 212
click at [288, 117] on div "Mesa 19" at bounding box center [284, 123] width 23 height 23
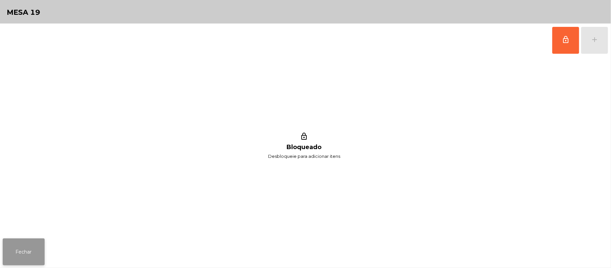
click at [16, 253] on button "Fechar" at bounding box center [24, 251] width 42 height 27
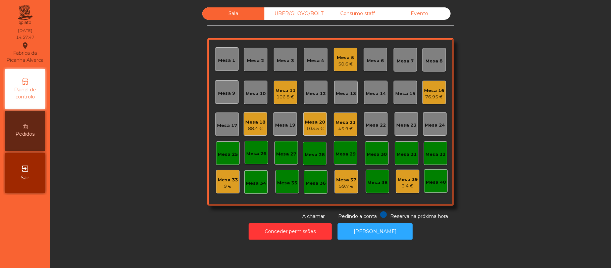
click at [117, 211] on div "Sala UBER/GLOVO/BOLT Consumo staff Evento Mesa 1 Mesa 2 Mesa 3 Mesa 4 Mesa 5 50…" at bounding box center [330, 113] width 542 height 212
click at [277, 123] on div "Mesa 19" at bounding box center [285, 125] width 20 height 7
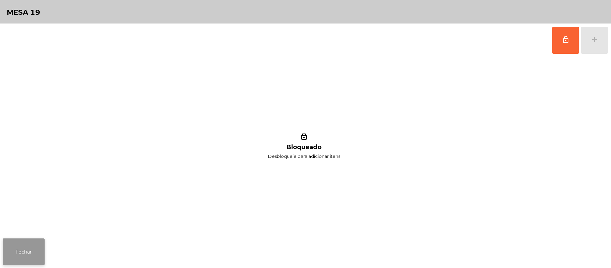
click at [18, 262] on button "Fechar" at bounding box center [24, 251] width 42 height 27
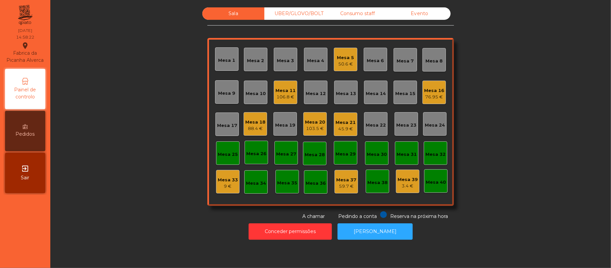
click at [137, 175] on div "Sala UBER/GLOVO/BOLT Consumo staff Evento Mesa 1 Mesa 2 Mesa 3 Mesa 4 Mesa 5 50…" at bounding box center [330, 113] width 542 height 212
click at [505, 134] on div "Sala UBER/GLOVO/BOLT Consumo staff Evento Mesa 1 Mesa 2 Mesa 3 Mesa 4 Mesa 5 50…" at bounding box center [330, 113] width 542 height 212
click at [348, 62] on div "50.6 €" at bounding box center [345, 64] width 17 height 7
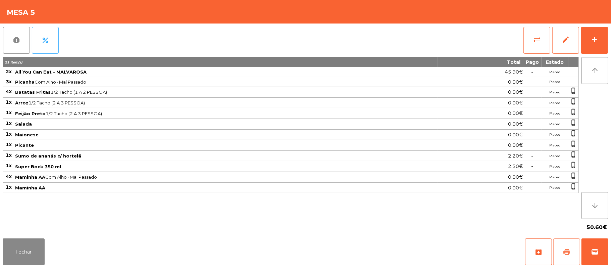
click at [567, 257] on button "print" at bounding box center [566, 251] width 27 height 27
click at [604, 254] on button "wallet" at bounding box center [594, 251] width 27 height 27
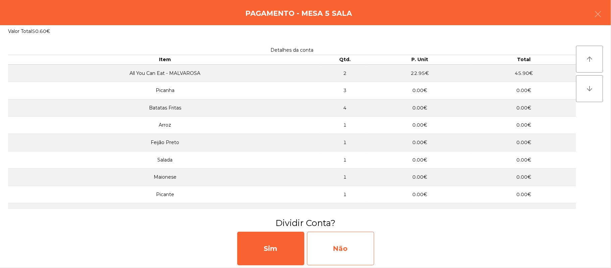
click at [342, 247] on div "Não" at bounding box center [340, 248] width 67 height 34
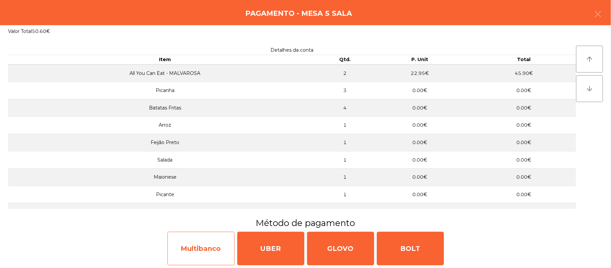
click at [202, 251] on div "Multibanco" at bounding box center [200, 248] width 67 height 34
select select "**"
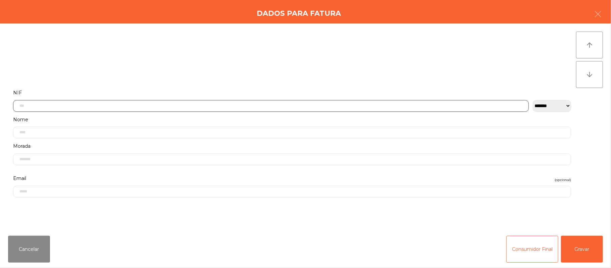
click at [257, 104] on input "text" at bounding box center [271, 106] width 516 height 12
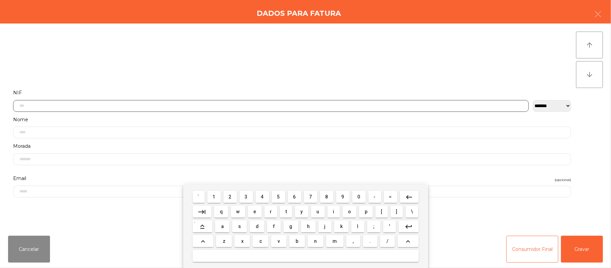
scroll to position [56, 0]
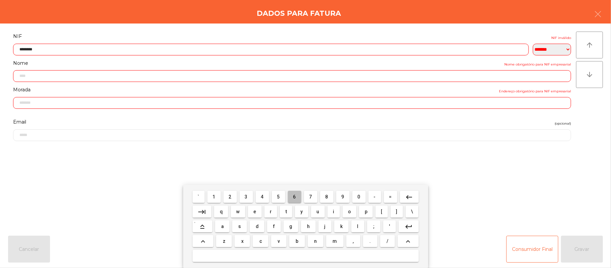
type input "*********"
type input "**********"
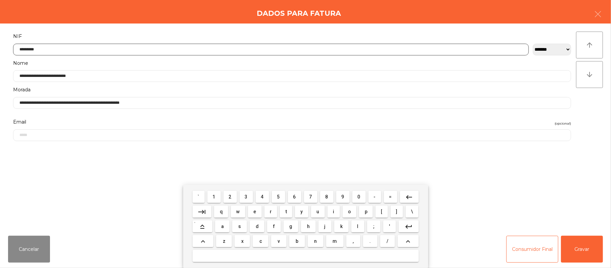
type input "*********"
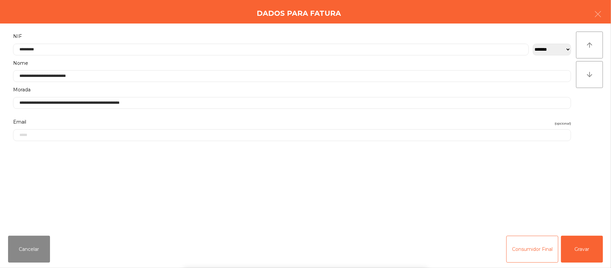
click at [578, 250] on div "` 1 2 3 4 5 6 7 8 9 0 - = keyboard_backspace keyboard_tab q w e r t y u i o p […" at bounding box center [305, 226] width 611 height 83
click at [578, 249] on button "Gravar" at bounding box center [582, 249] width 42 height 27
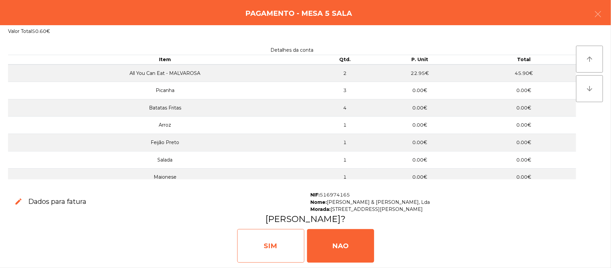
click at [258, 252] on div "SIM" at bounding box center [270, 246] width 67 height 34
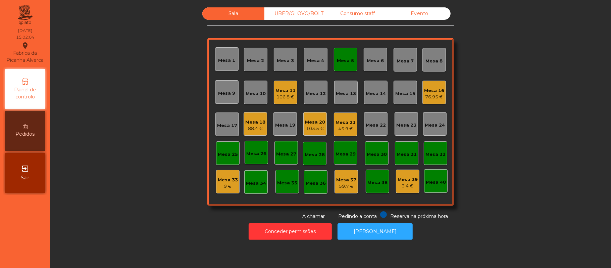
click at [340, 66] on div "Mesa 5" at bounding box center [345, 59] width 23 height 23
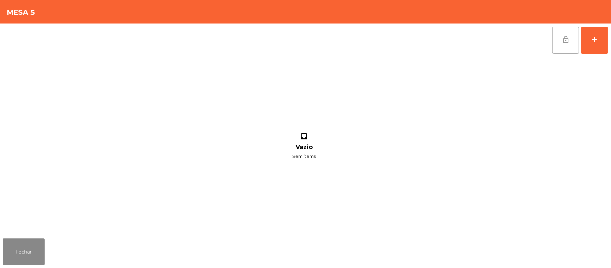
click at [560, 47] on button "lock_open" at bounding box center [565, 40] width 27 height 27
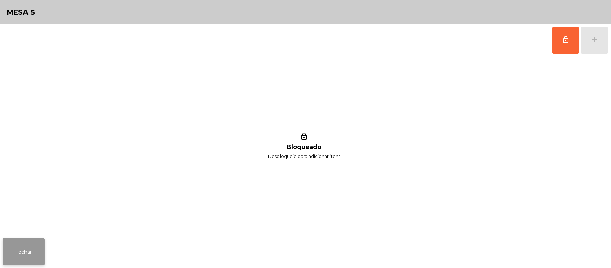
click at [20, 264] on button "Fechar" at bounding box center [24, 251] width 42 height 27
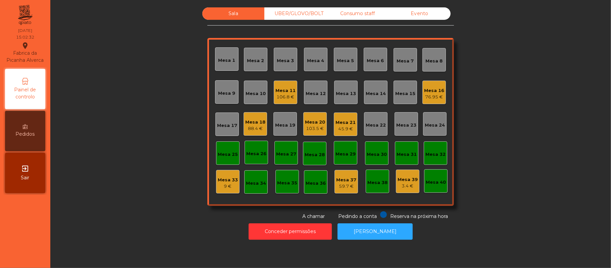
click at [513, 112] on div "Sala UBER/GLOVO/BOLT Consumo staff Evento Mesa 1 Mesa 2 Mesa 3 Mesa 4 Mesa 5 Me…" at bounding box center [330, 113] width 542 height 212
click at [342, 119] on div "Mesa 21" at bounding box center [345, 122] width 20 height 7
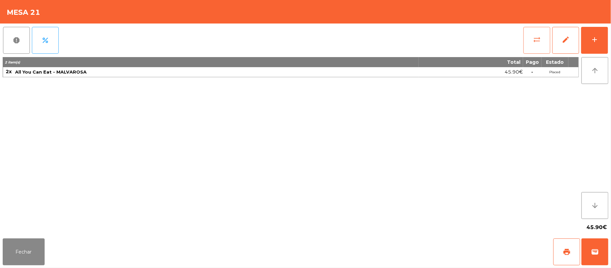
click at [531, 41] on button "sync_alt" at bounding box center [536, 40] width 27 height 27
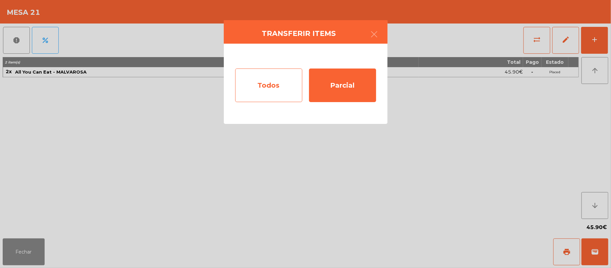
click at [284, 85] on div "Todos" at bounding box center [268, 85] width 67 height 34
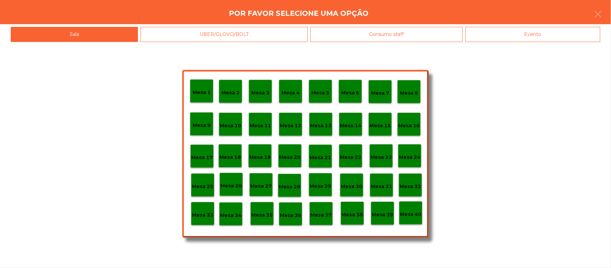
click at [321, 208] on div "Mesa 37" at bounding box center [320, 213] width 21 height 10
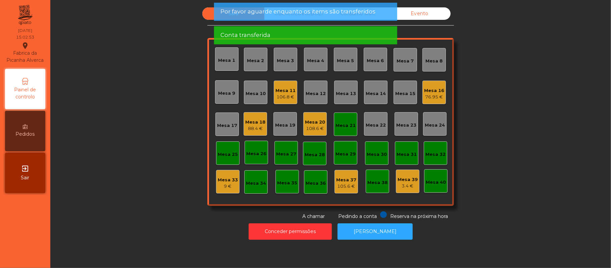
click at [341, 125] on div "Mesa 21" at bounding box center [345, 125] width 20 height 7
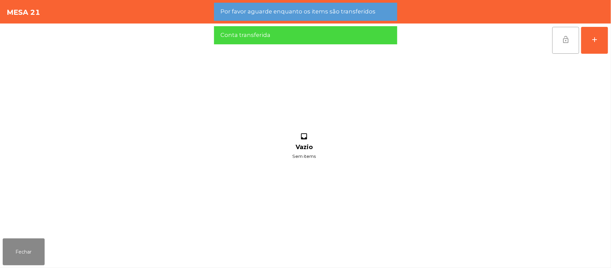
click at [564, 41] on span "lock_open" at bounding box center [566, 40] width 8 height 8
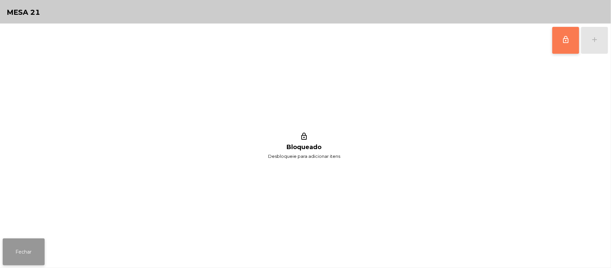
click at [36, 248] on button "Fechar" at bounding box center [24, 251] width 42 height 27
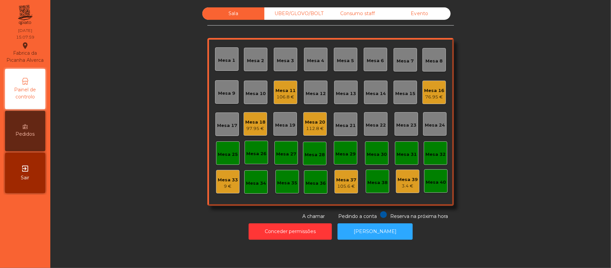
click at [517, 107] on div "Sala UBER/GLOVO/BOLT Consumo staff Evento Mesa 1 Mesa 2 Mesa 3 Mesa 4 Mesa 5 Me…" at bounding box center [330, 113] width 542 height 212
click at [226, 186] on div "9 €" at bounding box center [228, 186] width 20 height 7
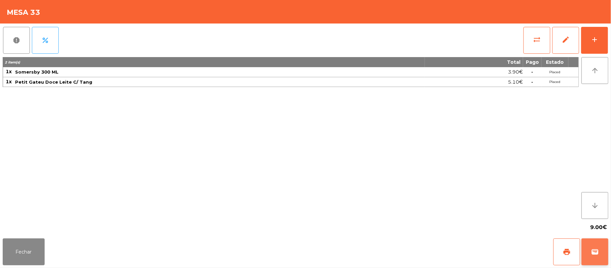
click at [598, 249] on span "wallet" at bounding box center [595, 252] width 8 height 8
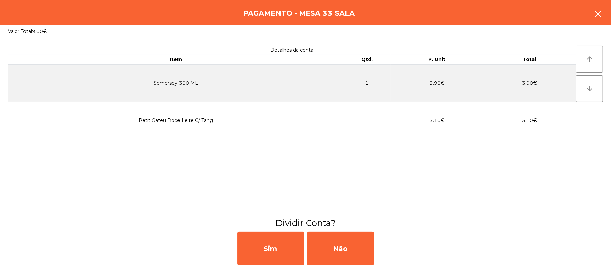
click at [594, 17] on icon "button" at bounding box center [598, 14] width 8 height 8
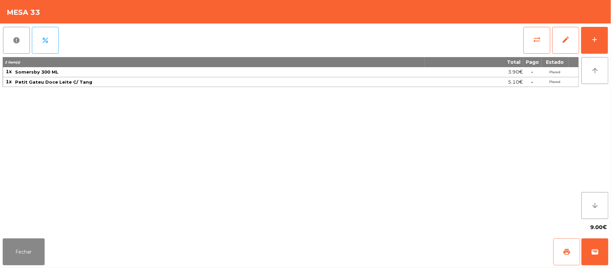
click at [560, 250] on button "print" at bounding box center [566, 251] width 27 height 27
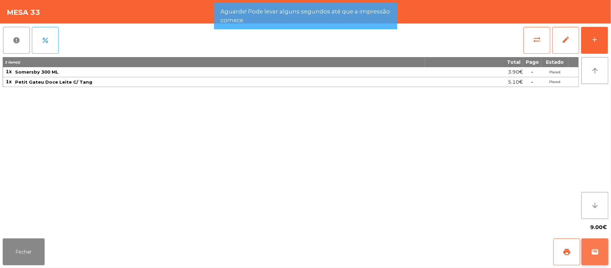
click at [596, 256] on button "wallet" at bounding box center [594, 251] width 27 height 27
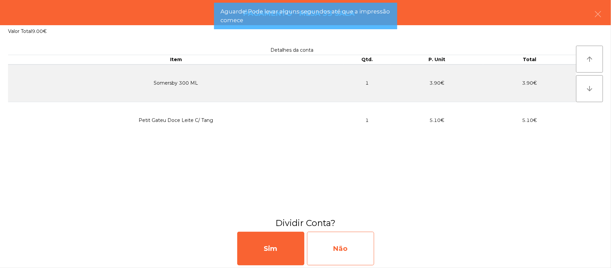
click at [341, 246] on div "Não" at bounding box center [340, 248] width 67 height 34
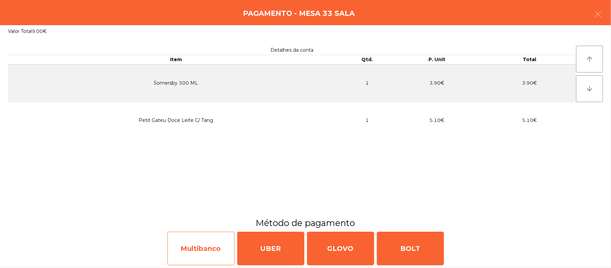
click at [199, 240] on div "Multibanco" at bounding box center [200, 248] width 67 height 34
select select "**"
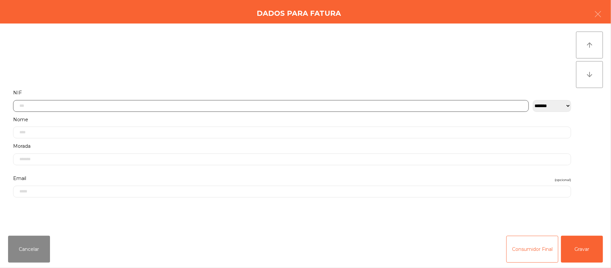
click at [227, 104] on input "text" at bounding box center [271, 106] width 516 height 12
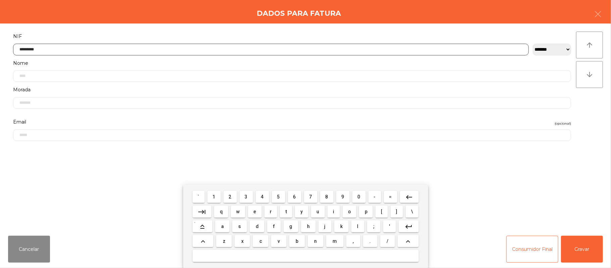
type input "*********"
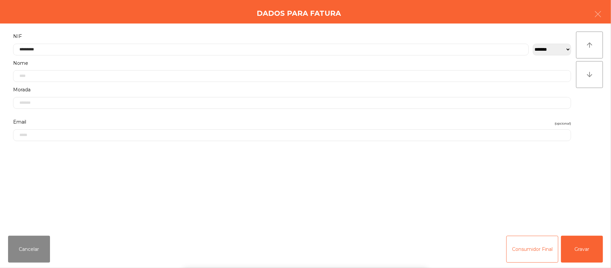
click at [579, 249] on div "` 1 2 3 4 5 6 7 8 9 0 - = keyboard_backspace keyboard_tab q w e r t y u i o p […" at bounding box center [305, 226] width 611 height 83
click at [581, 250] on button "Gravar" at bounding box center [582, 249] width 42 height 27
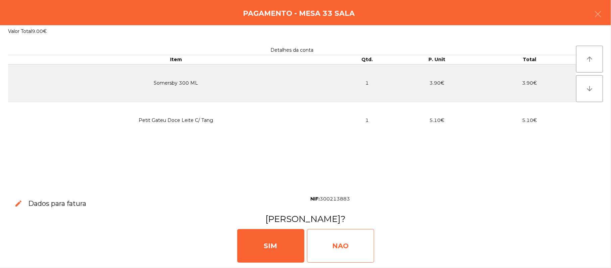
click at [346, 247] on div "NAO" at bounding box center [340, 246] width 67 height 34
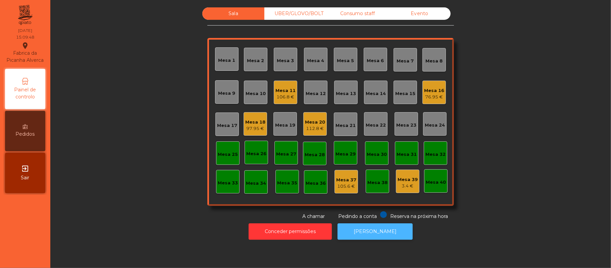
click at [363, 230] on button "[PERSON_NAME]" at bounding box center [375, 231] width 75 height 16
click at [391, 236] on button "[PERSON_NAME]" at bounding box center [375, 231] width 75 height 16
click at [301, 13] on div "UBER/GLOVO/BOLT" at bounding box center [295, 13] width 62 height 12
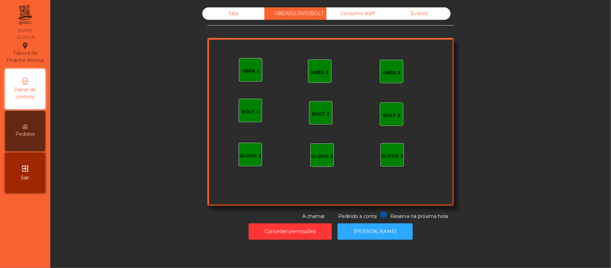
click at [364, 14] on div "Consumo staff" at bounding box center [357, 13] width 62 height 12
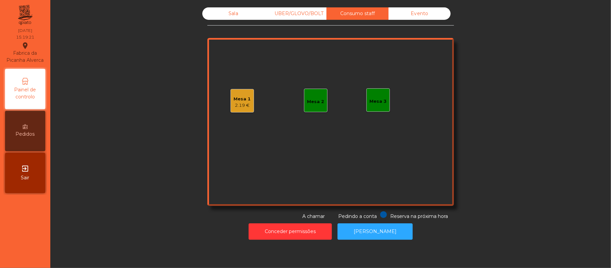
click at [237, 109] on div "Mesa 1 2.19 €" at bounding box center [241, 100] width 23 height 23
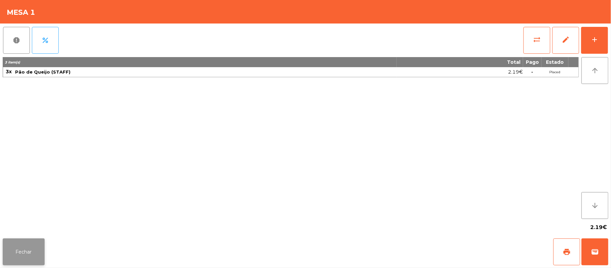
click at [32, 264] on button "Fechar" at bounding box center [24, 251] width 42 height 27
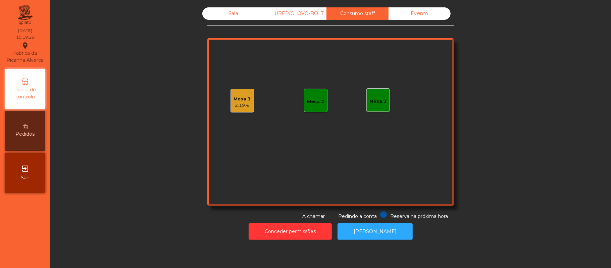
click at [120, 196] on div "Sala UBER/GLOVO/BOLT Consumo staff Evento Mesa 1 2.19 € Mesa 2 Mesa 3 Reserva n…" at bounding box center [330, 113] width 542 height 212
click at [241, 109] on div "Mesa 1 2.19 €" at bounding box center [241, 100] width 23 height 23
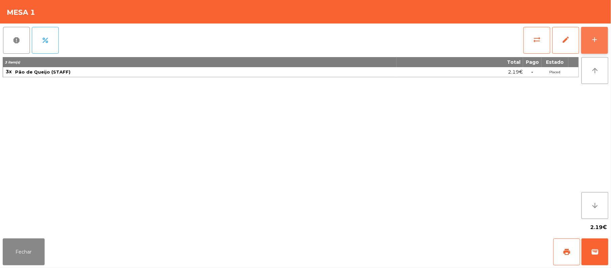
click at [587, 42] on button "add" at bounding box center [594, 40] width 27 height 27
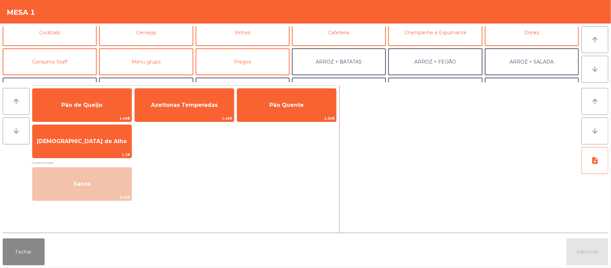
scroll to position [34, 0]
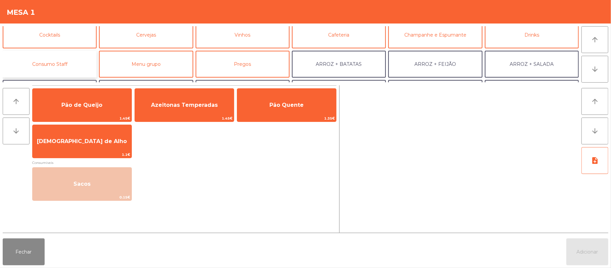
click at [70, 67] on button "Consumo Staff" at bounding box center [50, 64] width 94 height 27
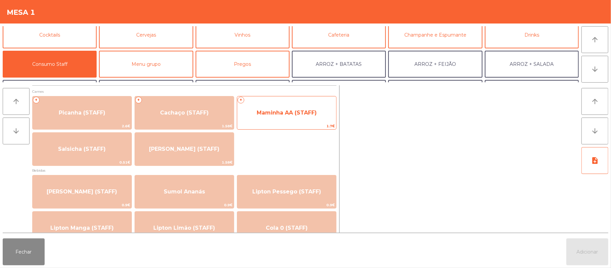
click at [285, 118] on span "Maminha AA (STAFF)" at bounding box center [286, 113] width 99 height 18
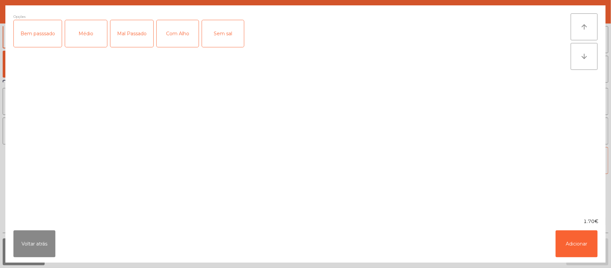
click at [94, 24] on div "Médio" at bounding box center [86, 33] width 42 height 27
click at [190, 28] on div "Com Alho" at bounding box center [178, 33] width 42 height 27
click at [569, 243] on button "Adicionar" at bounding box center [577, 243] width 42 height 27
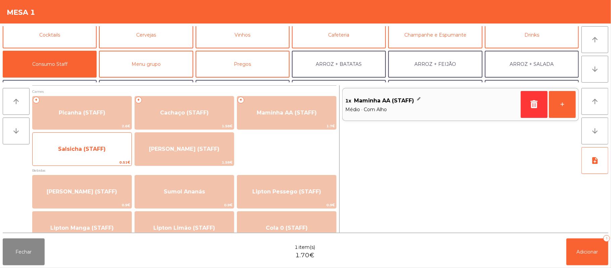
click at [91, 151] on span "Salsicha (STAFF)" at bounding box center [82, 149] width 48 height 6
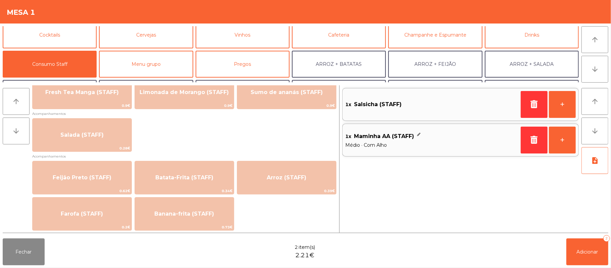
scroll to position [244, 0]
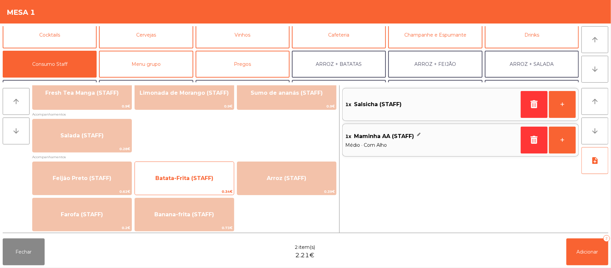
click at [212, 176] on span "Batata-Frita (STAFF)" at bounding box center [184, 178] width 58 height 6
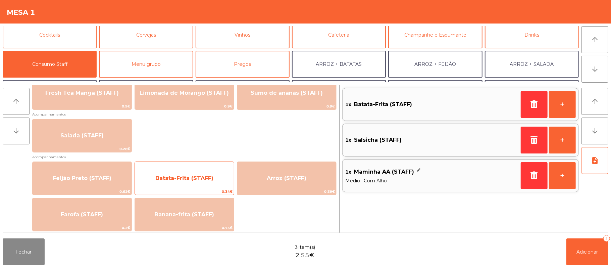
click at [209, 178] on span "Batata-Frita (STAFF)" at bounding box center [184, 178] width 58 height 6
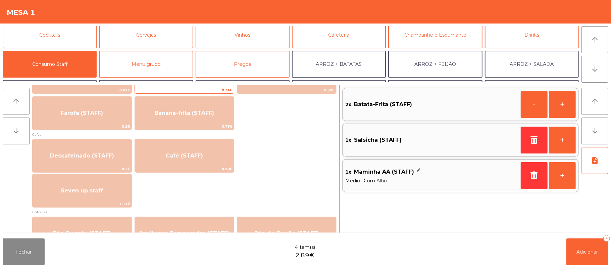
scroll to position [344, 0]
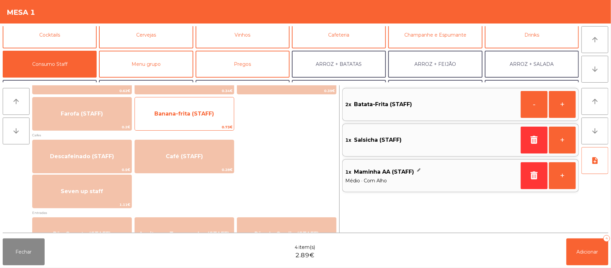
click at [222, 119] on span "Banana-frita (STAFF)" at bounding box center [184, 114] width 99 height 18
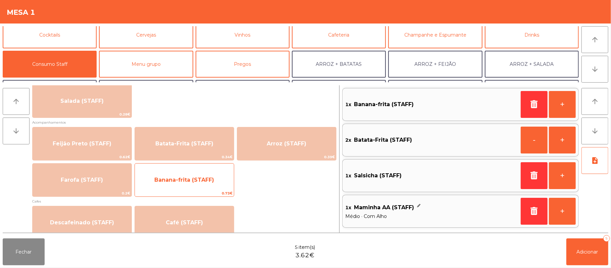
scroll to position [282, 0]
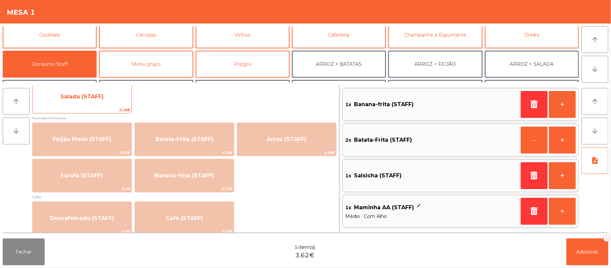
click at [93, 108] on span "0.28€" at bounding box center [82, 110] width 99 height 6
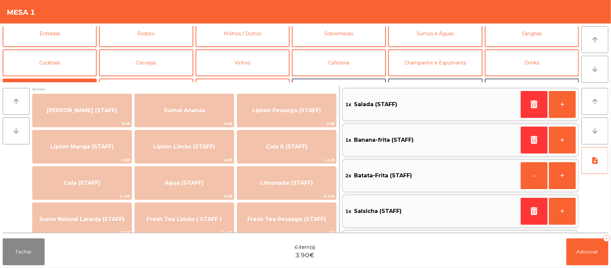
scroll to position [0, 0]
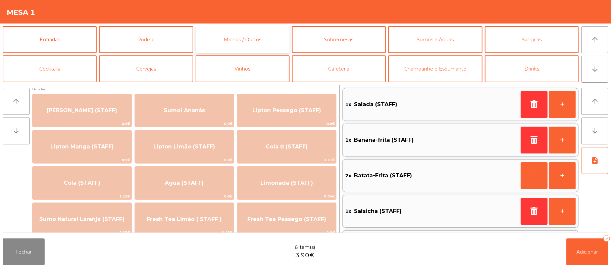
click at [251, 40] on button "Molhos / Outros" at bounding box center [243, 39] width 94 height 27
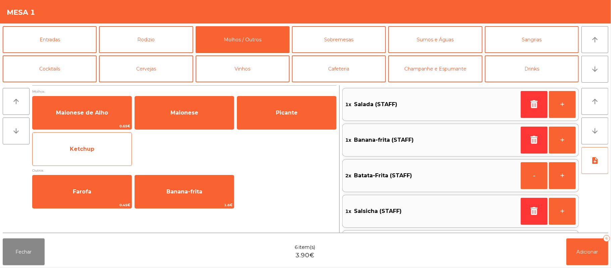
click at [100, 151] on span "Ketchup" at bounding box center [82, 149] width 99 height 18
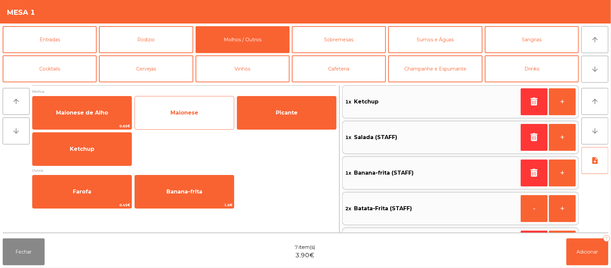
click at [198, 113] on span "Maionese" at bounding box center [184, 112] width 28 height 6
click at [195, 116] on span "Maionese" at bounding box center [184, 113] width 99 height 18
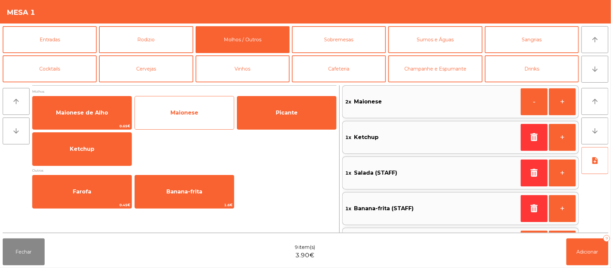
click at [195, 116] on span "Maionese" at bounding box center [184, 113] width 99 height 18
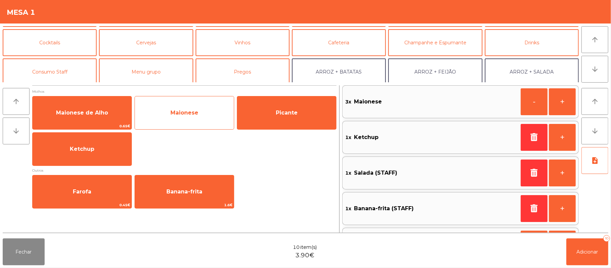
scroll to position [34, 0]
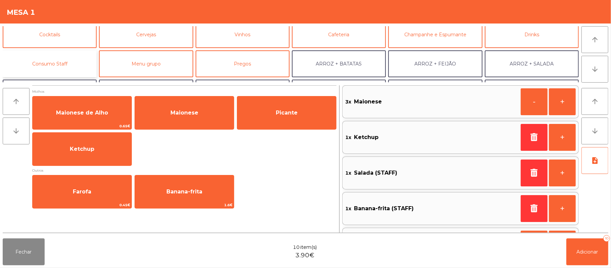
click at [47, 72] on button "Consumo Staff" at bounding box center [50, 63] width 94 height 27
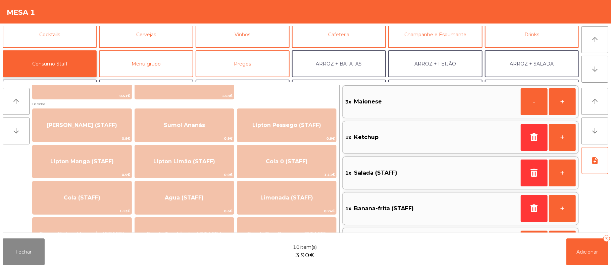
scroll to position [85, 0]
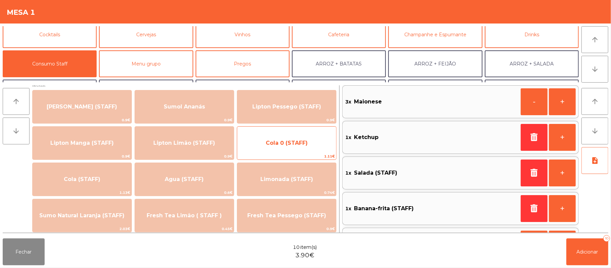
click at [288, 147] on span "Cola 0 (STAFF)" at bounding box center [286, 143] width 99 height 18
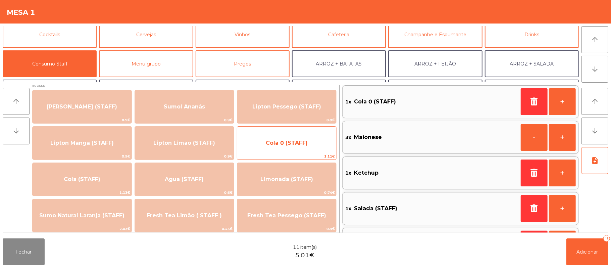
click at [286, 148] on span "Cola 0 (STAFF)" at bounding box center [286, 143] width 99 height 18
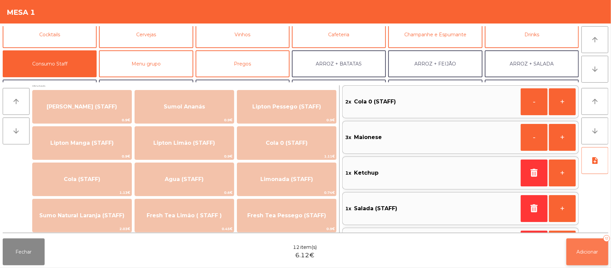
click at [589, 252] on span "Adicionar" at bounding box center [587, 252] width 21 height 6
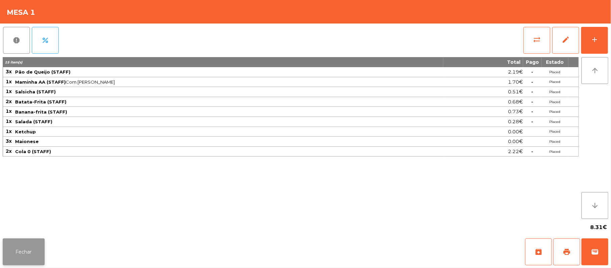
click at [41, 238] on button "Fechar" at bounding box center [24, 251] width 42 height 27
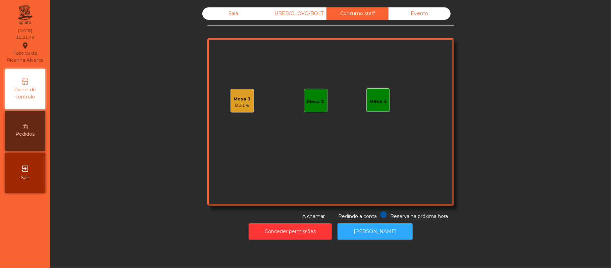
click at [244, 110] on div "Mesa 1 8.31 €" at bounding box center [241, 100] width 23 height 23
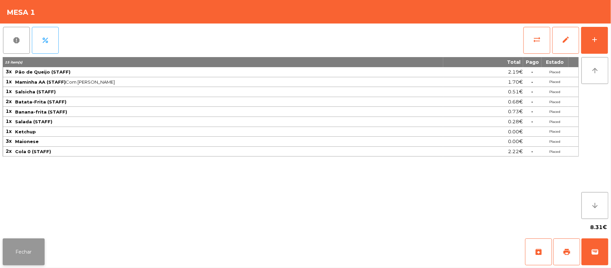
click at [34, 256] on button "Fechar" at bounding box center [24, 251] width 42 height 27
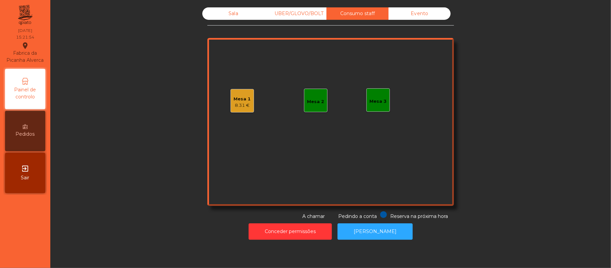
click at [121, 204] on div "Sala UBER/GLOVO/BOLT Consumo staff Evento Mesa 1 8.31 € Mesa 2 Mesa 3 Reserva n…" at bounding box center [330, 113] width 542 height 212
click at [220, 17] on div "Sala" at bounding box center [233, 13] width 62 height 12
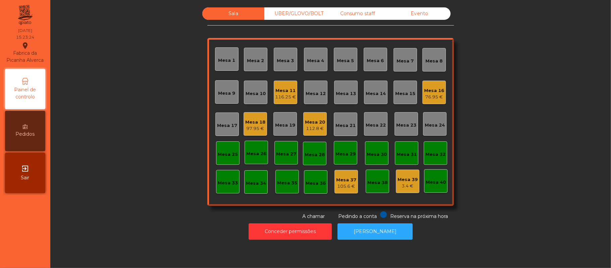
click at [530, 95] on div "Sala UBER/GLOVO/BOLT Consumo staff Evento Mesa 1 Mesa 2 Mesa 3 Mesa 4 Mesa 5 Me…" at bounding box center [330, 113] width 542 height 212
click at [306, 121] on div "Mesa 20" at bounding box center [315, 122] width 20 height 7
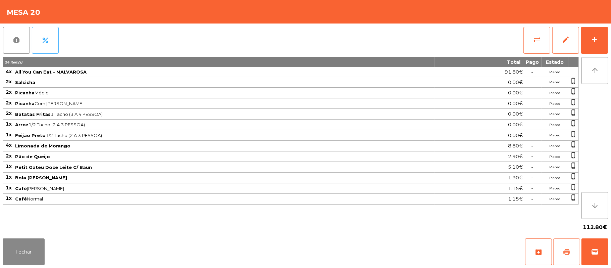
click at [570, 257] on button "print" at bounding box center [566, 251] width 27 height 27
click at [538, 41] on span "sync_alt" at bounding box center [537, 40] width 8 height 8
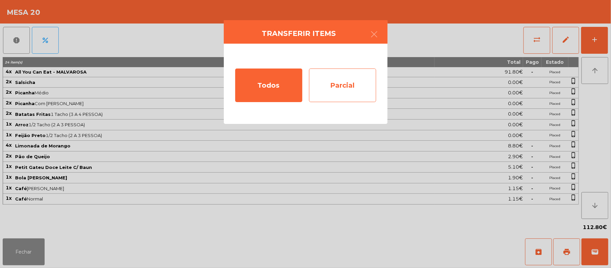
click at [343, 89] on div "Parcial" at bounding box center [342, 85] width 67 height 34
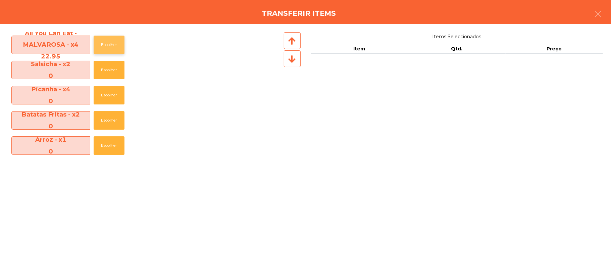
click at [110, 50] on button "Escolher" at bounding box center [109, 45] width 31 height 18
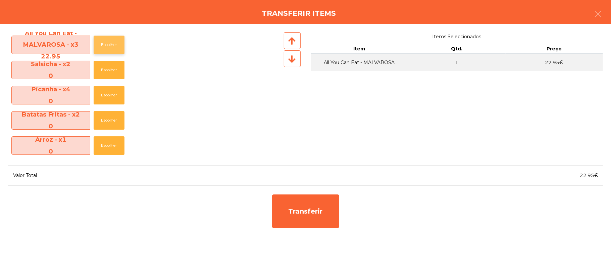
click at [108, 52] on button "Escolher" at bounding box center [109, 45] width 31 height 18
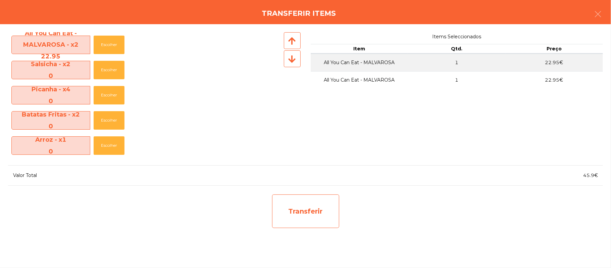
click at [317, 216] on div "Transferir" at bounding box center [305, 211] width 67 height 34
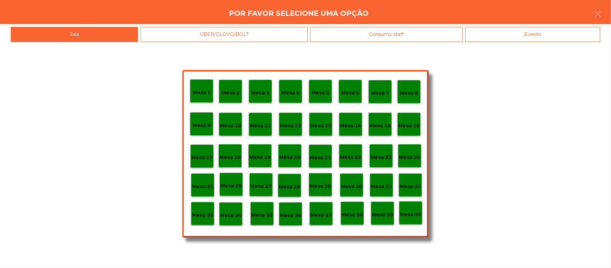
click at [325, 214] on p "Mesa 37" at bounding box center [320, 215] width 21 height 8
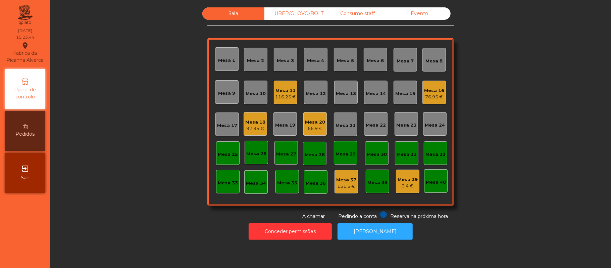
click at [346, 186] on div "151.5 €" at bounding box center [346, 186] width 20 height 7
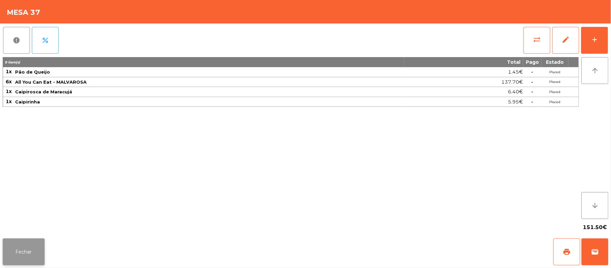
click at [38, 252] on button "Fechar" at bounding box center [24, 251] width 42 height 27
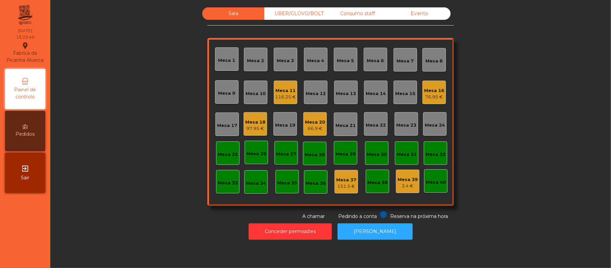
click at [286, 98] on div "116.25 €" at bounding box center [285, 97] width 21 height 7
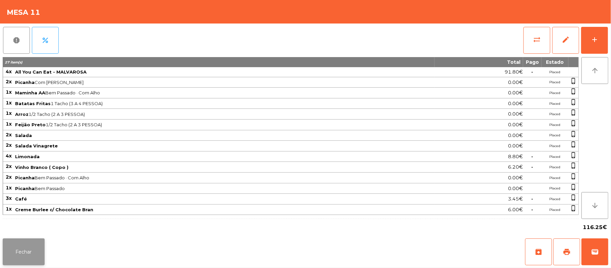
click at [5, 259] on button "Fechar" at bounding box center [24, 251] width 42 height 27
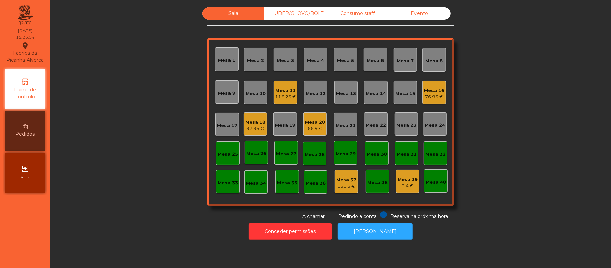
click at [309, 127] on div "66.9 €" at bounding box center [315, 128] width 20 height 7
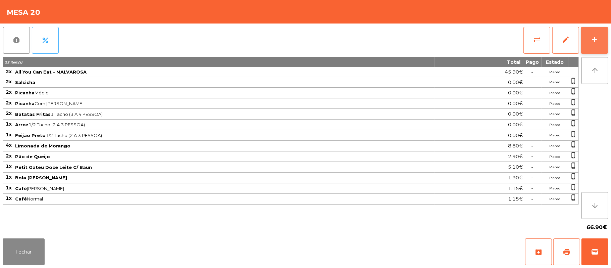
click at [598, 37] on div "add" at bounding box center [594, 40] width 8 height 8
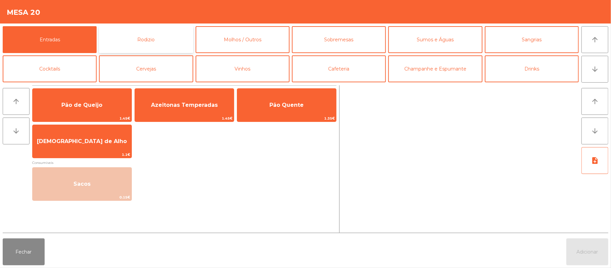
click at [160, 39] on button "Rodizio" at bounding box center [146, 39] width 94 height 27
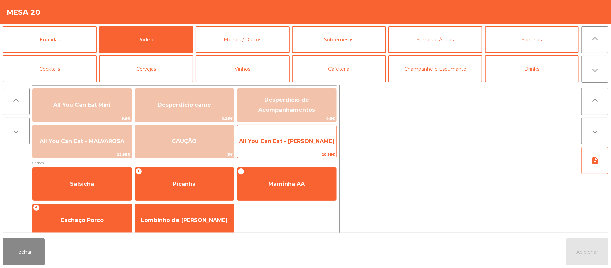
click at [313, 148] on span "All You Can Eat - [PERSON_NAME]" at bounding box center [286, 141] width 99 height 18
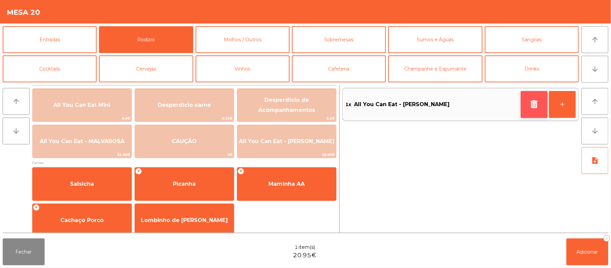
click at [531, 101] on icon "button" at bounding box center [534, 104] width 10 height 8
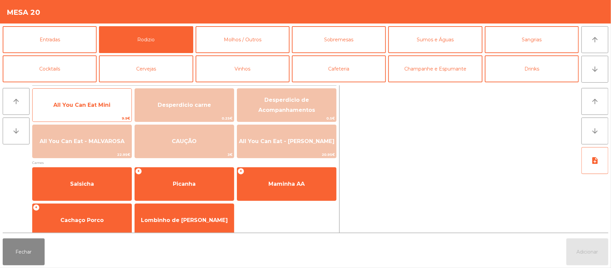
click at [93, 110] on span "All You Can Eat Mini" at bounding box center [82, 105] width 99 height 18
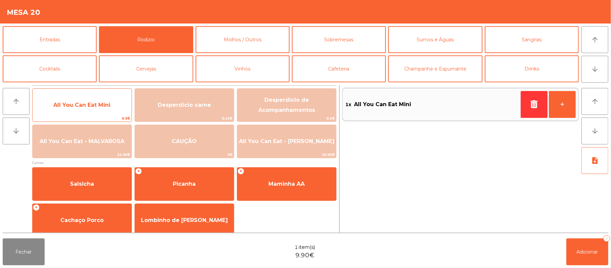
click at [94, 111] on span "All You Can Eat Mini" at bounding box center [82, 105] width 99 height 18
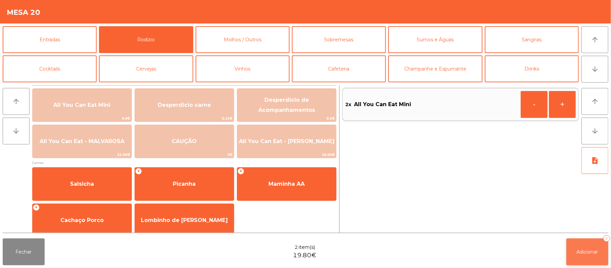
click at [588, 256] on button "Adicionar 2" at bounding box center [587, 251] width 42 height 27
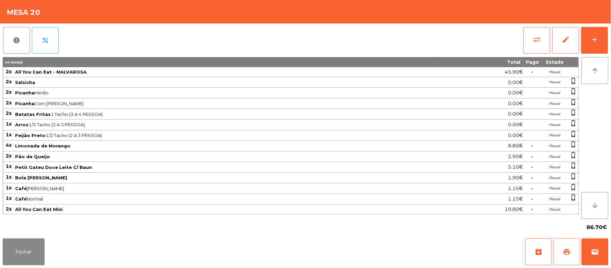
click at [559, 253] on button "print" at bounding box center [566, 251] width 27 height 27
click at [601, 248] on button "wallet" at bounding box center [594, 251] width 27 height 27
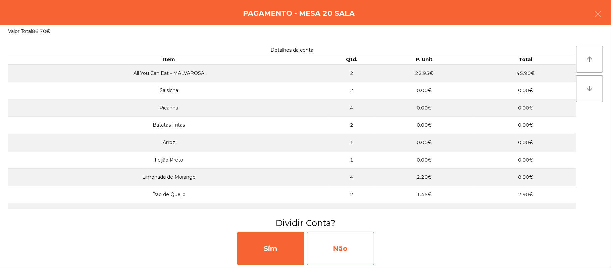
click at [332, 242] on div "Não" at bounding box center [340, 248] width 67 height 34
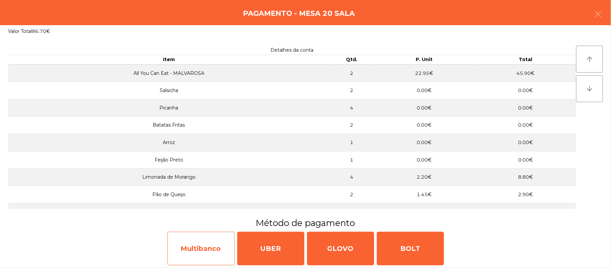
click at [197, 248] on div "Multibanco" at bounding box center [200, 248] width 67 height 34
select select "**"
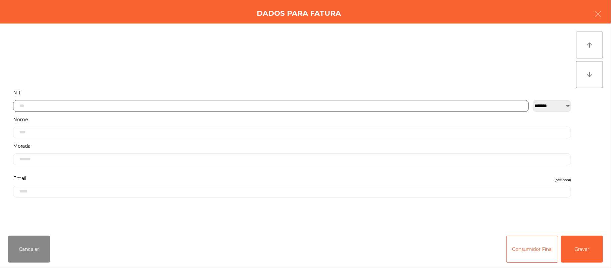
click at [261, 105] on input "text" at bounding box center [271, 106] width 516 height 12
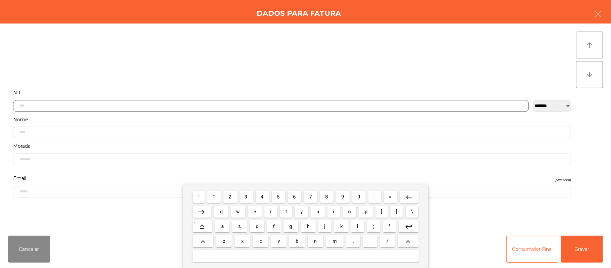
scroll to position [56, 0]
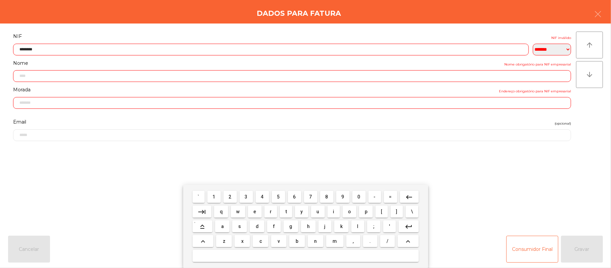
type input "*********"
type input "**********"
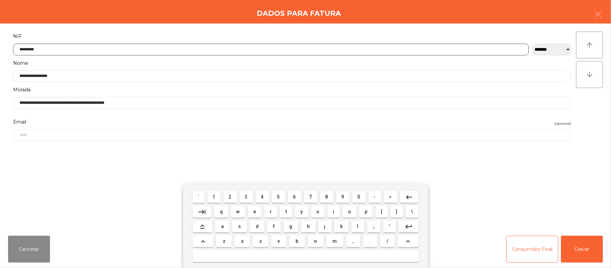
type input "*********"
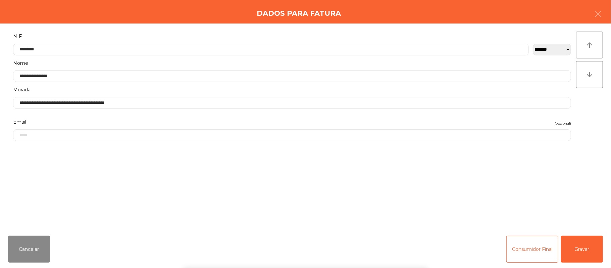
click at [590, 245] on div "` 1 2 3 4 5 6 7 8 9 0 - = keyboard_backspace keyboard_tab q w e r t y u i o p […" at bounding box center [305, 226] width 611 height 83
click at [586, 246] on button "Gravar" at bounding box center [582, 249] width 42 height 27
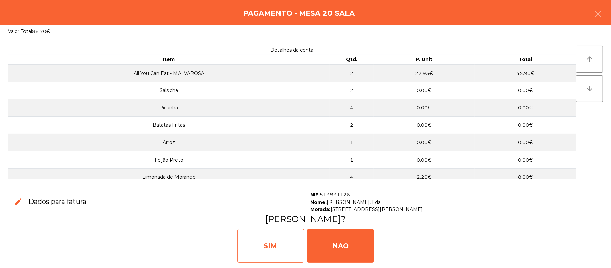
click at [262, 245] on div "SIM" at bounding box center [270, 246] width 67 height 34
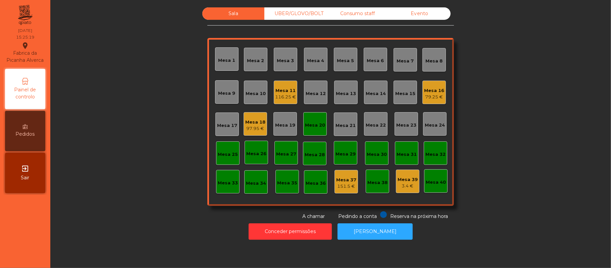
click at [312, 120] on div "Mesa 20" at bounding box center [315, 123] width 20 height 9
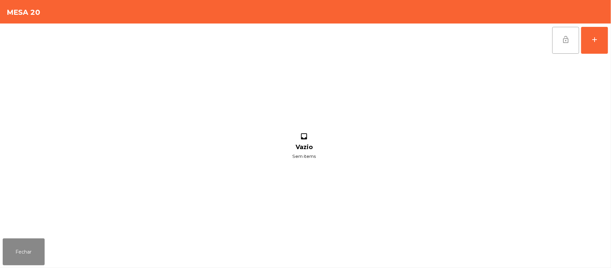
click at [559, 41] on button "lock_open" at bounding box center [565, 40] width 27 height 27
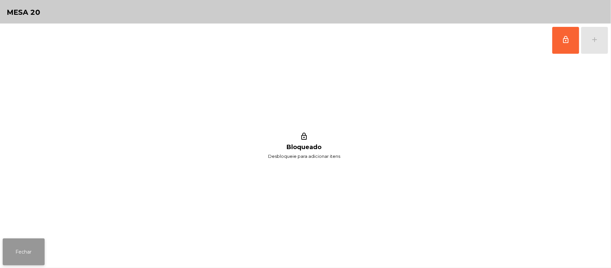
click at [5, 258] on button "Fechar" at bounding box center [24, 251] width 42 height 27
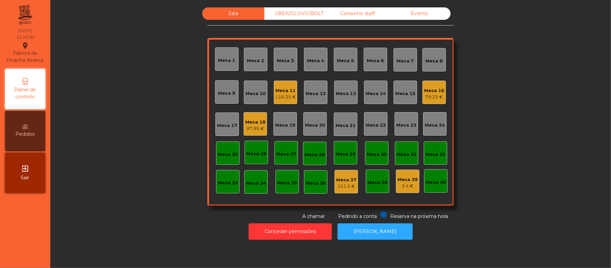
click at [351, 13] on div "Consumo staff" at bounding box center [357, 13] width 62 height 12
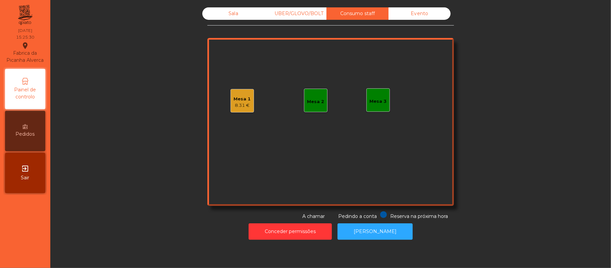
click at [235, 96] on div "Mesa 1" at bounding box center [242, 99] width 17 height 7
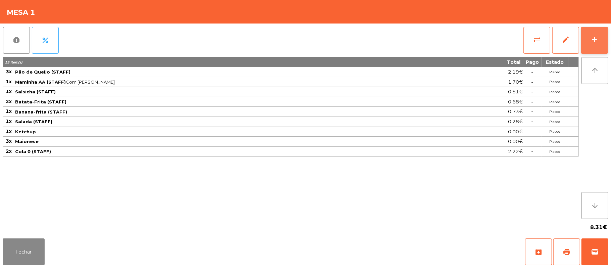
click at [606, 43] on button "add" at bounding box center [594, 40] width 27 height 27
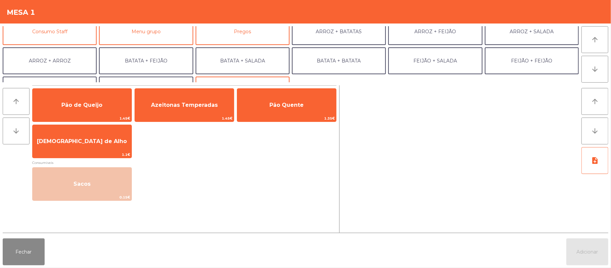
scroll to position [88, 0]
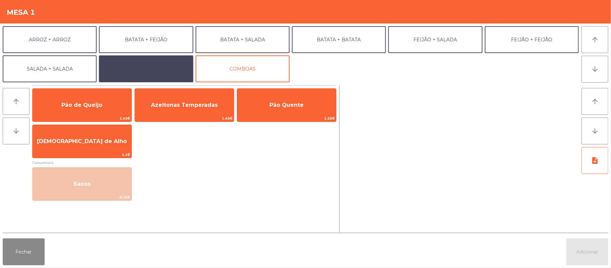
click at [165, 61] on button "EXTRAS UBER" at bounding box center [146, 68] width 94 height 27
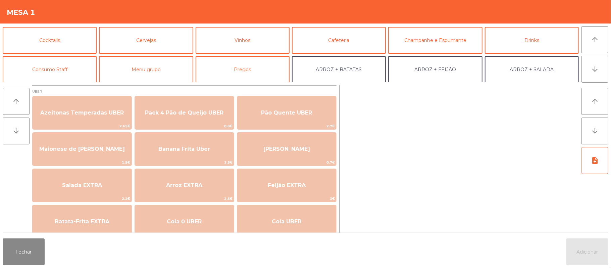
scroll to position [27, 0]
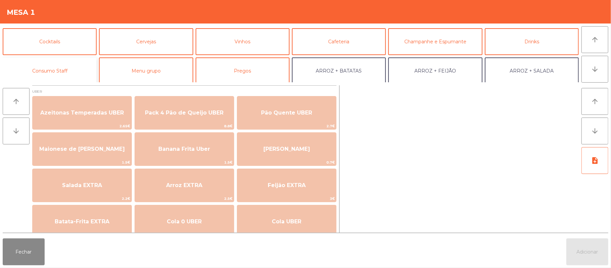
click at [54, 66] on button "Consumo Staff" at bounding box center [50, 70] width 94 height 27
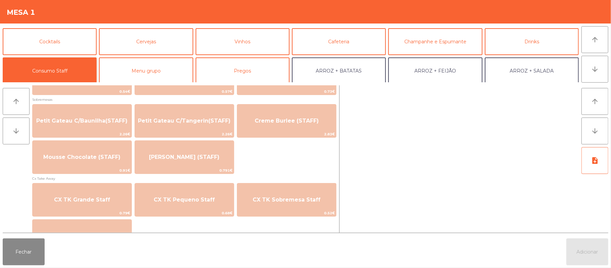
scroll to position [503, 0]
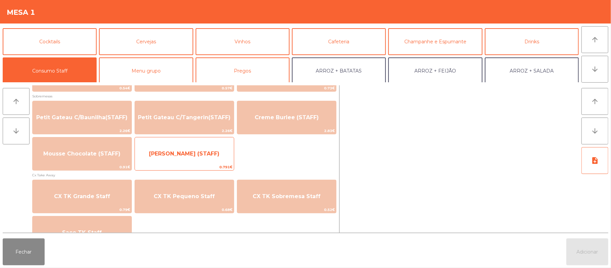
click at [213, 156] on span "[PERSON_NAME] (STAFF)" at bounding box center [184, 153] width 70 height 6
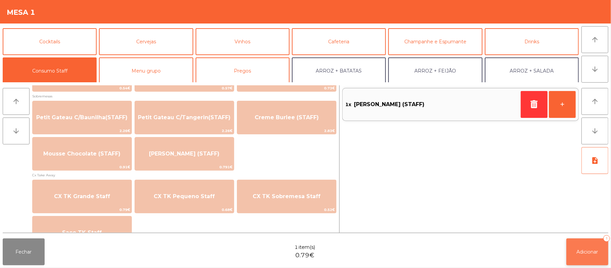
click at [583, 253] on span "Adicionar" at bounding box center [587, 252] width 21 height 6
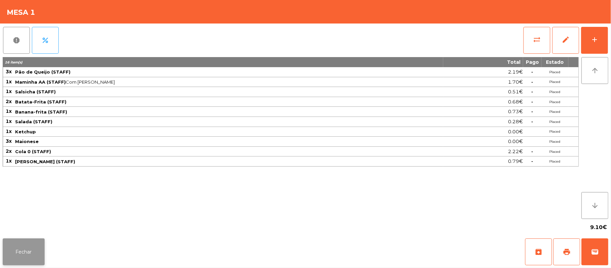
click at [23, 263] on button "Fechar" at bounding box center [24, 251] width 42 height 27
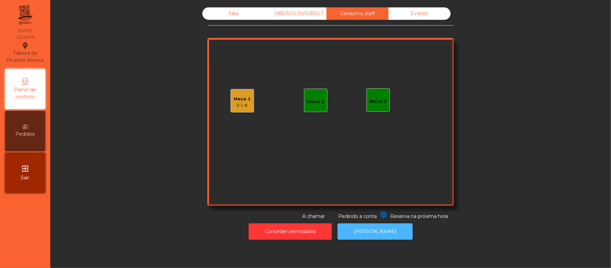
click at [383, 230] on button "[PERSON_NAME]" at bounding box center [375, 231] width 75 height 16
click at [234, 105] on div "9.1 €" at bounding box center [242, 105] width 17 height 7
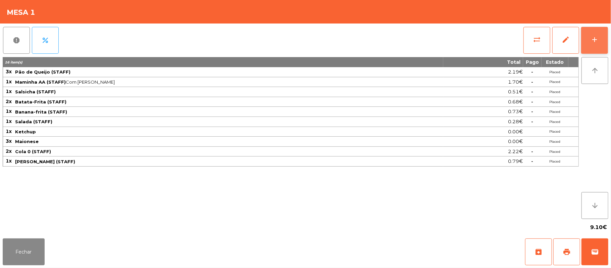
click at [596, 44] on button "add" at bounding box center [594, 40] width 27 height 27
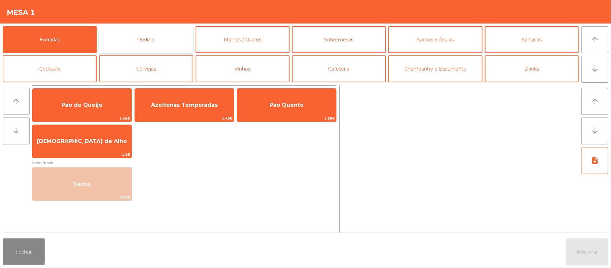
click at [168, 39] on button "Rodizio" at bounding box center [146, 39] width 94 height 27
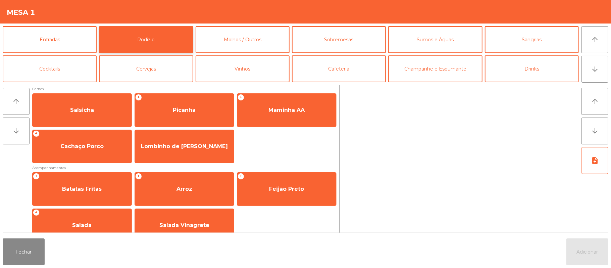
scroll to position [86, 0]
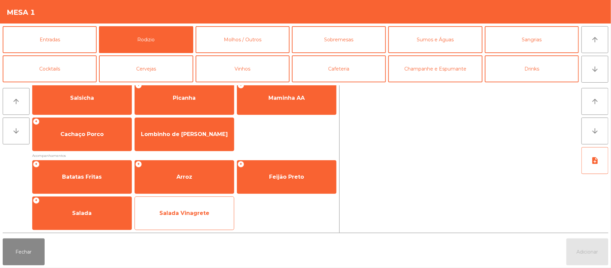
click at [197, 215] on span "Salada Vinagrete" at bounding box center [184, 213] width 50 height 6
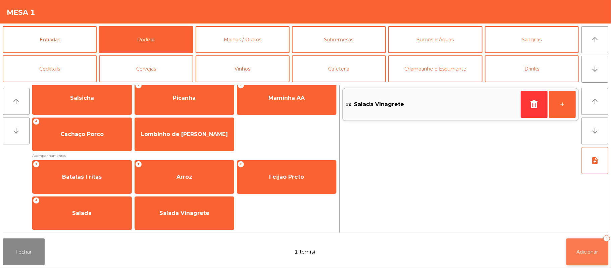
click at [584, 254] on span "Adicionar" at bounding box center [587, 252] width 21 height 6
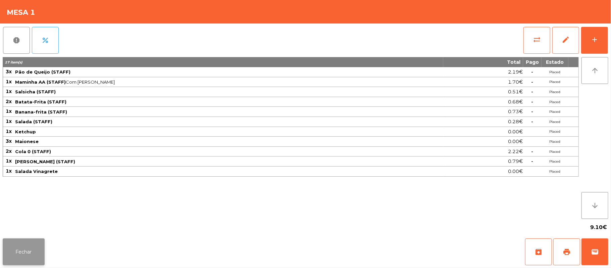
click at [30, 247] on button "Fechar" at bounding box center [24, 251] width 42 height 27
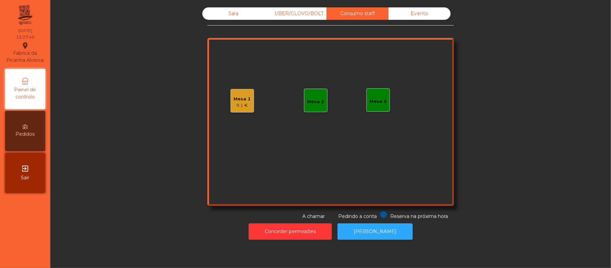
click at [240, 104] on div "9.1 €" at bounding box center [242, 105] width 17 height 7
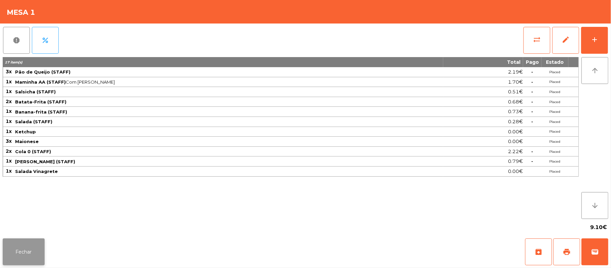
click at [30, 251] on button "Fechar" at bounding box center [24, 251] width 42 height 27
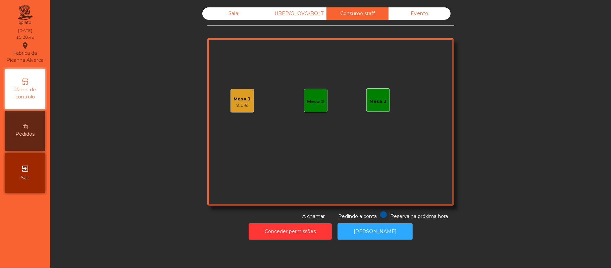
click at [230, 14] on div "Sala" at bounding box center [233, 13] width 62 height 12
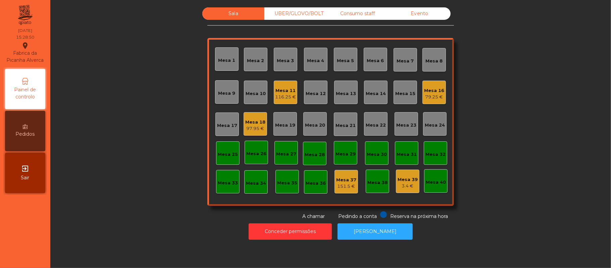
click at [131, 117] on div "Sala UBER/GLOVO/BOLT Consumo staff Evento Mesa 1 Mesa 2 Mesa 3 Mesa 4 Mesa 5 Me…" at bounding box center [330, 113] width 542 height 212
click at [407, 187] on div "3.4 €" at bounding box center [408, 186] width 20 height 7
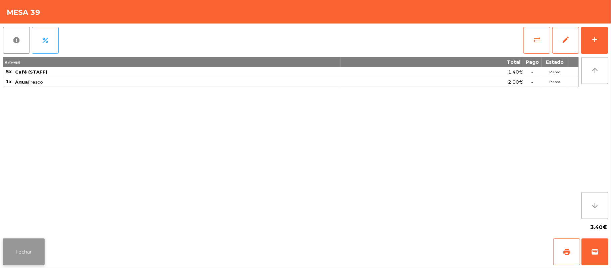
click at [21, 252] on button "Fechar" at bounding box center [24, 251] width 42 height 27
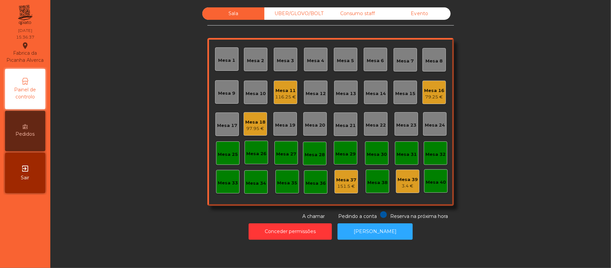
click at [430, 97] on div "79.25 €" at bounding box center [434, 97] width 20 height 7
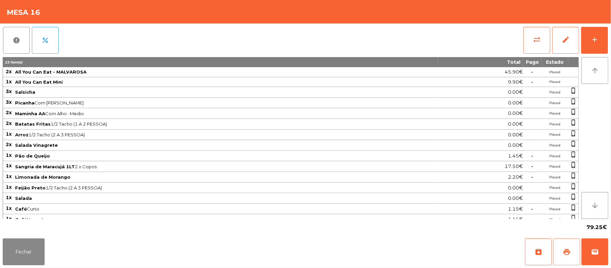
click at [565, 255] on span "print" at bounding box center [567, 252] width 8 height 8
click at [530, 36] on button "sync_alt" at bounding box center [536, 40] width 27 height 27
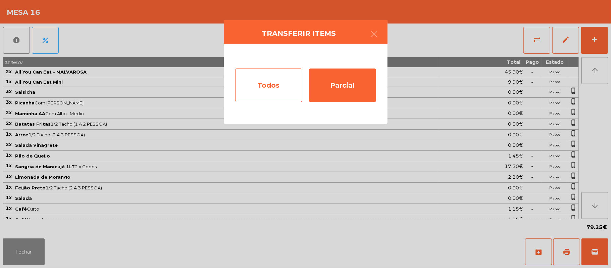
click at [267, 82] on div "Todos" at bounding box center [268, 85] width 67 height 34
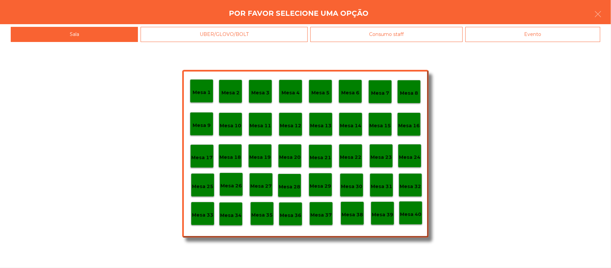
click at [521, 34] on div "Evento" at bounding box center [532, 34] width 135 height 15
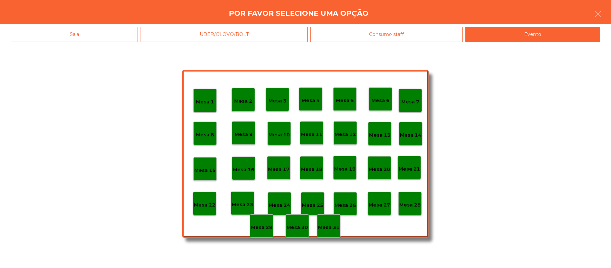
click at [407, 207] on p "Mesa 28" at bounding box center [409, 205] width 21 height 8
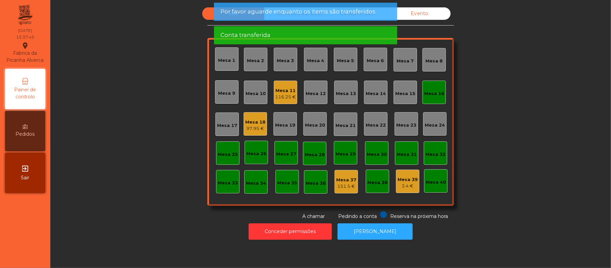
click at [431, 89] on div "Mesa 16" at bounding box center [434, 92] width 20 height 9
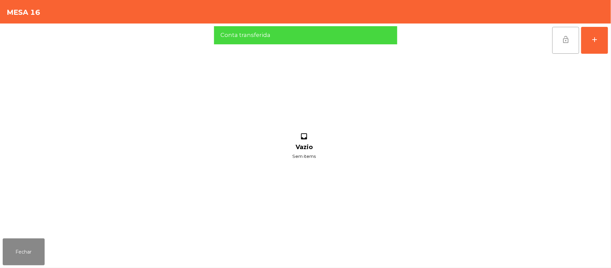
click at [565, 38] on span "lock_open" at bounding box center [566, 40] width 8 height 8
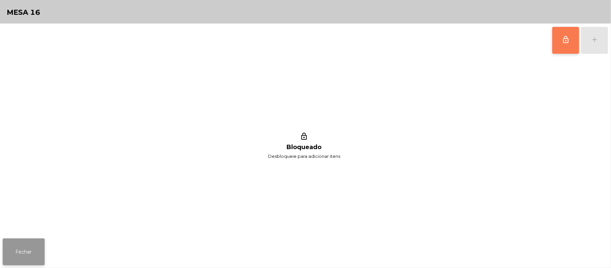
click at [22, 242] on button "Fechar" at bounding box center [24, 251] width 42 height 27
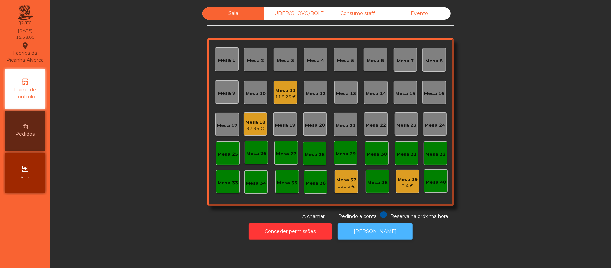
click at [367, 231] on button "[PERSON_NAME]" at bounding box center [375, 231] width 75 height 16
click at [281, 94] on div "116.25 €" at bounding box center [285, 97] width 21 height 7
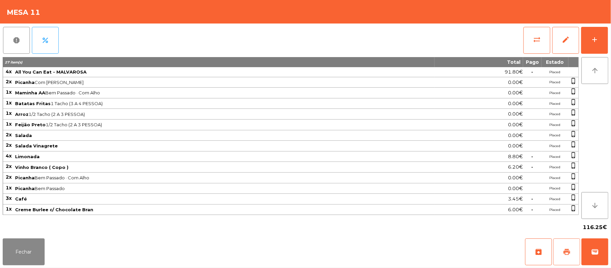
click at [563, 251] on span "print" at bounding box center [567, 252] width 8 height 8
click at [609, 258] on div "Fechar archive print wallet" at bounding box center [305, 252] width 611 height 32
click at [589, 253] on button "wallet" at bounding box center [594, 251] width 27 height 27
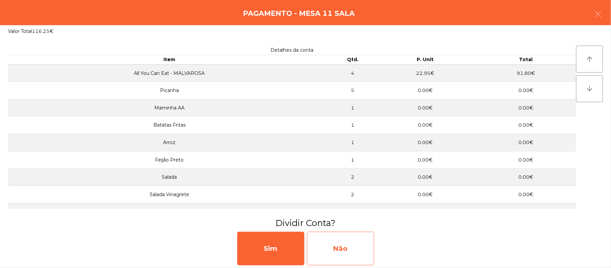
click at [334, 254] on div "Não" at bounding box center [340, 248] width 67 height 34
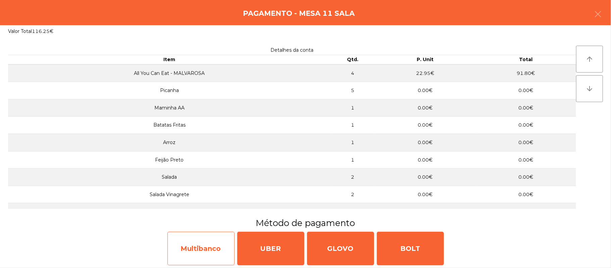
click at [194, 255] on div "Multibanco" at bounding box center [200, 248] width 67 height 34
select select "**"
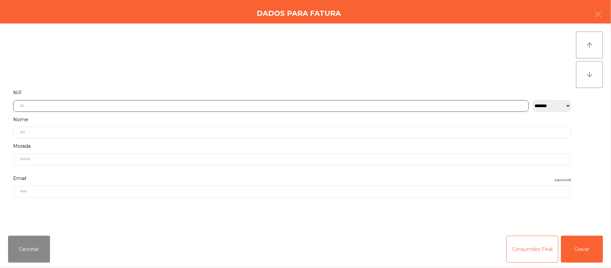
click at [252, 105] on input "text" at bounding box center [271, 106] width 516 height 12
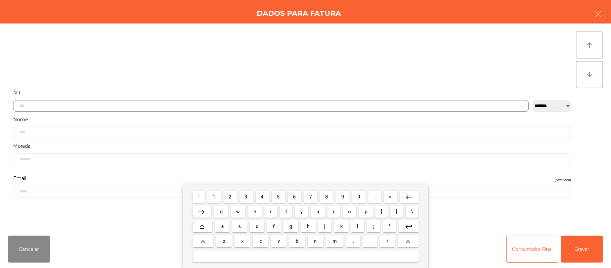
scroll to position [56, 0]
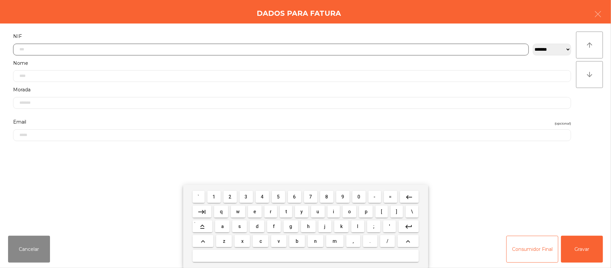
click at [91, 49] on input "text" at bounding box center [271, 50] width 516 height 12
type input "*********"
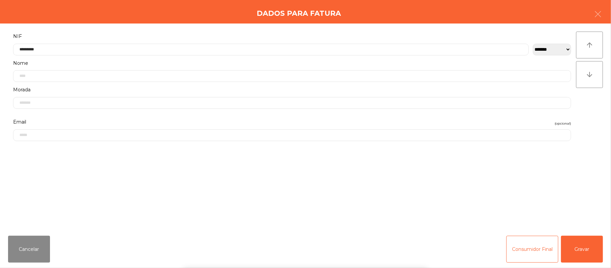
click at [573, 236] on div "` 1 2 3 4 5 6 7 8 9 0 - = keyboard_backspace keyboard_tab q w e r t y u i o p […" at bounding box center [305, 226] width 611 height 83
click at [592, 252] on button "Gravar" at bounding box center [582, 249] width 42 height 27
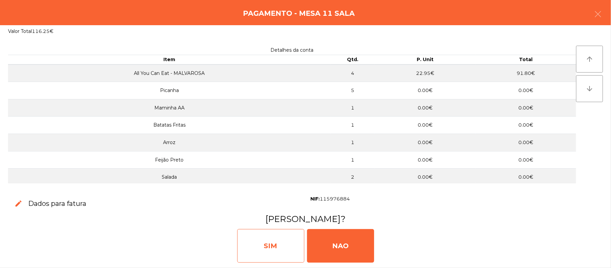
click at [273, 249] on div "SIM" at bounding box center [270, 246] width 67 height 34
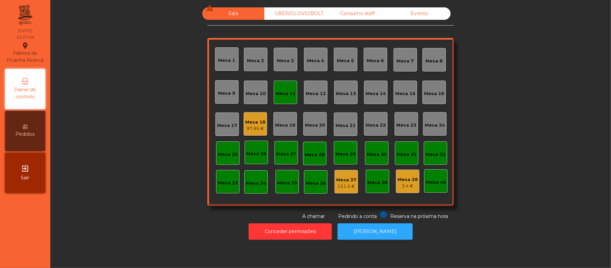
click at [277, 102] on div "Mesa 11" at bounding box center [285, 92] width 23 height 23
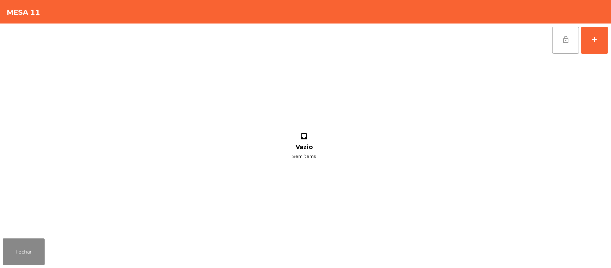
click at [557, 53] on button "lock_open" at bounding box center [565, 40] width 27 height 27
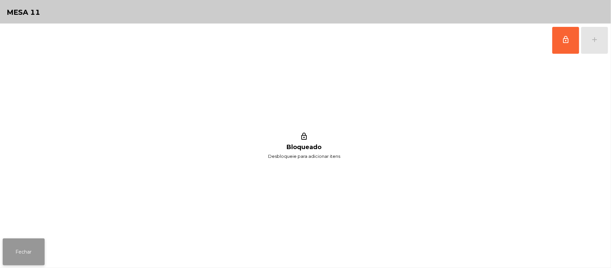
click at [31, 249] on button "Fechar" at bounding box center [24, 251] width 42 height 27
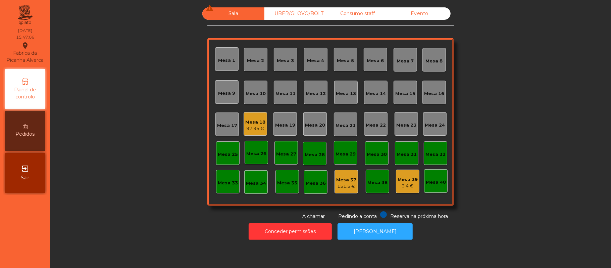
click at [248, 131] on div "97.95 €" at bounding box center [255, 128] width 20 height 7
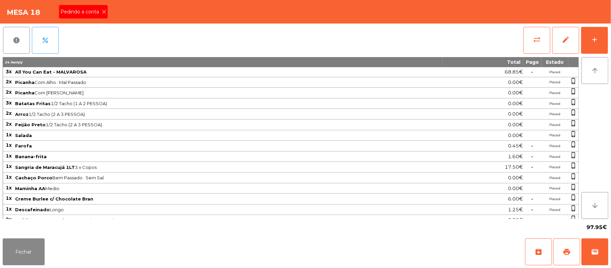
click at [88, 14] on span "Pedindo a conta" at bounding box center [80, 11] width 41 height 7
click at [563, 255] on span "print" at bounding box center [567, 252] width 8 height 8
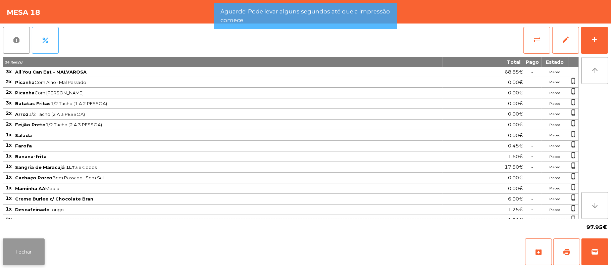
click at [12, 250] on button "Fechar" at bounding box center [24, 251] width 42 height 27
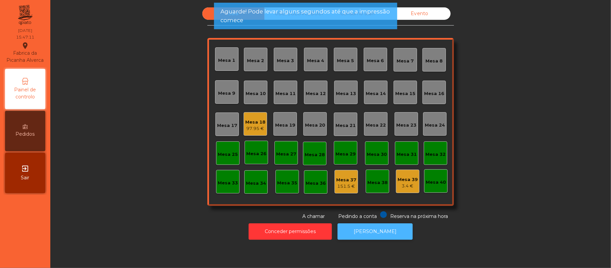
click at [367, 231] on button "[PERSON_NAME]" at bounding box center [375, 231] width 75 height 16
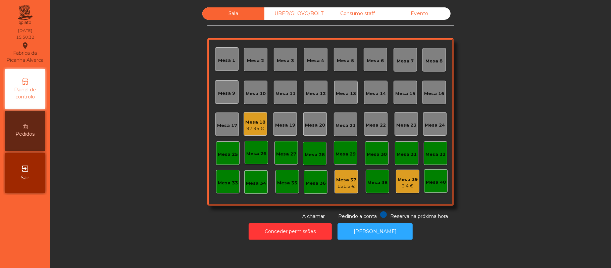
click at [249, 121] on div "Mesa 18" at bounding box center [255, 122] width 20 height 7
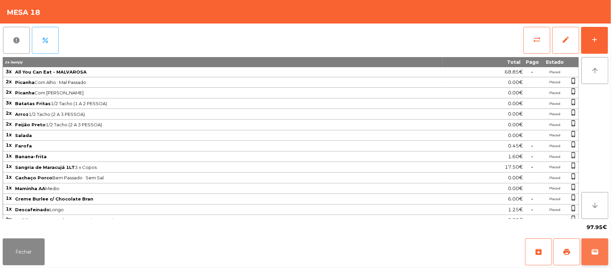
click at [593, 251] on span "wallet" at bounding box center [595, 252] width 8 height 8
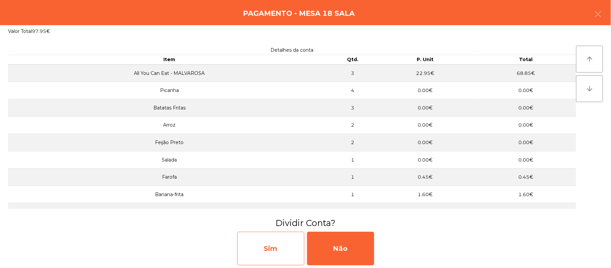
click at [262, 240] on div "Sim" at bounding box center [270, 248] width 67 height 34
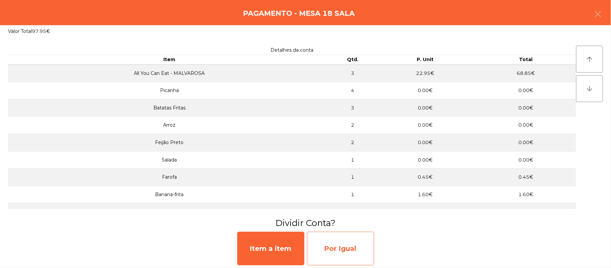
click at [345, 239] on div "Por Igual" at bounding box center [340, 248] width 67 height 34
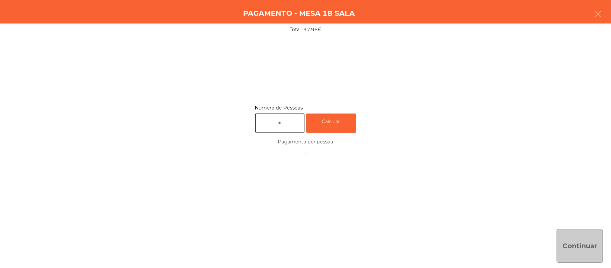
click at [290, 123] on input "text" at bounding box center [280, 122] width 50 height 19
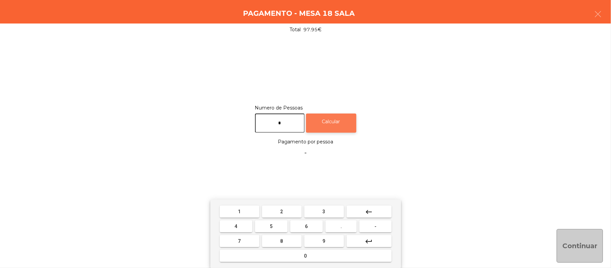
type input "*"
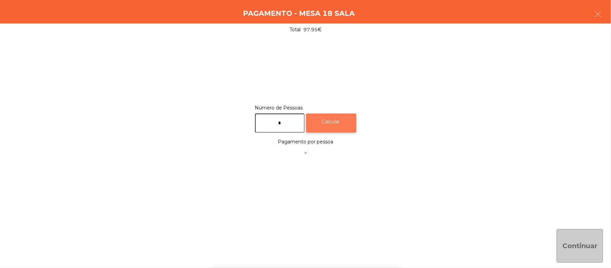
click at [332, 115] on div "Calcular" at bounding box center [331, 122] width 50 height 19
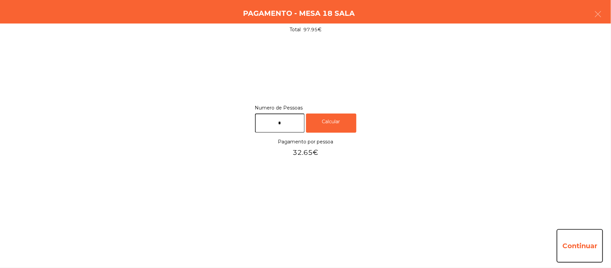
click at [583, 245] on button "Continuar" at bounding box center [580, 246] width 46 height 34
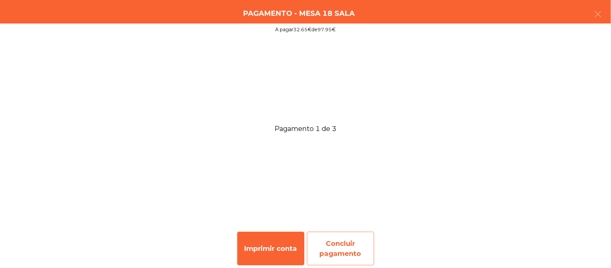
click at [348, 246] on div "Concluir pagamento" at bounding box center [340, 248] width 67 height 34
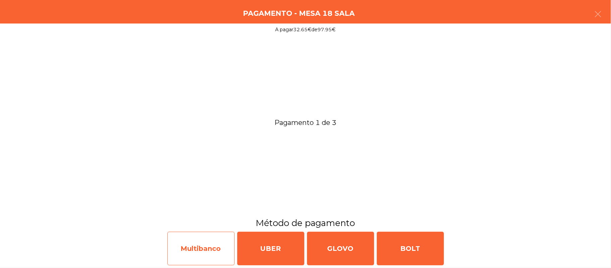
click at [200, 254] on div "Multibanco" at bounding box center [200, 248] width 67 height 34
select select "**"
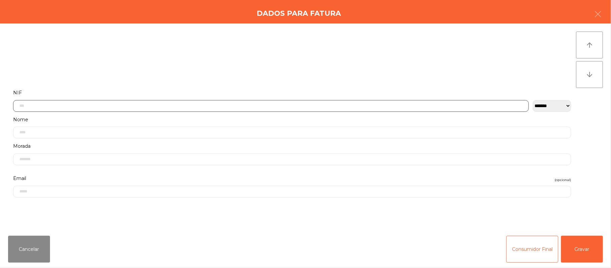
click at [184, 106] on input "text" at bounding box center [271, 106] width 516 height 12
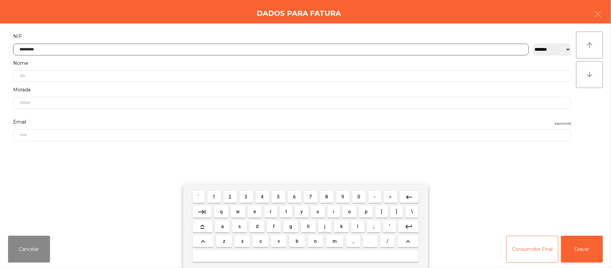
type input "*********"
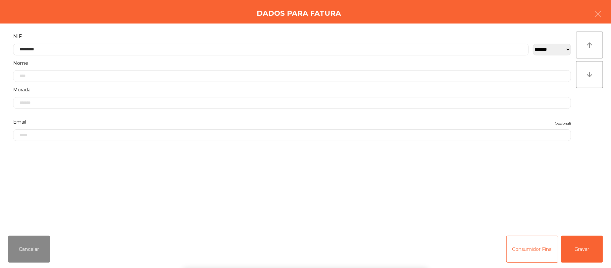
click at [582, 254] on div "` 1 2 3 4 5 6 7 8 9 0 - = keyboard_backspace keyboard_tab q w e r t y u i o p […" at bounding box center [305, 226] width 611 height 83
click at [581, 241] on button "Gravar" at bounding box center [582, 249] width 42 height 27
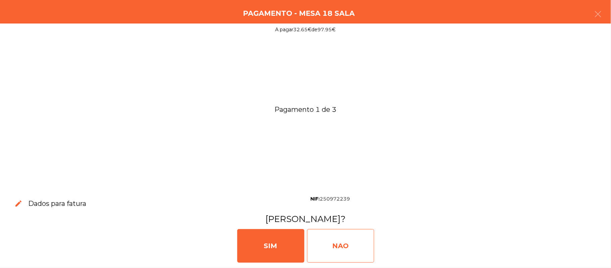
click at [356, 250] on div "NAO" at bounding box center [340, 246] width 67 height 34
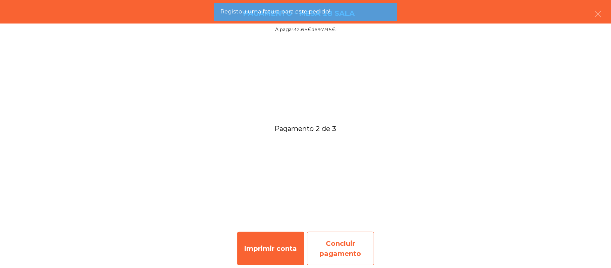
click at [339, 245] on div "Concluir pagamento" at bounding box center [340, 248] width 67 height 34
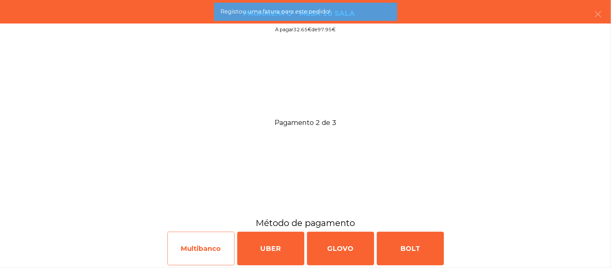
click at [195, 253] on div "Multibanco" at bounding box center [200, 248] width 67 height 34
select select "**"
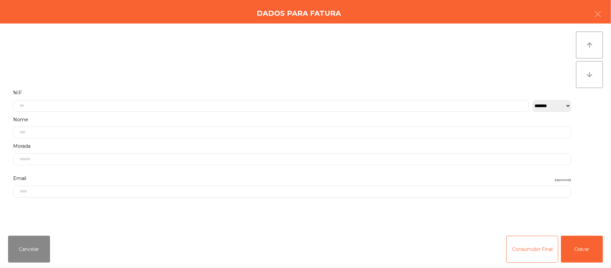
click at [239, 117] on label "Nome" at bounding box center [292, 119] width 558 height 9
click at [212, 107] on input "text" at bounding box center [271, 106] width 516 height 12
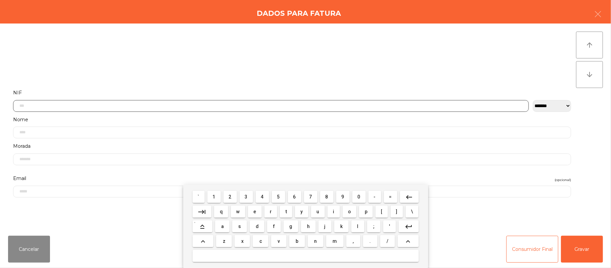
scroll to position [56, 0]
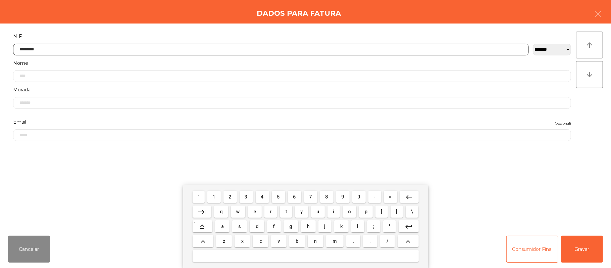
type input "*********"
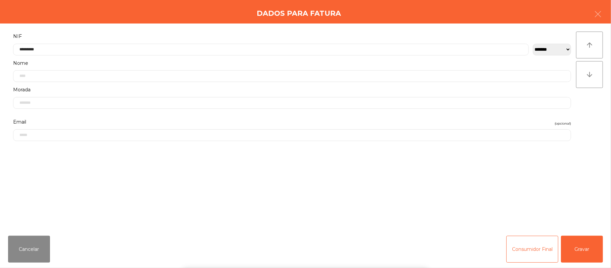
click at [577, 247] on div "` 1 2 3 4 5 6 7 8 9 0 - = keyboard_backspace keyboard_tab q w e r t y u i o p […" at bounding box center [305, 226] width 611 height 83
click at [588, 250] on button "Gravar" at bounding box center [582, 249] width 42 height 27
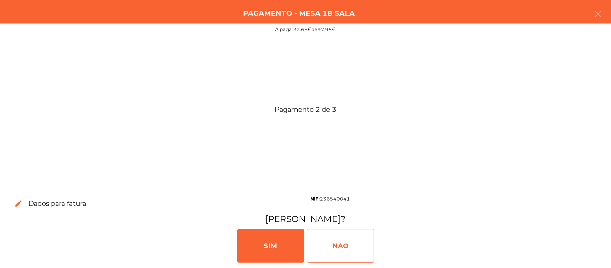
click at [346, 246] on div "NAO" at bounding box center [340, 246] width 67 height 34
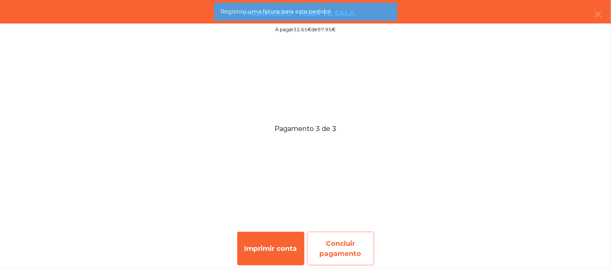
click at [348, 250] on div "Concluir pagamento" at bounding box center [340, 248] width 67 height 34
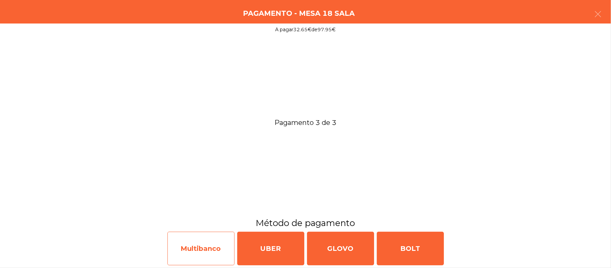
click at [196, 252] on div "Multibanco" at bounding box center [200, 248] width 67 height 34
select select "**"
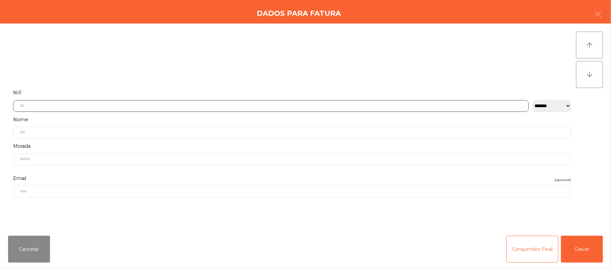
click at [204, 105] on input "text" at bounding box center [271, 106] width 516 height 12
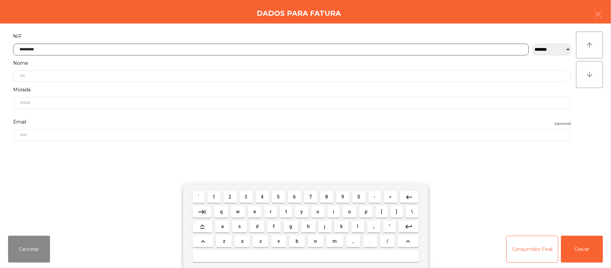
type input "*********"
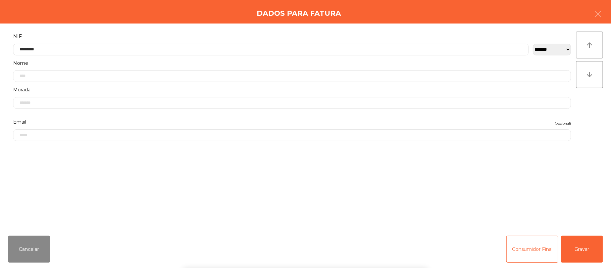
click at [578, 249] on div "` 1 2 3 4 5 6 7 8 9 0 - = keyboard_backspace keyboard_tab q w e r t y u i o p […" at bounding box center [305, 226] width 611 height 83
click at [587, 245] on button "Gravar" at bounding box center [582, 249] width 42 height 27
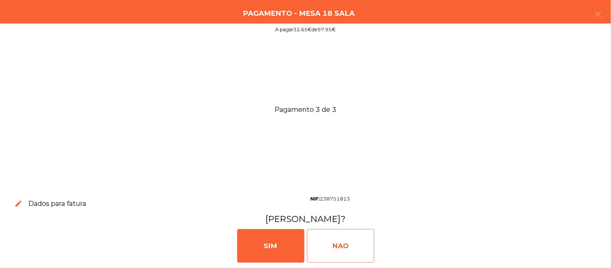
click at [358, 237] on div "NAO" at bounding box center [340, 246] width 67 height 34
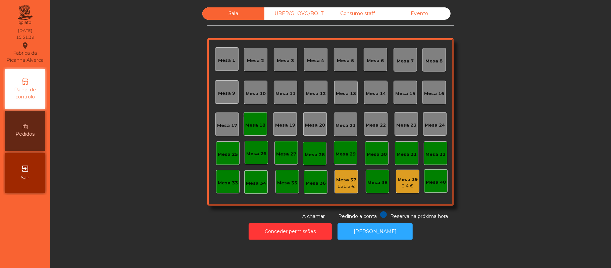
click at [251, 119] on icon "done" at bounding box center [255, 116] width 8 height 8
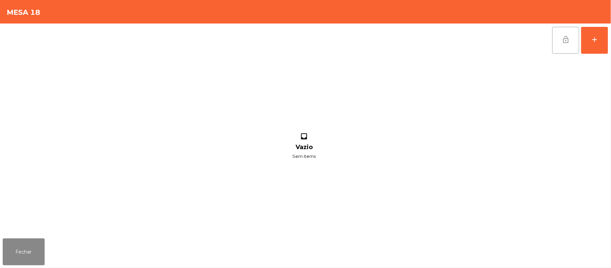
click at [563, 43] on button "lock_open" at bounding box center [565, 40] width 27 height 27
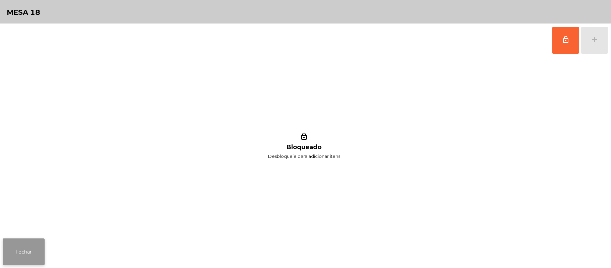
click at [34, 262] on button "Fechar" at bounding box center [24, 251] width 42 height 27
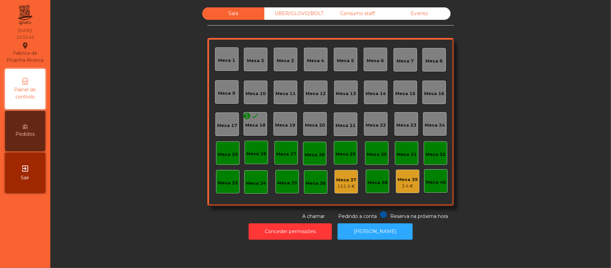
click at [317, 9] on div "UBER/GLOVO/BOLT" at bounding box center [295, 13] width 62 height 12
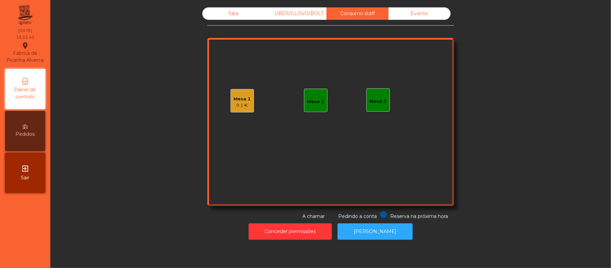
click at [234, 108] on div "9.1 €" at bounding box center [242, 105] width 17 height 7
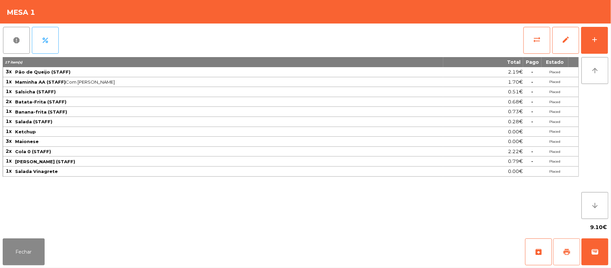
click at [567, 256] on button "print" at bounding box center [566, 251] width 27 height 27
click at [526, 43] on button "sync_alt" at bounding box center [536, 40] width 27 height 27
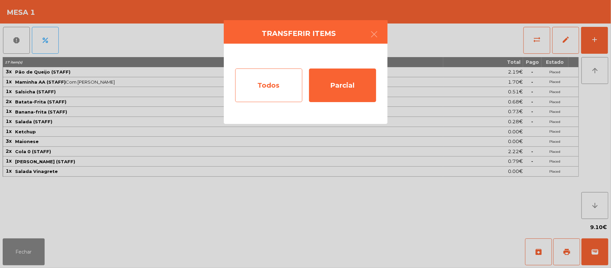
click at [265, 94] on div "Todos" at bounding box center [268, 85] width 67 height 34
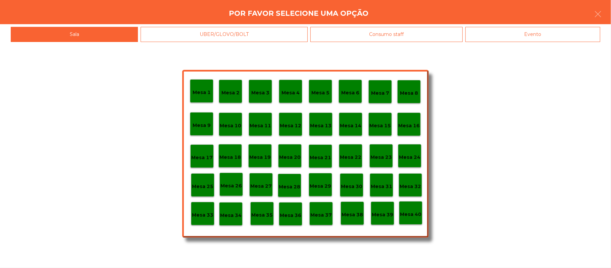
click at [200, 223] on div "Mesa 33" at bounding box center [202, 213] width 23 height 23
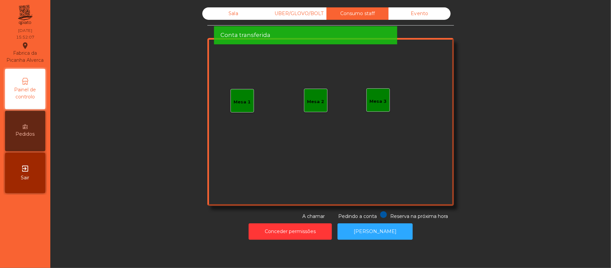
click at [510, 59] on div "Sala UBER/GLOVO/BOLT Consumo staff Evento Mesa 1 Mesa 2 Mesa 3 Reserva na próxi…" at bounding box center [330, 113] width 542 height 212
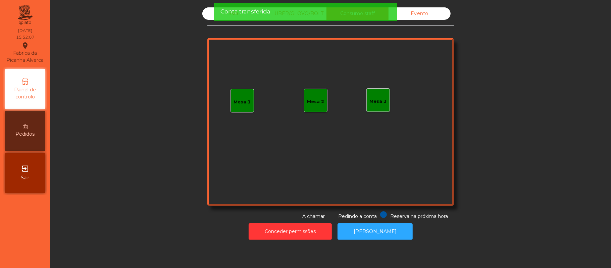
click at [414, 13] on div "Evento" at bounding box center [419, 13] width 62 height 12
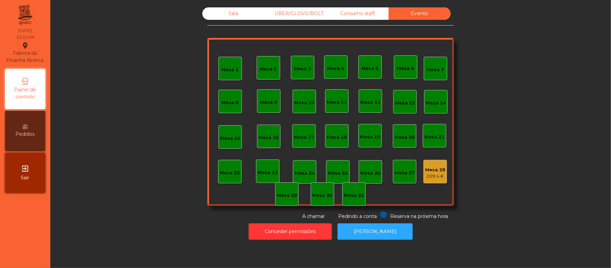
click at [545, 67] on div "Sala UBER/GLOVO/BOLT Consumo staff Evento Mesa 1 Mesa 2 Mesa 3 Mesa 4 Mesa 5 Me…" at bounding box center [330, 113] width 542 height 212
click at [230, 13] on div "Sala" at bounding box center [233, 13] width 62 height 12
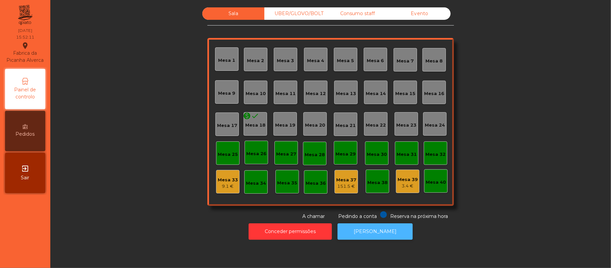
click at [368, 231] on button "[PERSON_NAME]" at bounding box center [375, 231] width 75 height 16
click at [375, 237] on button "[PERSON_NAME]" at bounding box center [375, 231] width 75 height 16
click at [351, 14] on div "Consumo staff" at bounding box center [357, 13] width 62 height 12
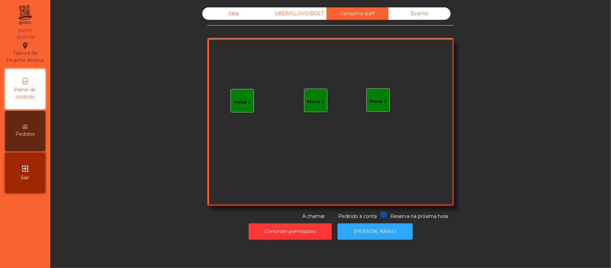
click at [424, 19] on div "Evento" at bounding box center [419, 13] width 62 height 12
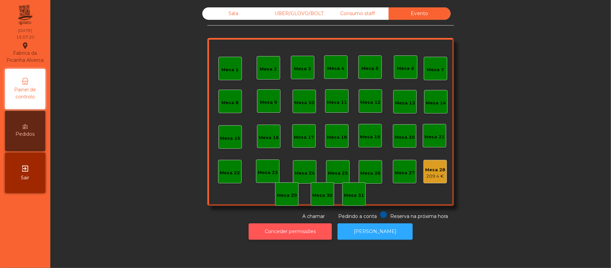
click at [293, 234] on button "Conceder permissões" at bounding box center [290, 231] width 83 height 16
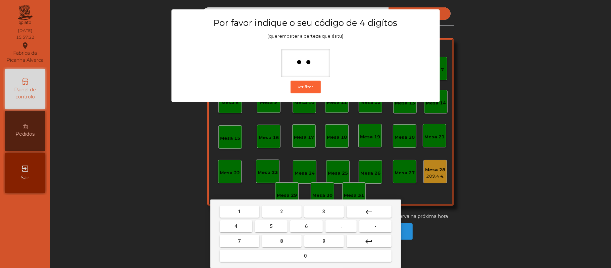
type input "***"
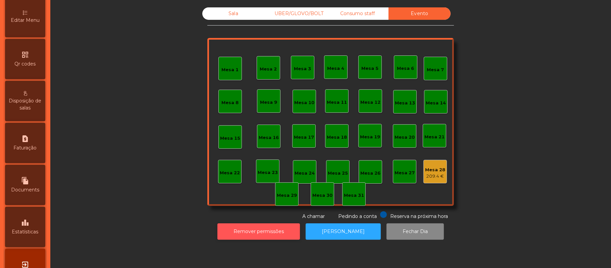
scroll to position [169, 0]
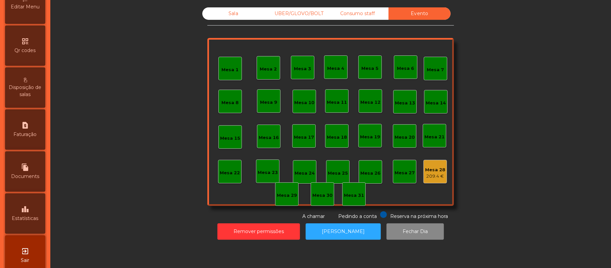
click at [33, 222] on span "Estatísticas" at bounding box center [25, 218] width 27 height 7
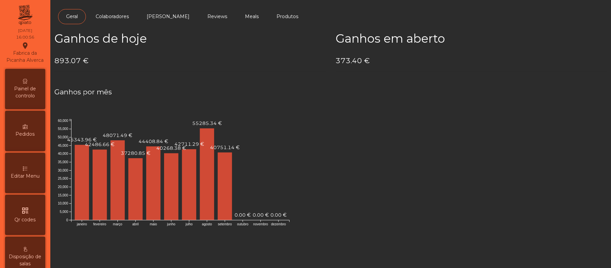
click at [28, 98] on span "Painel de controlo" at bounding box center [25, 92] width 37 height 14
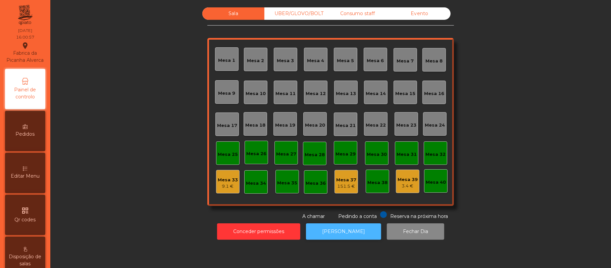
click at [348, 231] on button "[PERSON_NAME]" at bounding box center [343, 231] width 75 height 16
